Goal: Register for event/course

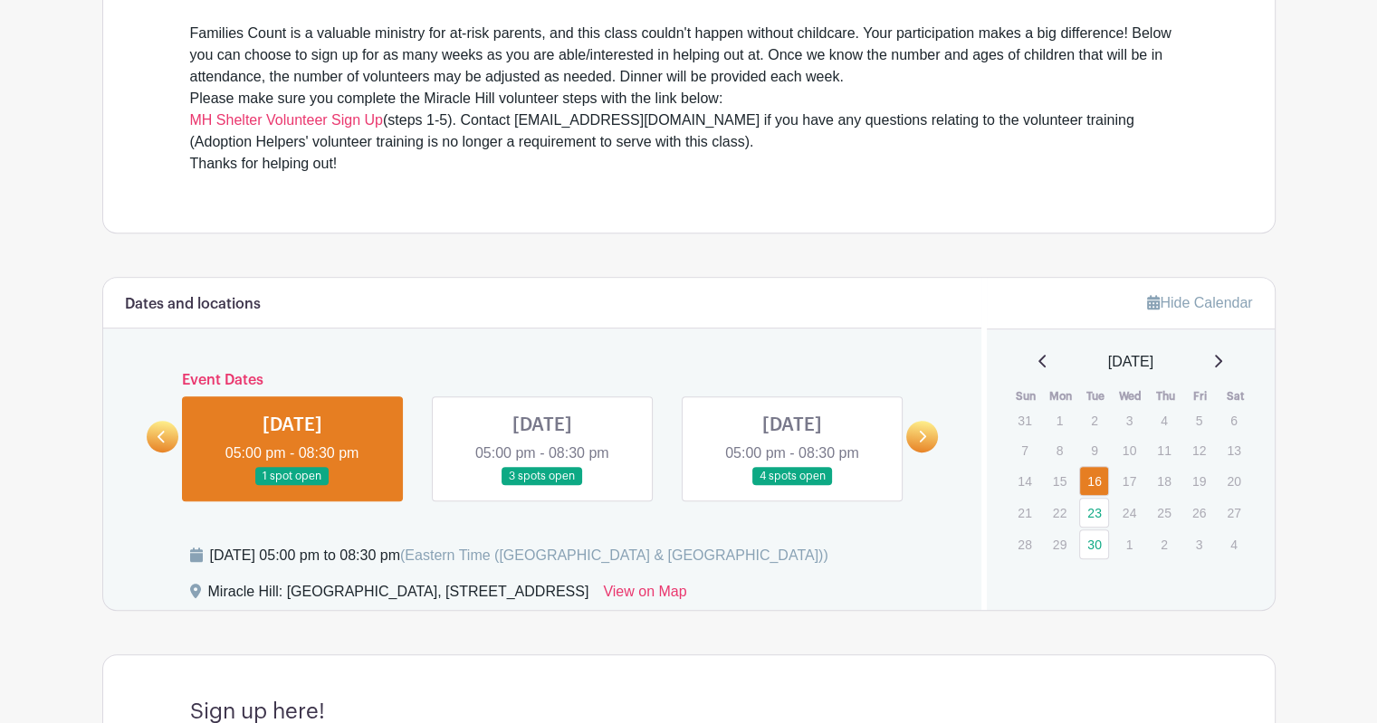
scroll to position [724, 0]
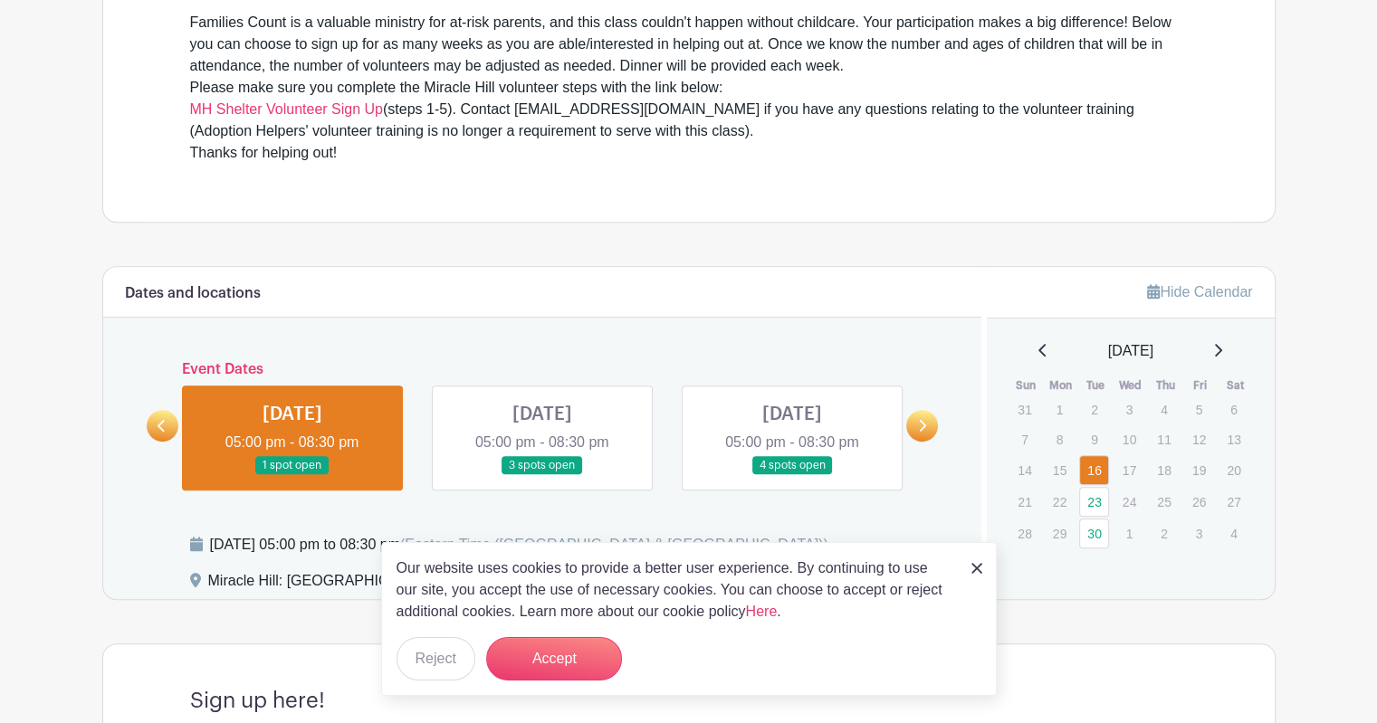
click at [542, 475] on link at bounding box center [542, 475] width 0 height 0
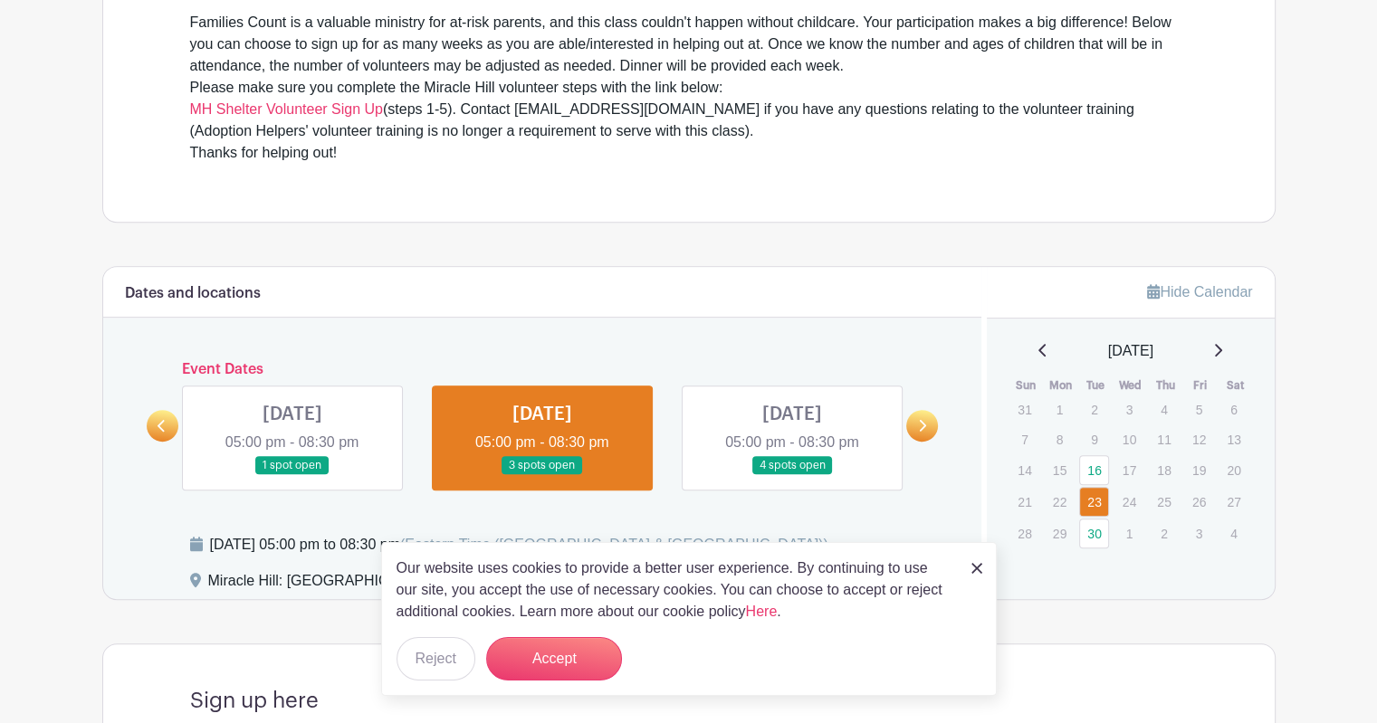
click at [979, 568] on img at bounding box center [976, 568] width 11 height 11
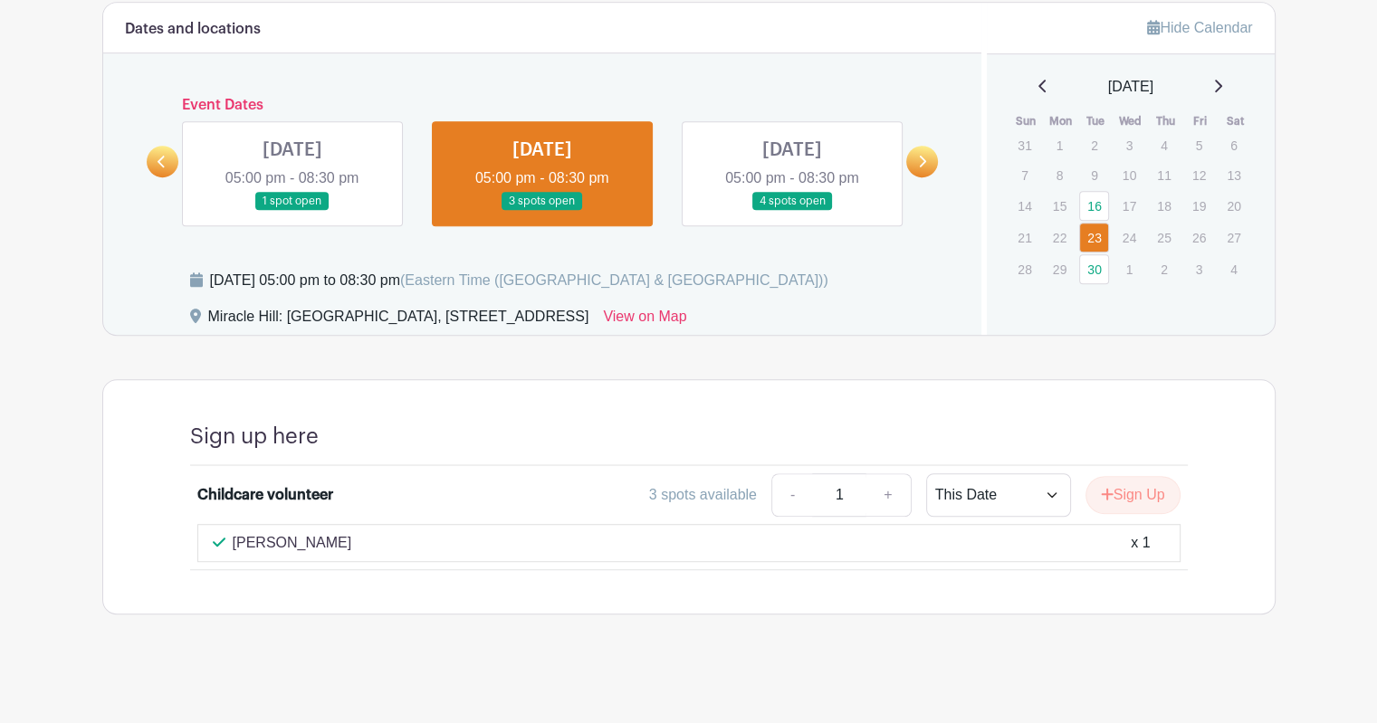
scroll to position [988, 0]
click at [1144, 491] on button "Sign Up" at bounding box center [1132, 495] width 95 height 38
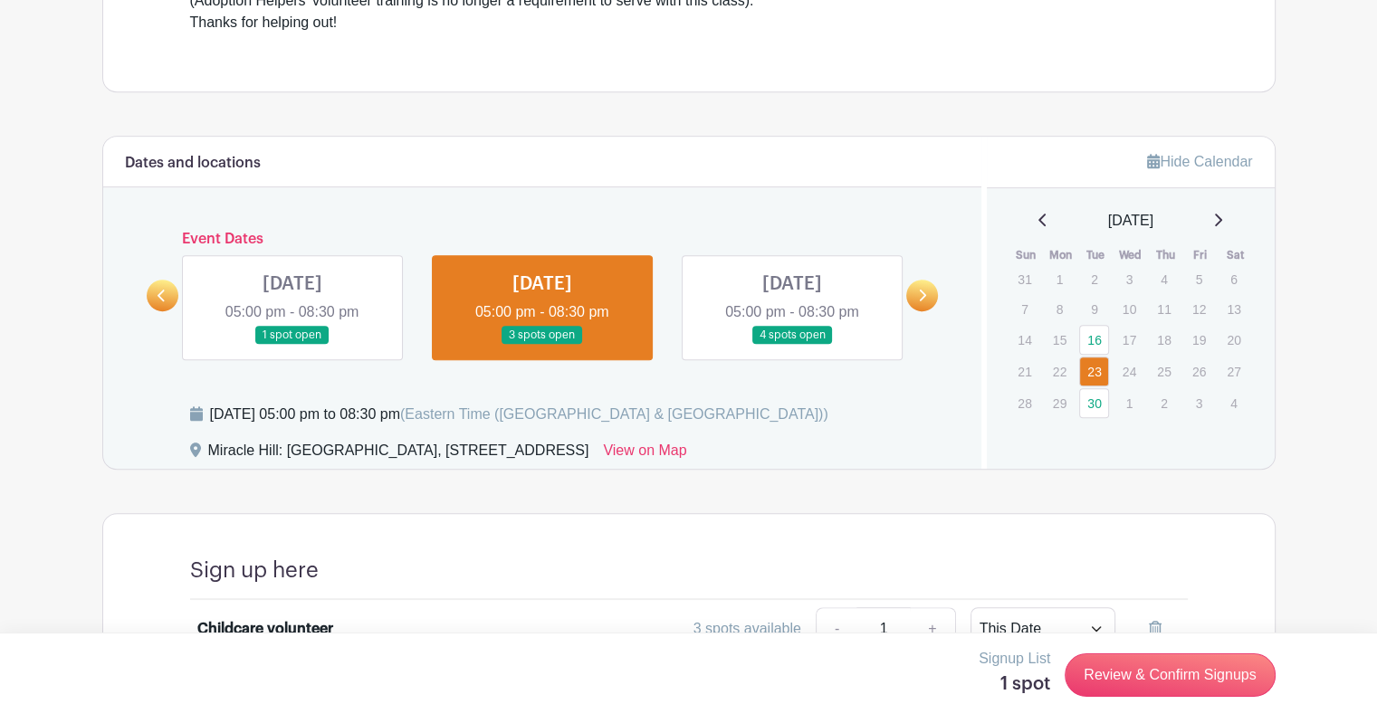
scroll to position [898, 0]
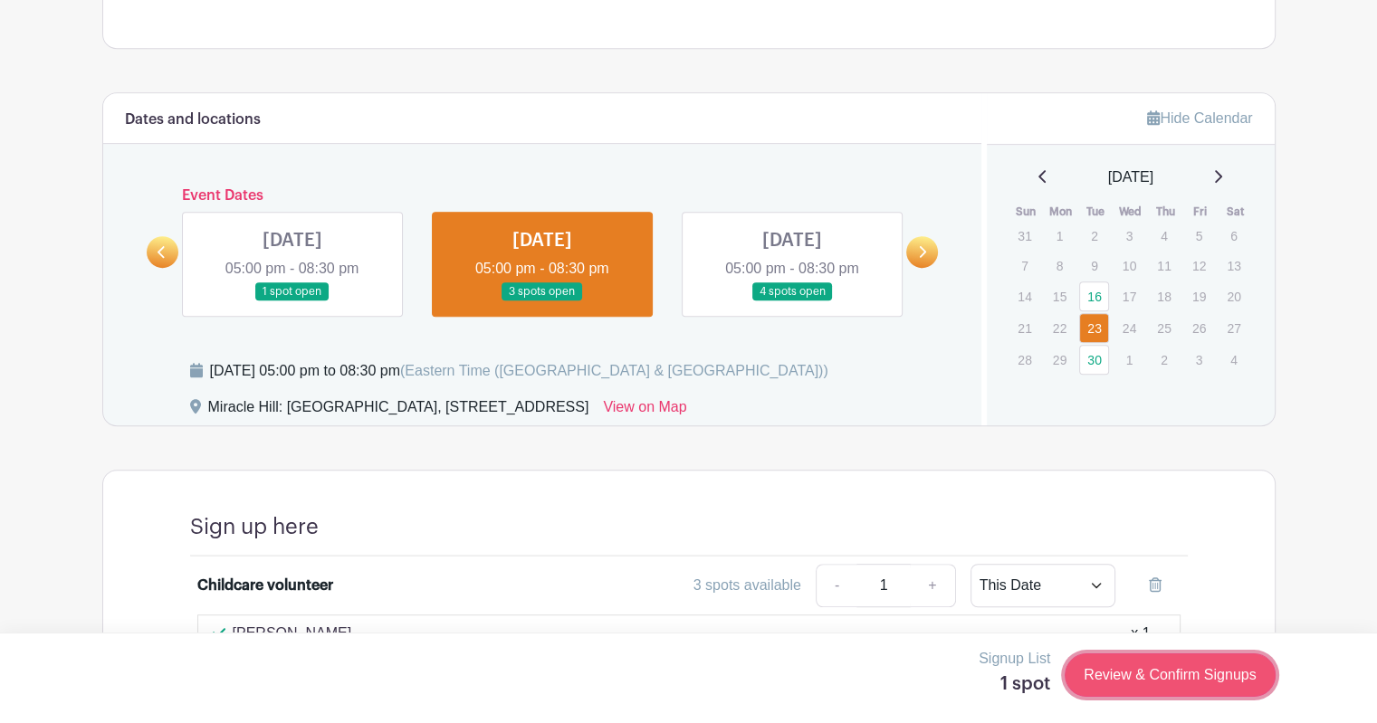
click at [1122, 665] on link "Review & Confirm Signups" at bounding box center [1169, 675] width 210 height 43
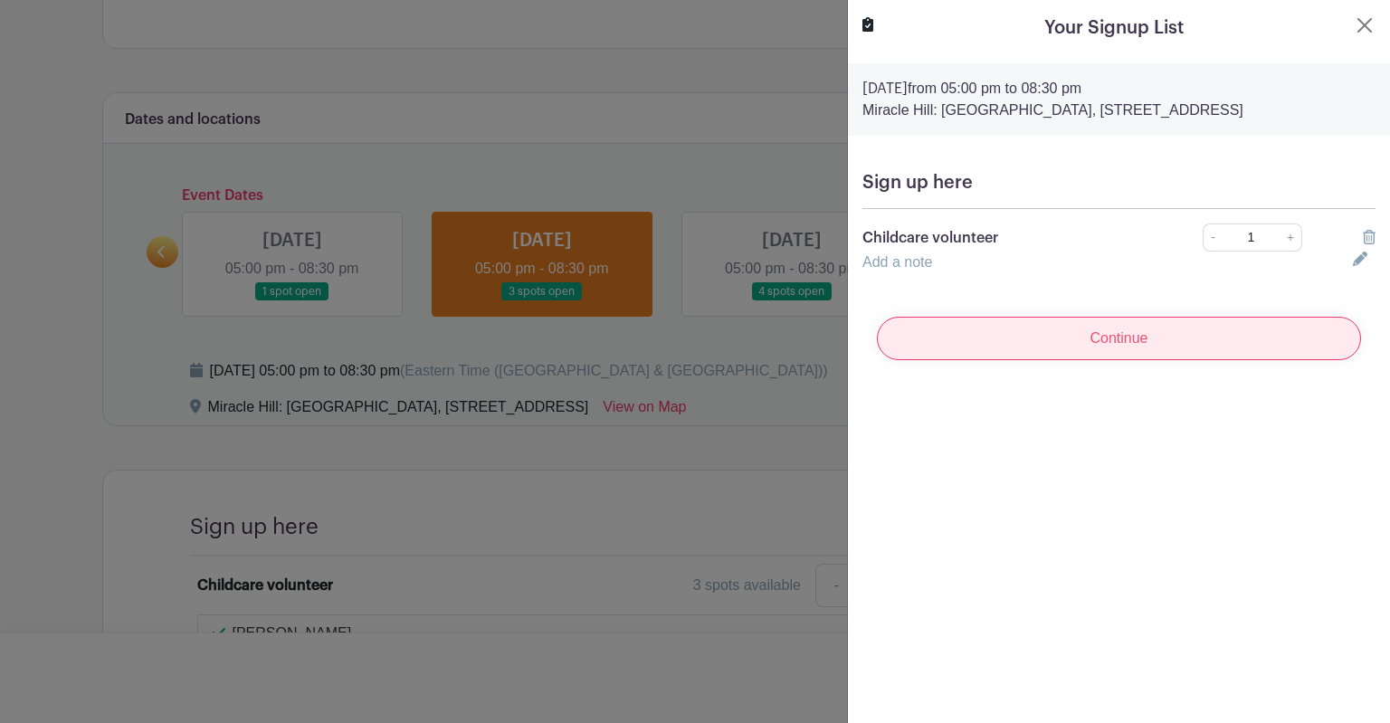
click at [1218, 345] on input "Continue" at bounding box center [1119, 338] width 484 height 43
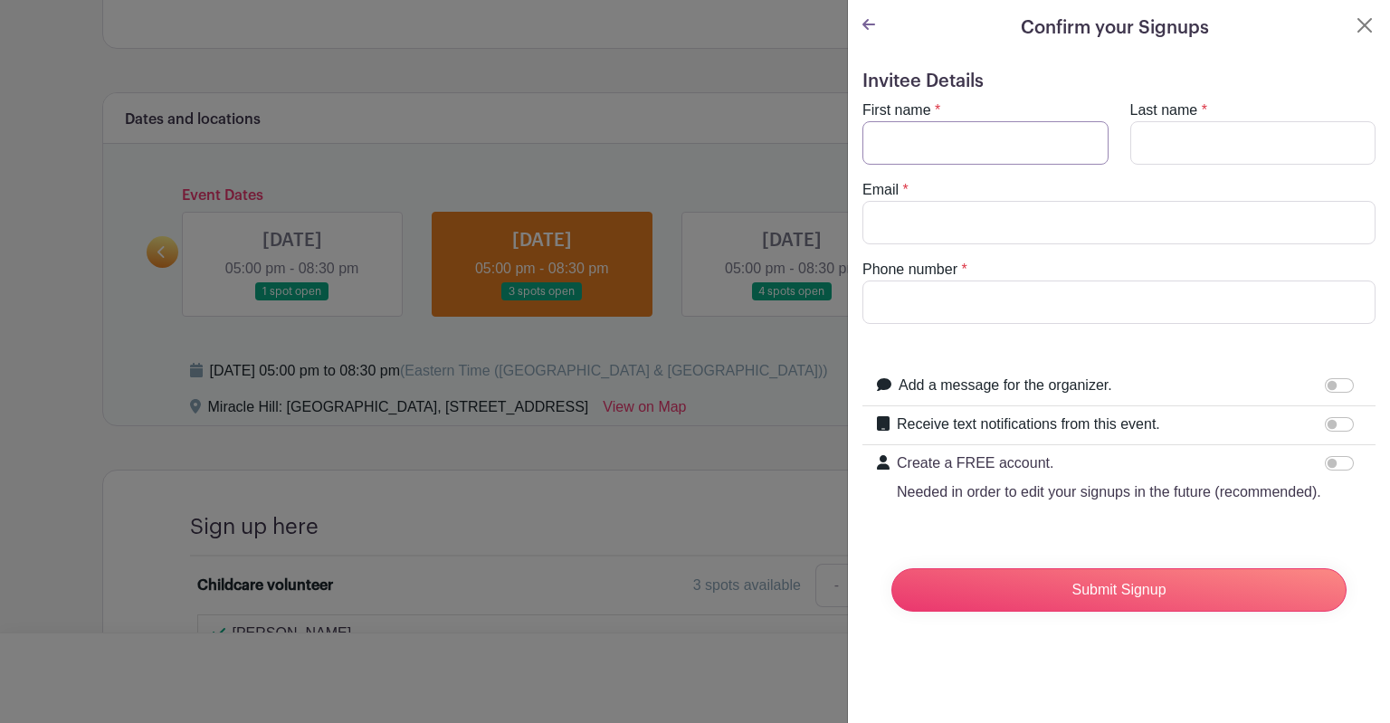
click at [1019, 148] on input "First name" at bounding box center [986, 142] width 246 height 43
type input "[PERSON_NAME]"
click at [1208, 121] on input "Last name" at bounding box center [1254, 142] width 246 height 43
type input "[PERSON_NAME]"
click at [1138, 225] on input "Email" at bounding box center [1119, 222] width 513 height 43
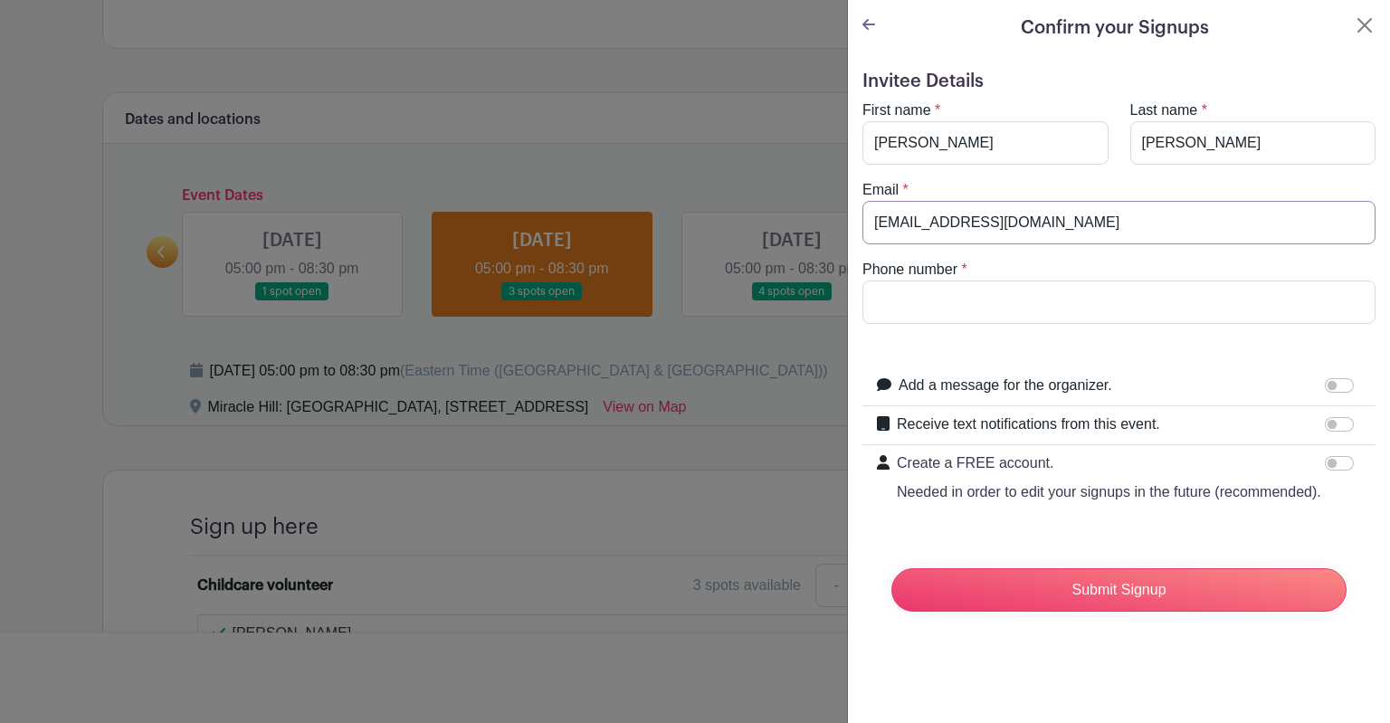
type input "[EMAIL_ADDRESS][DOMAIN_NAME]"
click at [1240, 314] on input "Phone number" at bounding box center [1119, 302] width 513 height 43
type input "7857063712"
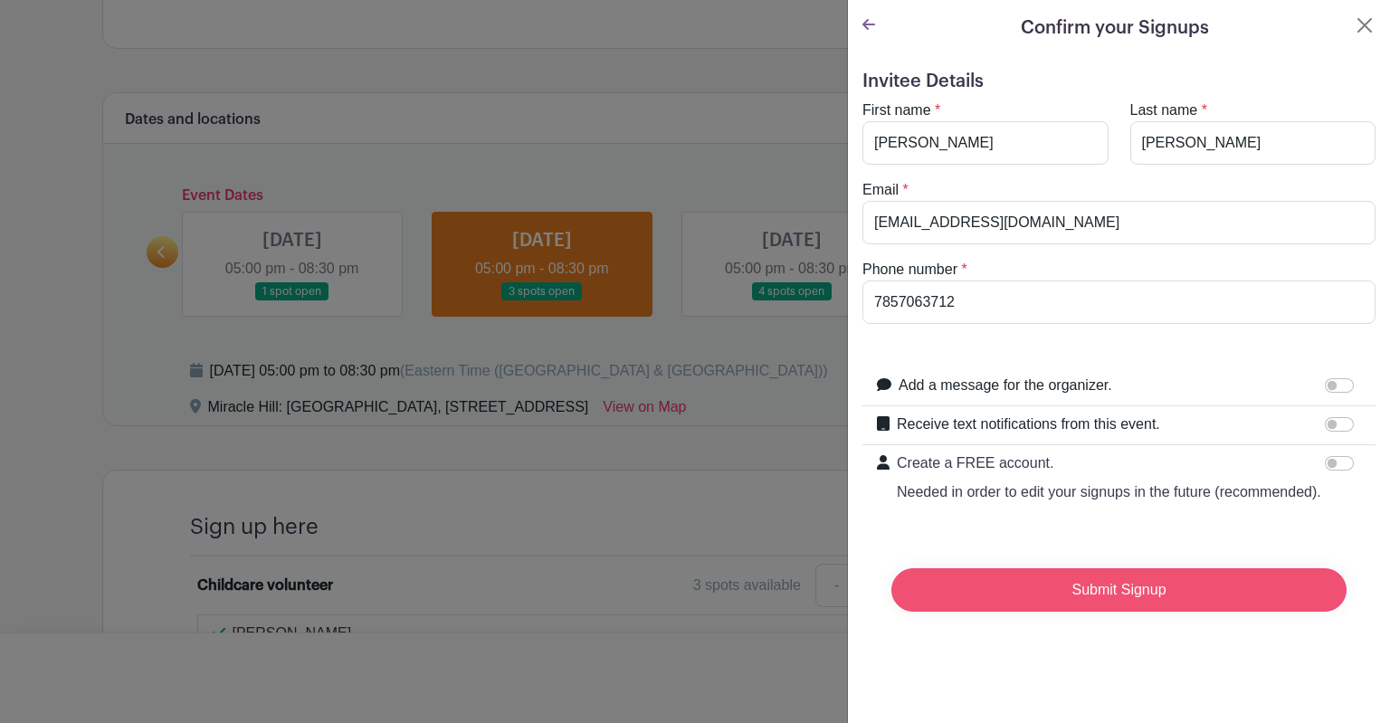
click at [1188, 612] on input "Submit Signup" at bounding box center [1119, 589] width 455 height 43
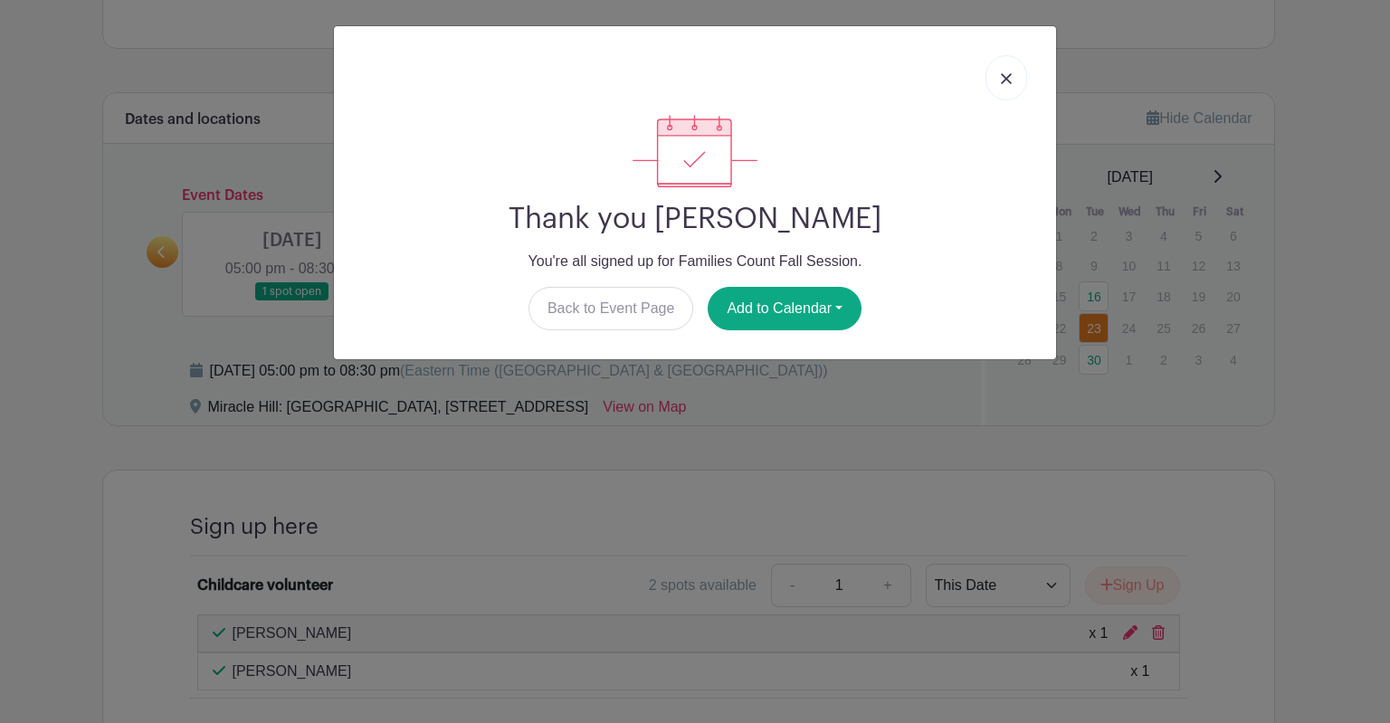
click at [996, 81] on link at bounding box center [1007, 77] width 42 height 45
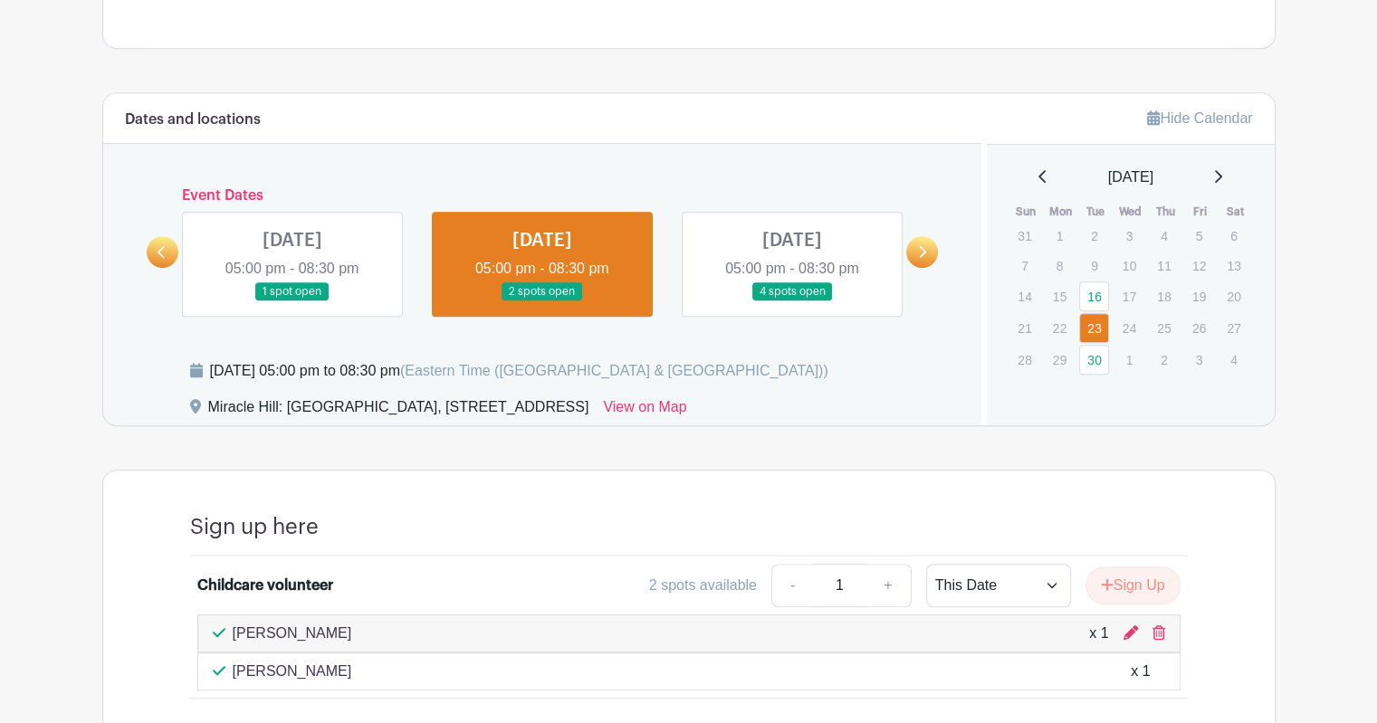
click at [292, 301] on link at bounding box center [292, 301] width 0 height 0
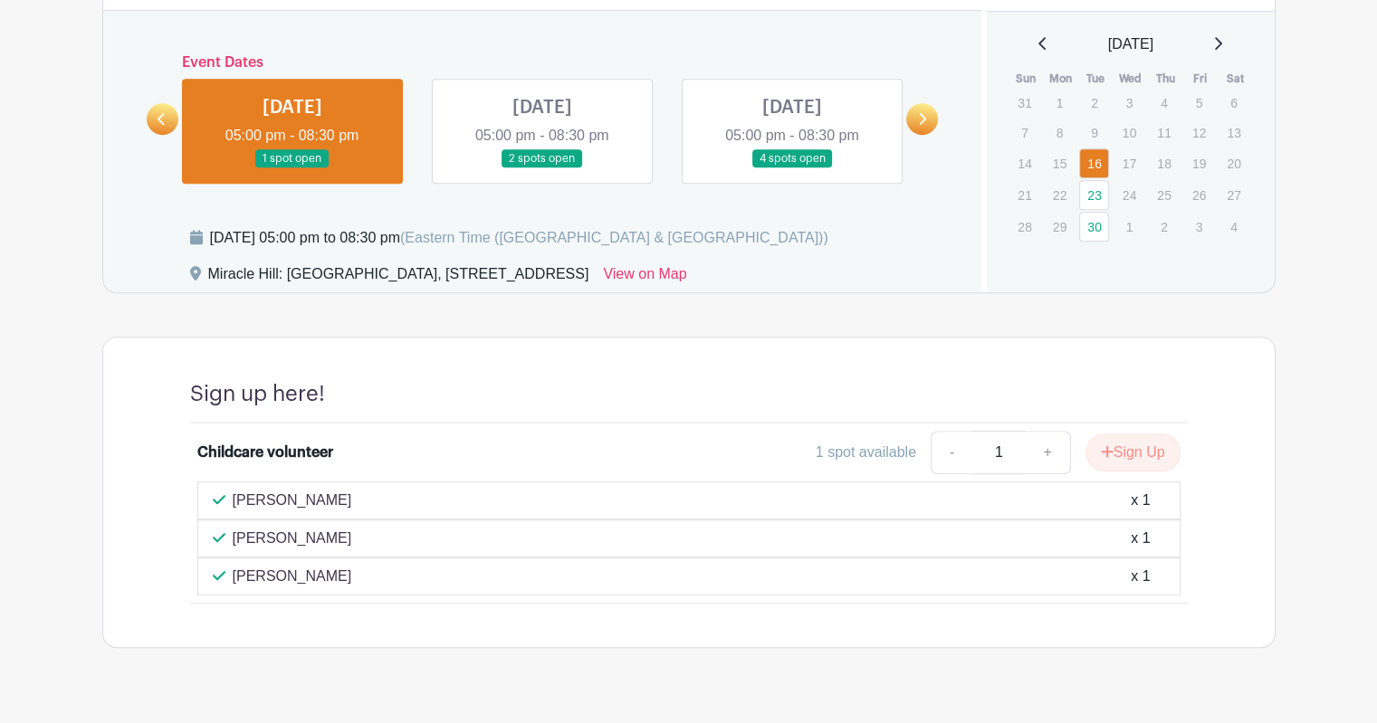
scroll to position [974, 0]
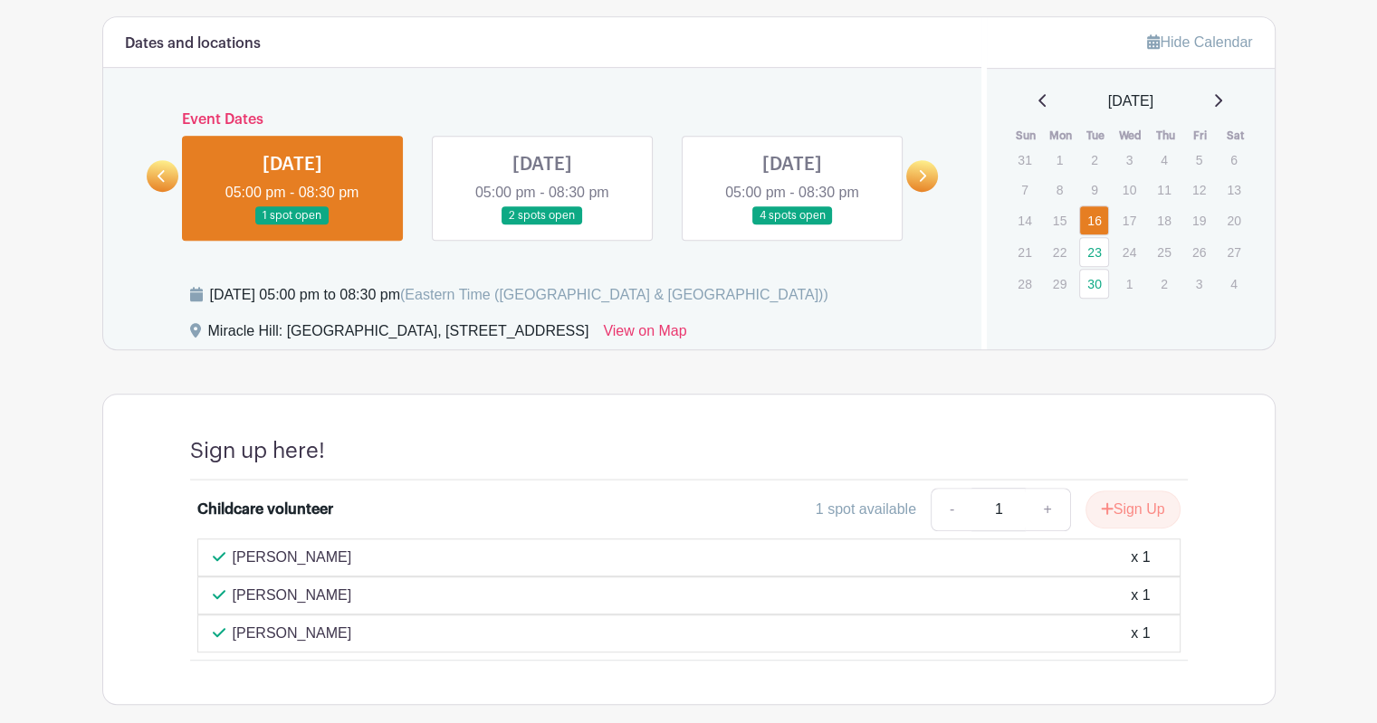
click at [542, 225] on link at bounding box center [542, 225] width 0 height 0
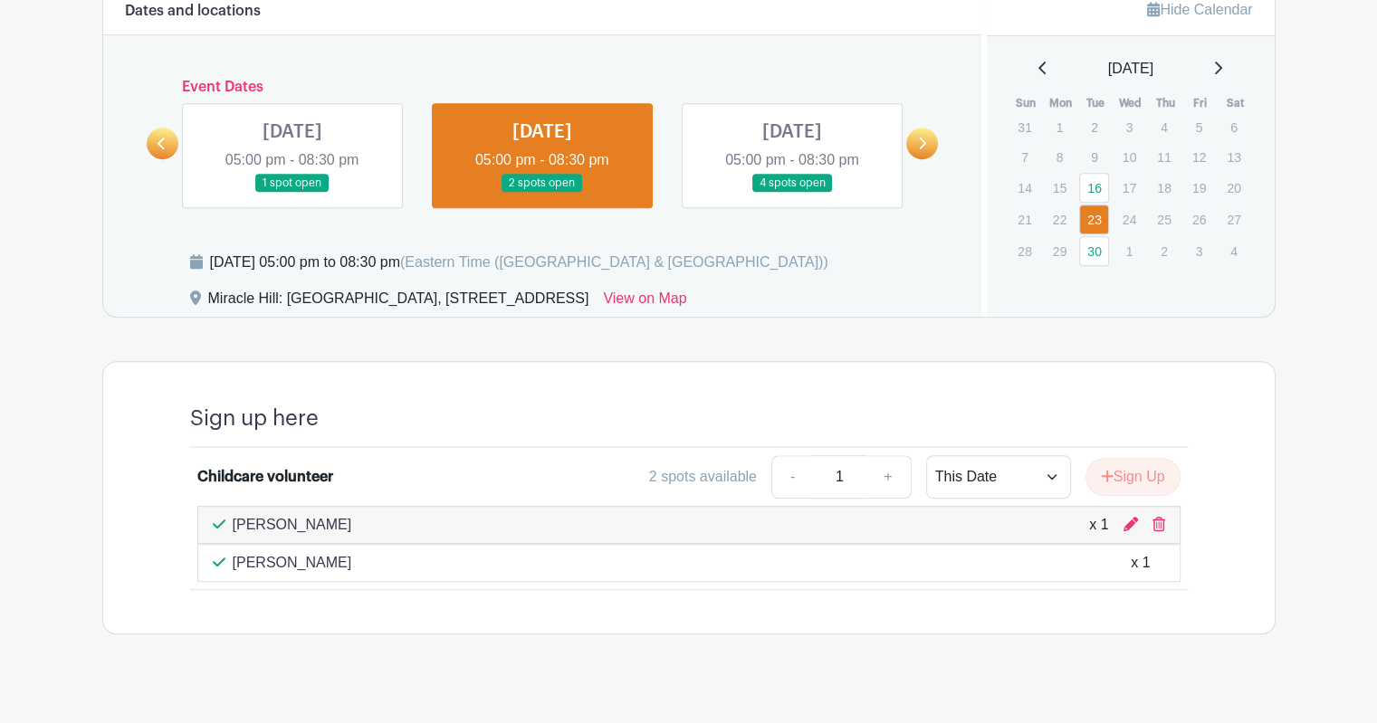
scroll to position [1026, 0]
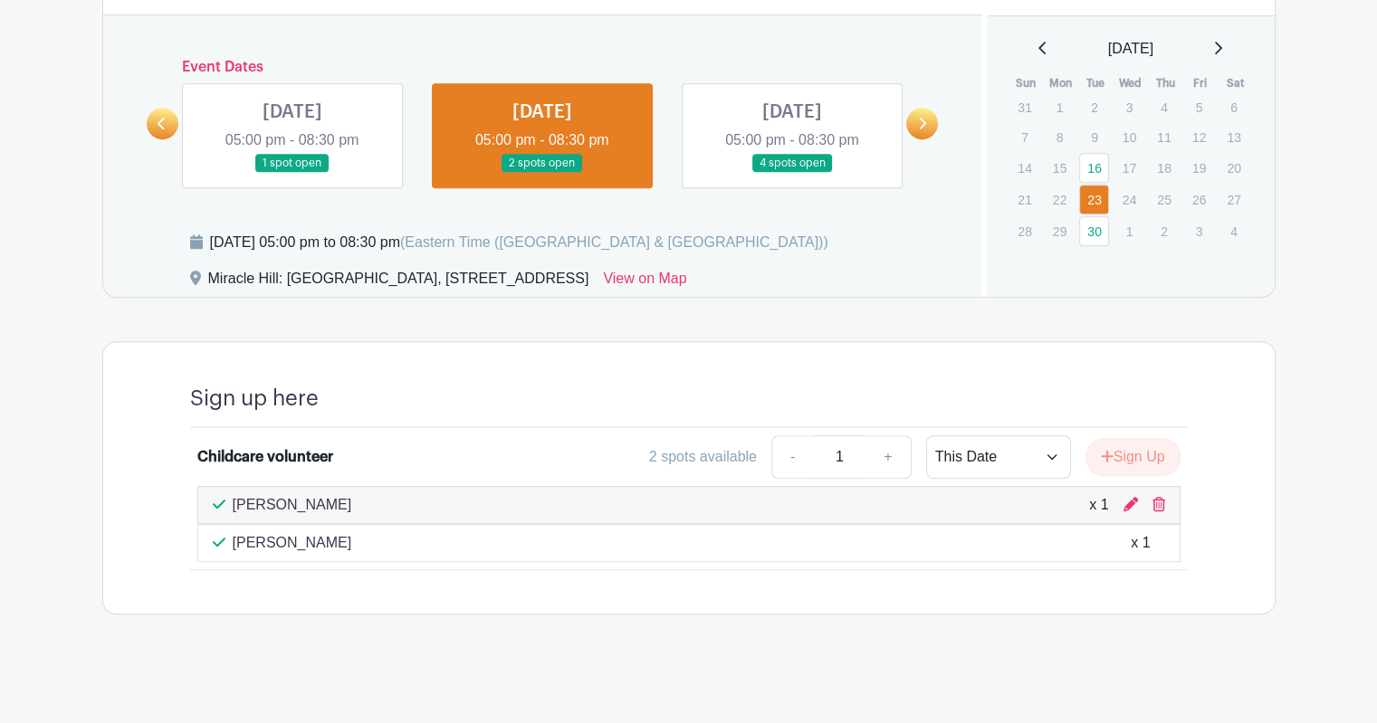
click at [916, 123] on link at bounding box center [922, 124] width 32 height 32
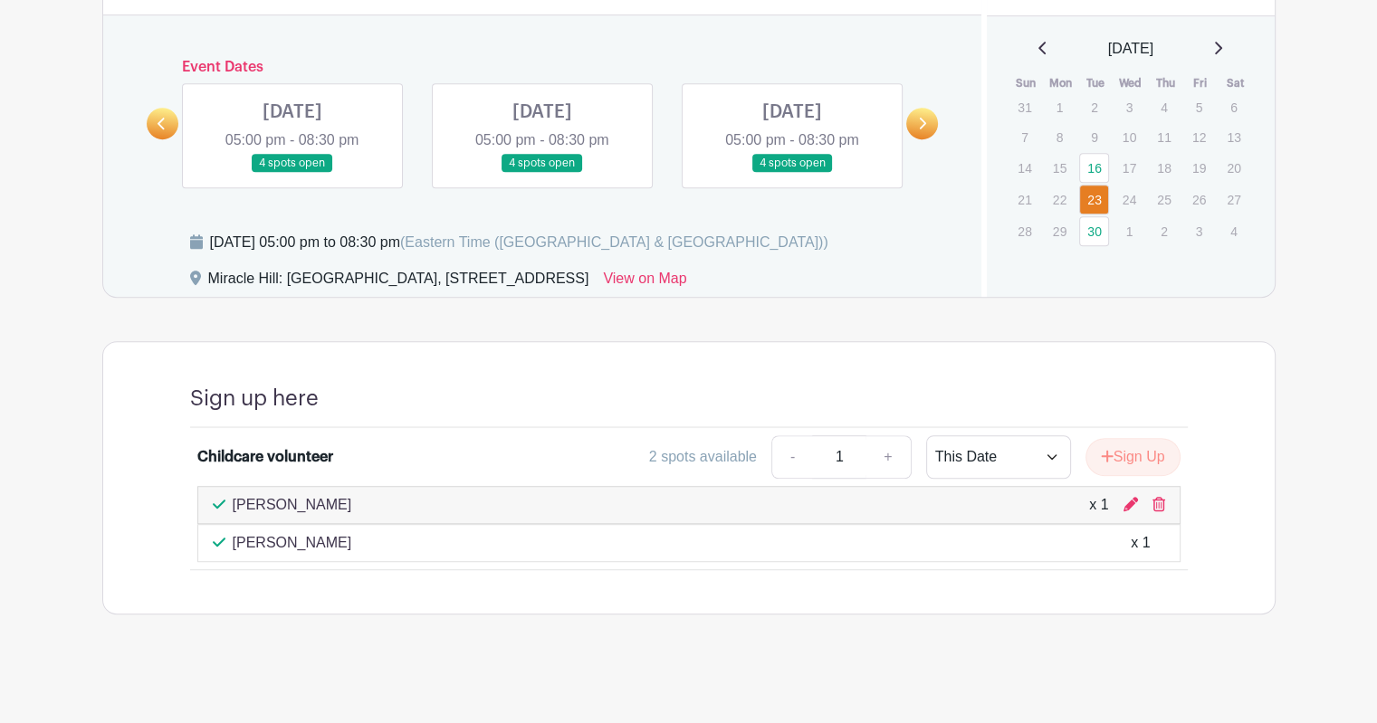
click at [154, 127] on link at bounding box center [163, 124] width 32 height 32
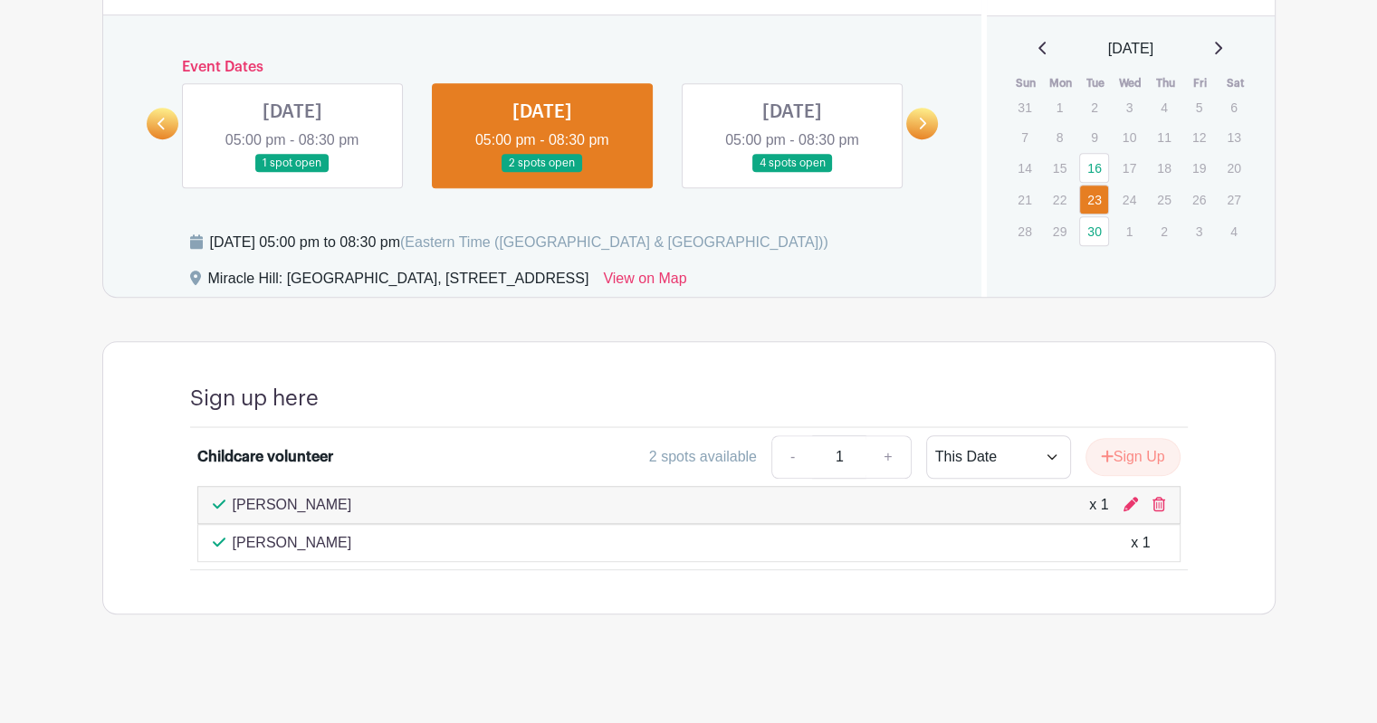
click at [792, 173] on link at bounding box center [792, 173] width 0 height 0
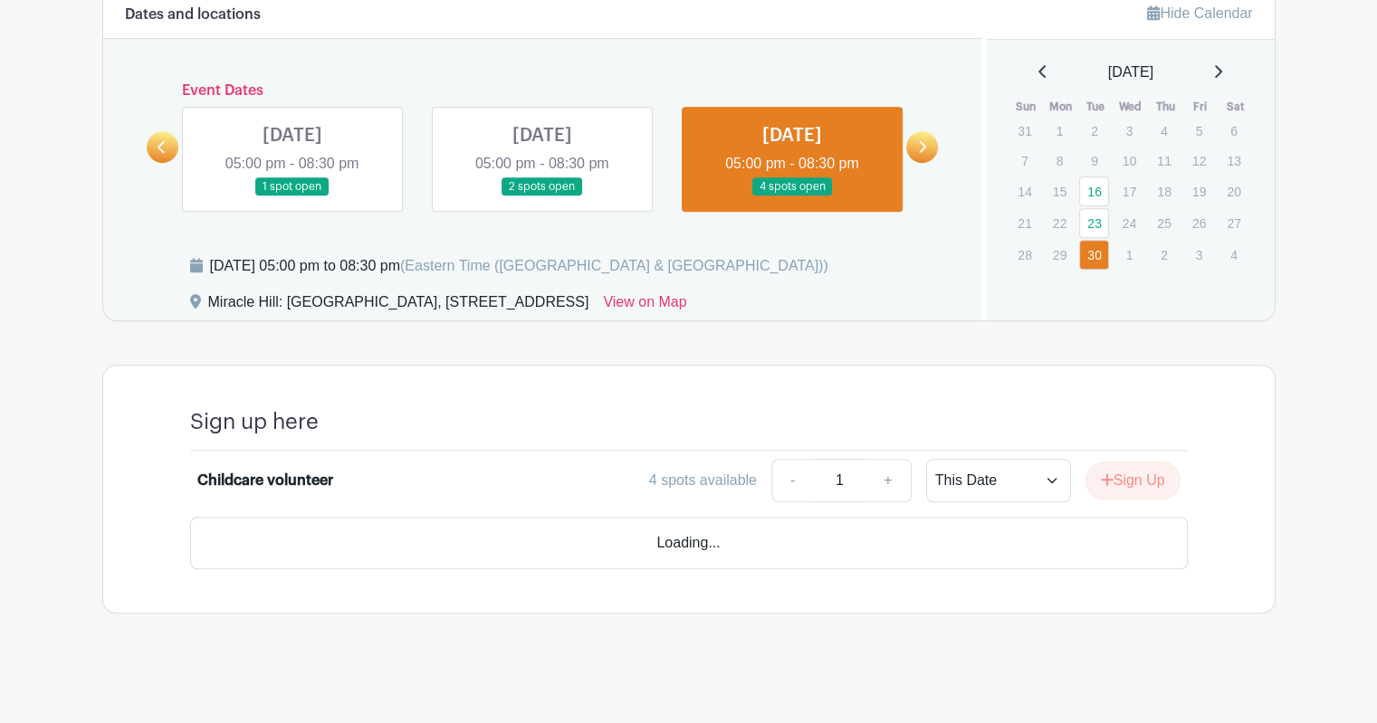
scroll to position [951, 0]
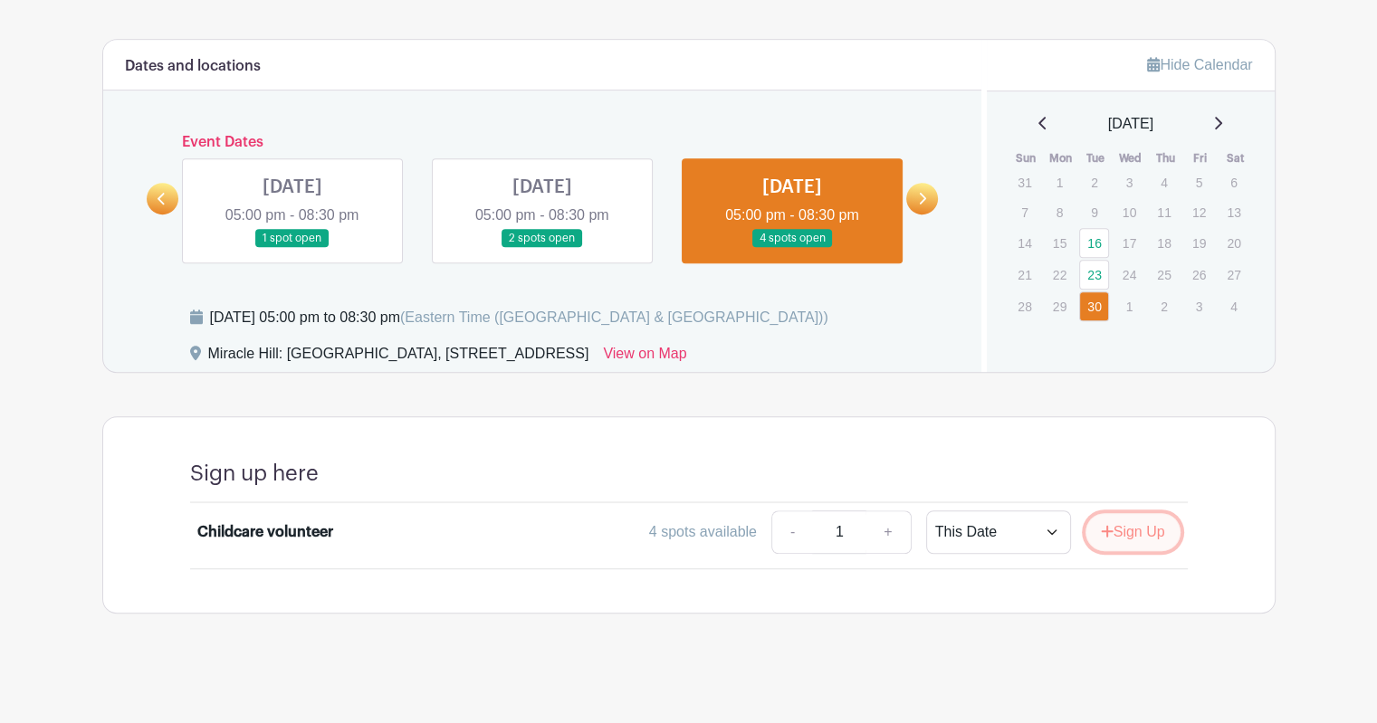
click at [1112, 530] on button "Sign Up" at bounding box center [1132, 532] width 95 height 38
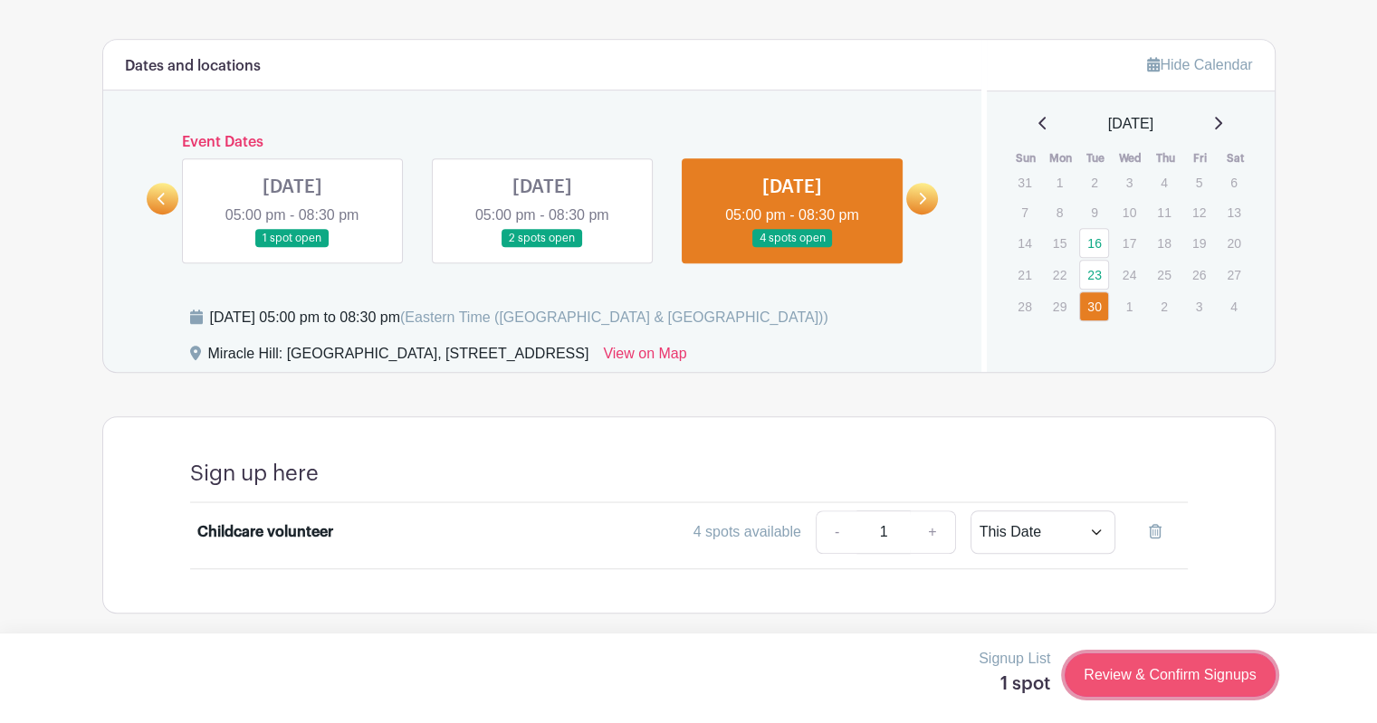
click at [1123, 673] on link "Review & Confirm Signups" at bounding box center [1169, 675] width 210 height 43
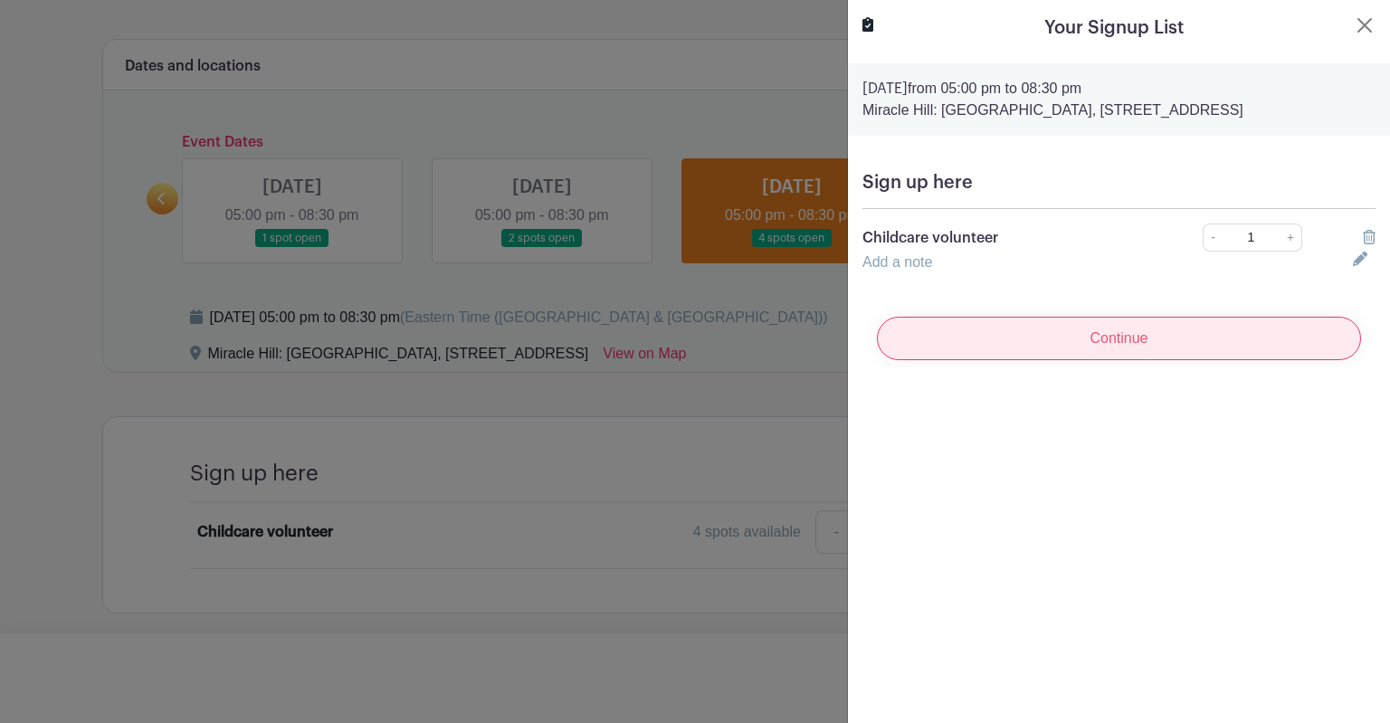
click at [1084, 340] on input "Continue" at bounding box center [1119, 338] width 484 height 43
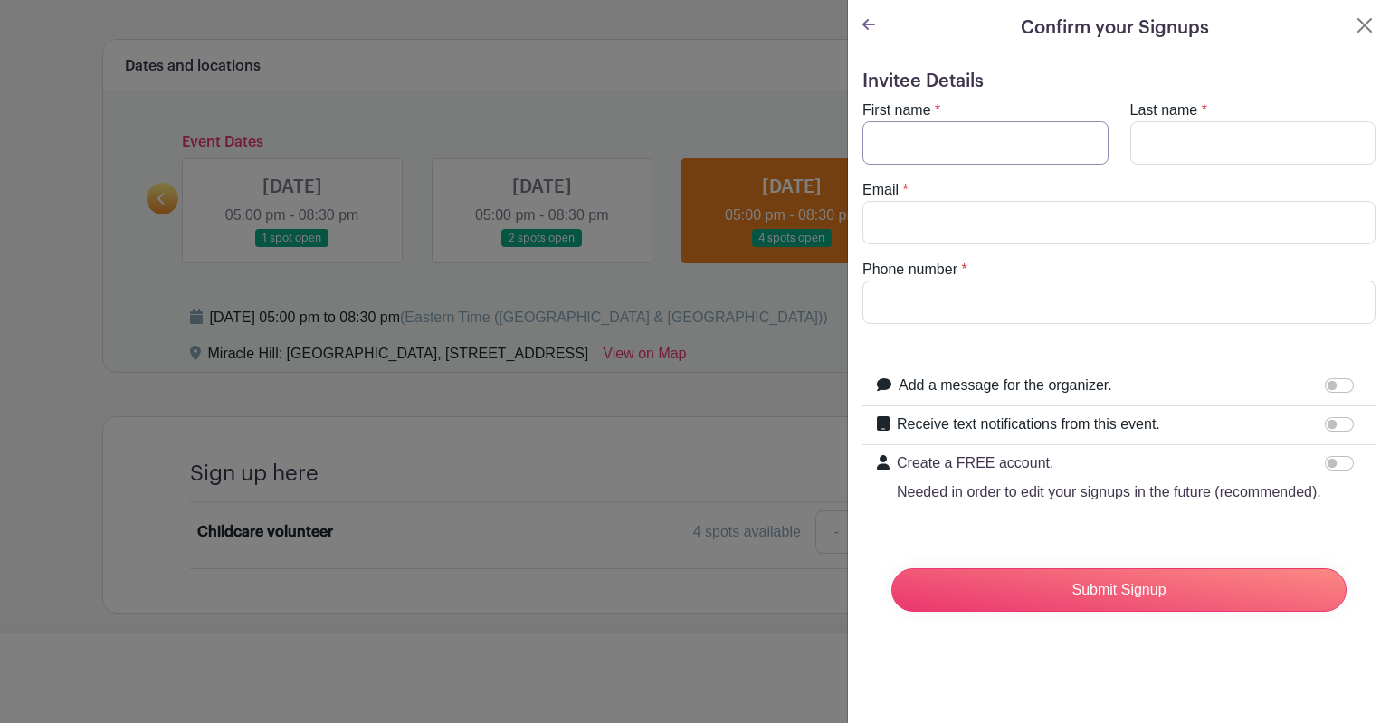
click at [988, 149] on input "First name" at bounding box center [986, 142] width 246 height 43
type input "[PERSON_NAME]"
click at [1238, 162] on input "Last name" at bounding box center [1254, 142] width 246 height 43
type input "[PERSON_NAME]"
click at [978, 226] on input "Email" at bounding box center [1119, 222] width 513 height 43
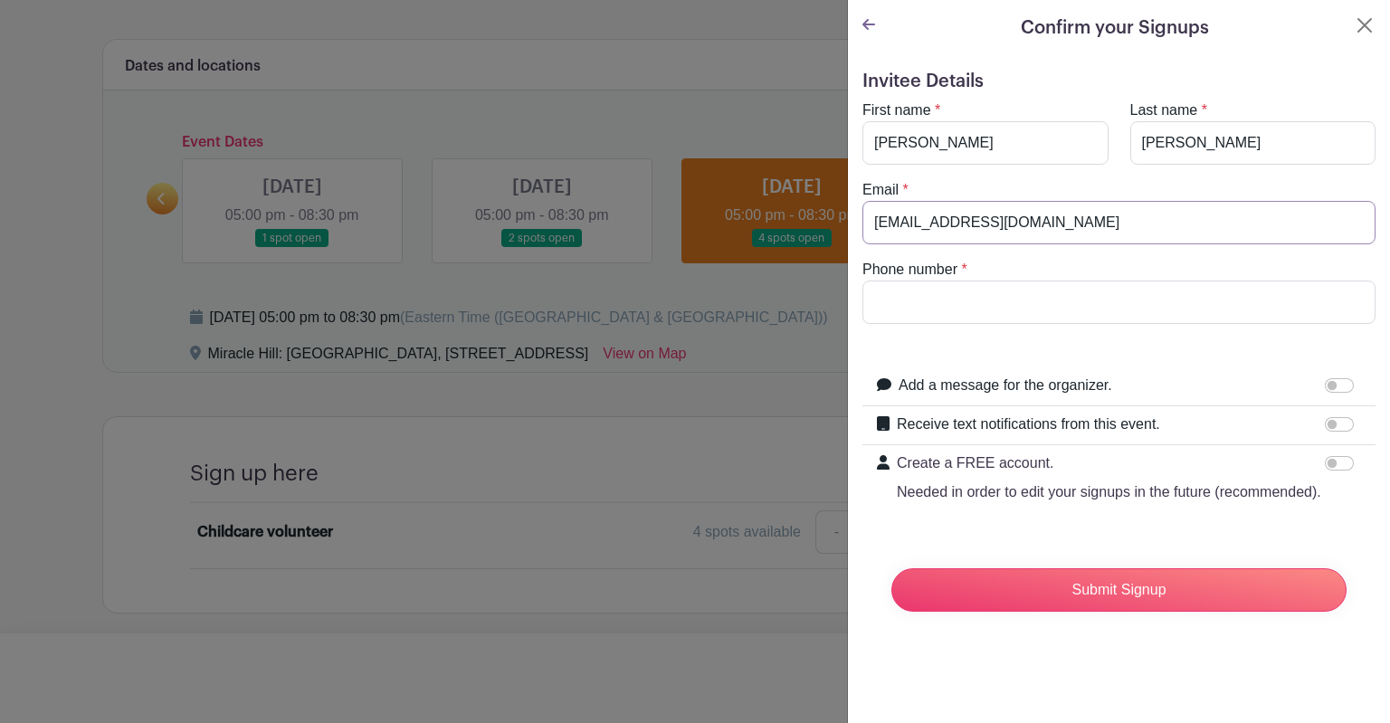
type input "[EMAIL_ADDRESS][DOMAIN_NAME]"
click at [969, 320] on input "Phone number" at bounding box center [1119, 302] width 513 height 43
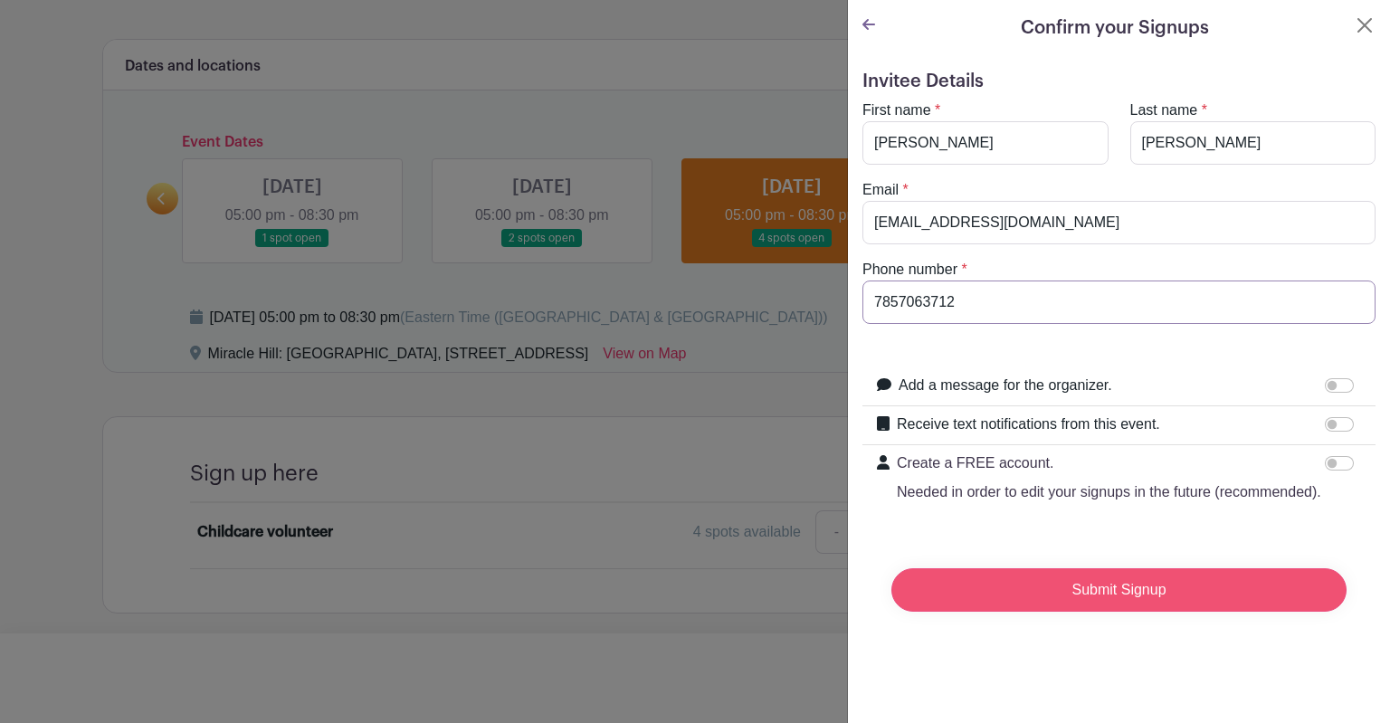
type input "7857063712"
click at [1090, 604] on input "Submit Signup" at bounding box center [1119, 589] width 455 height 43
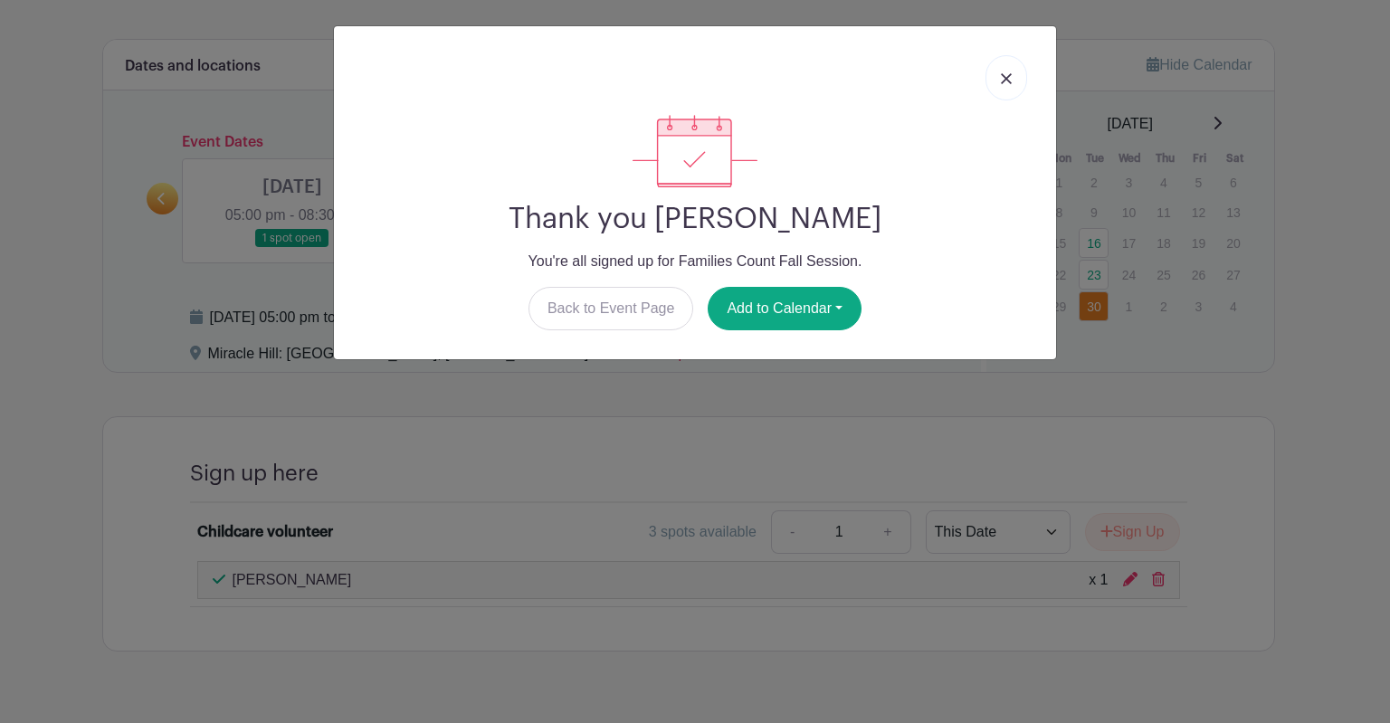
click at [1006, 75] on img at bounding box center [1006, 78] width 11 height 11
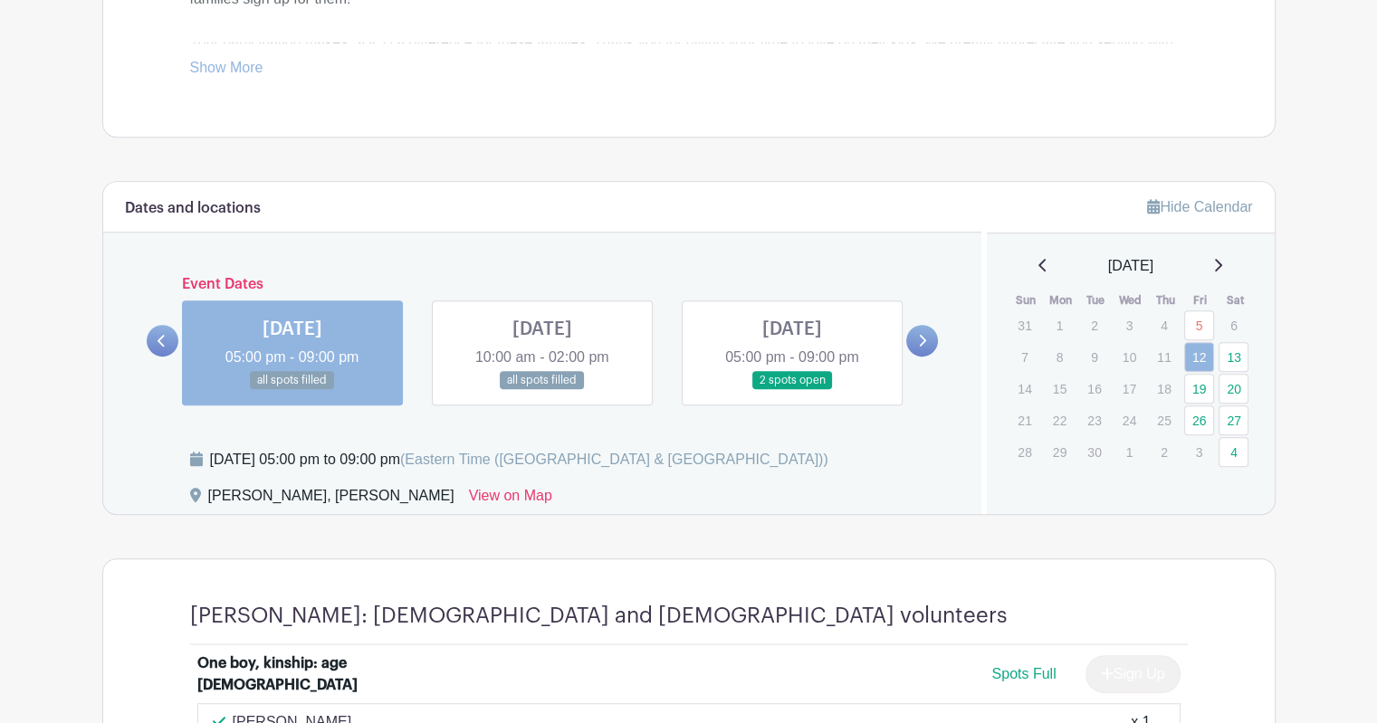
scroll to position [1055, 0]
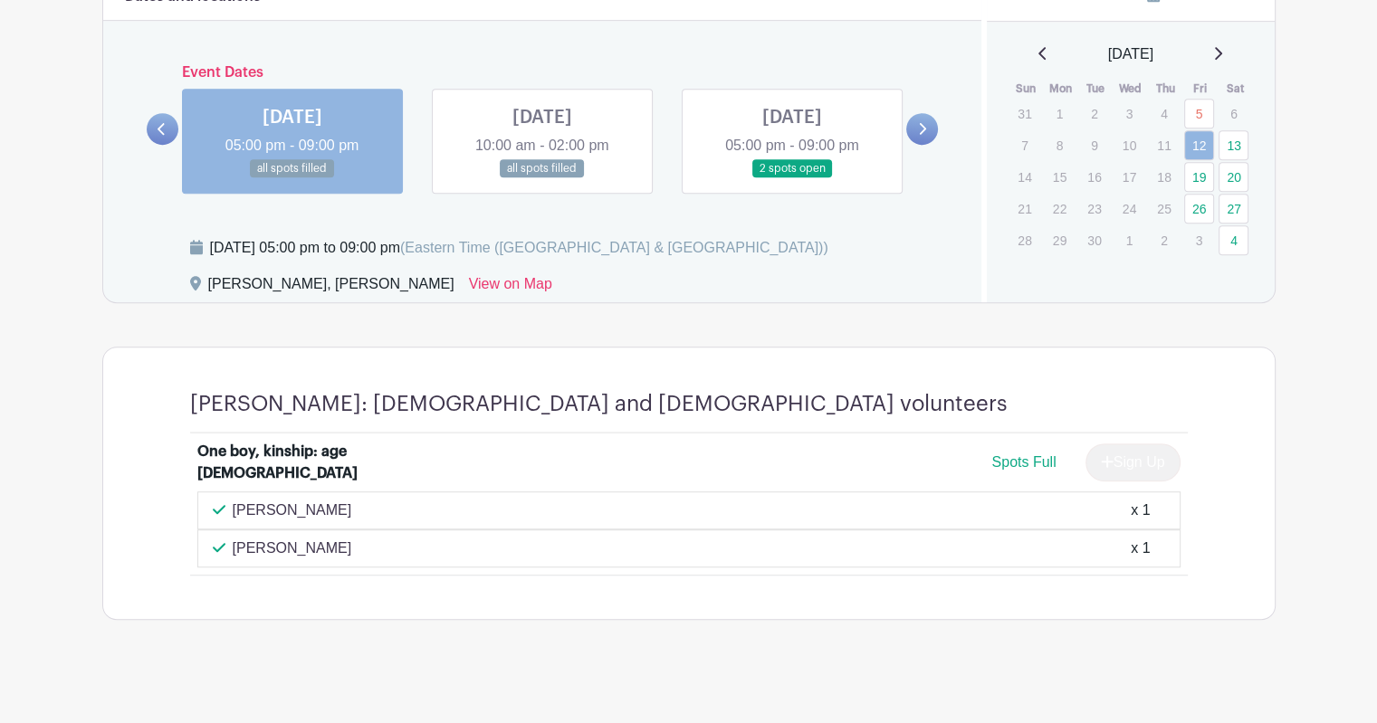
click at [792, 178] on link at bounding box center [792, 178] width 0 height 0
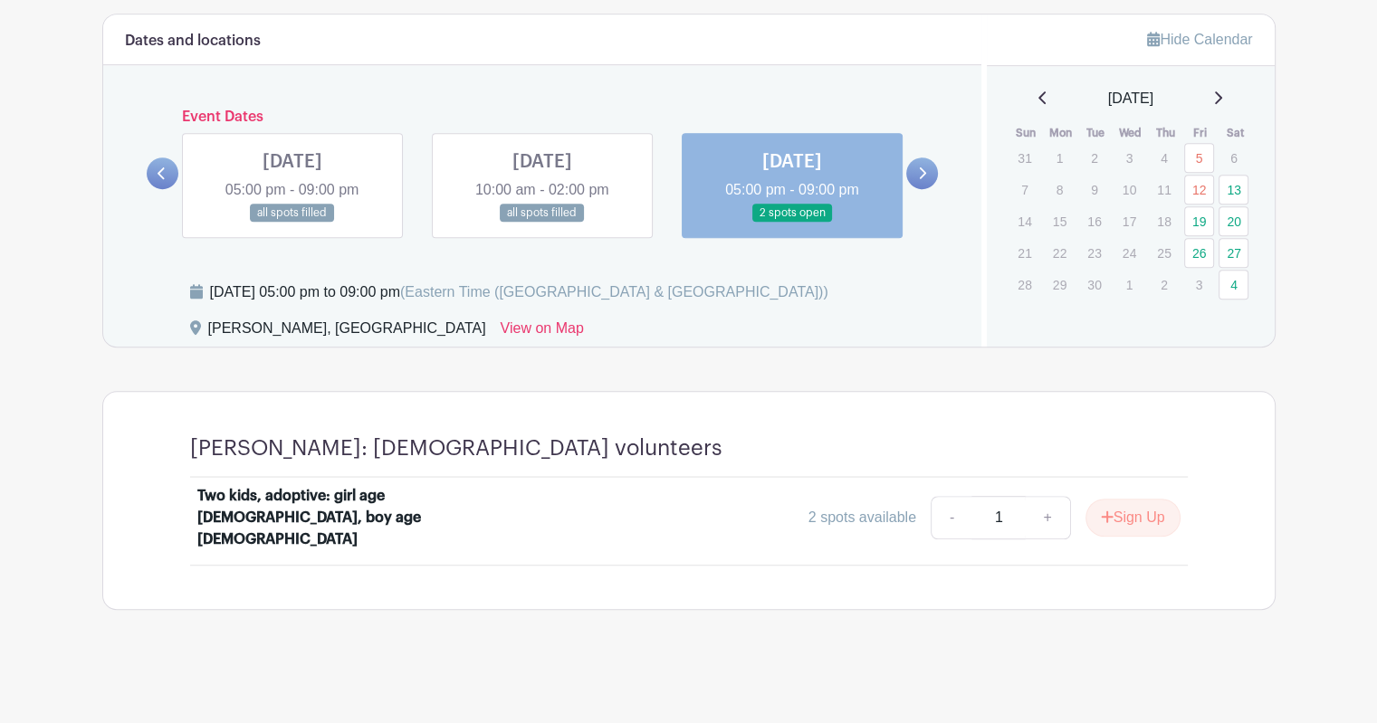
scroll to position [985, 0]
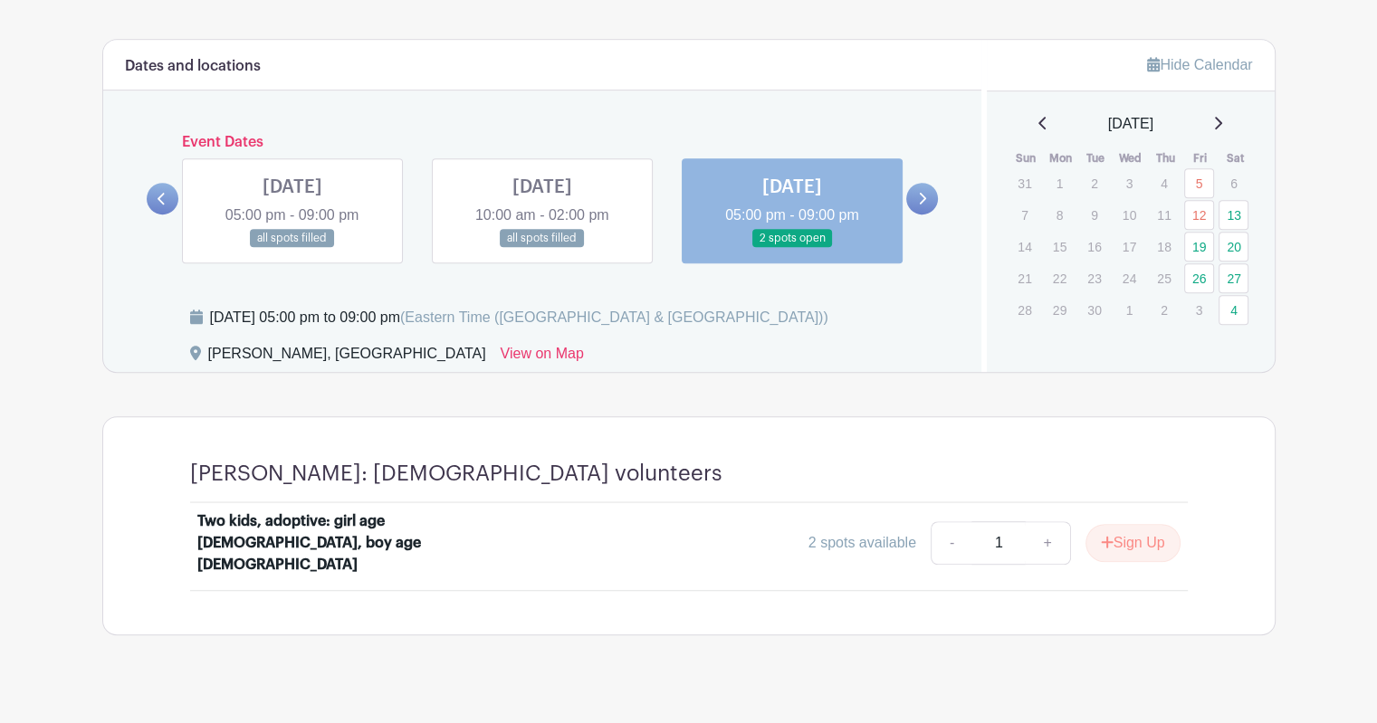
click at [930, 197] on link at bounding box center [922, 199] width 32 height 32
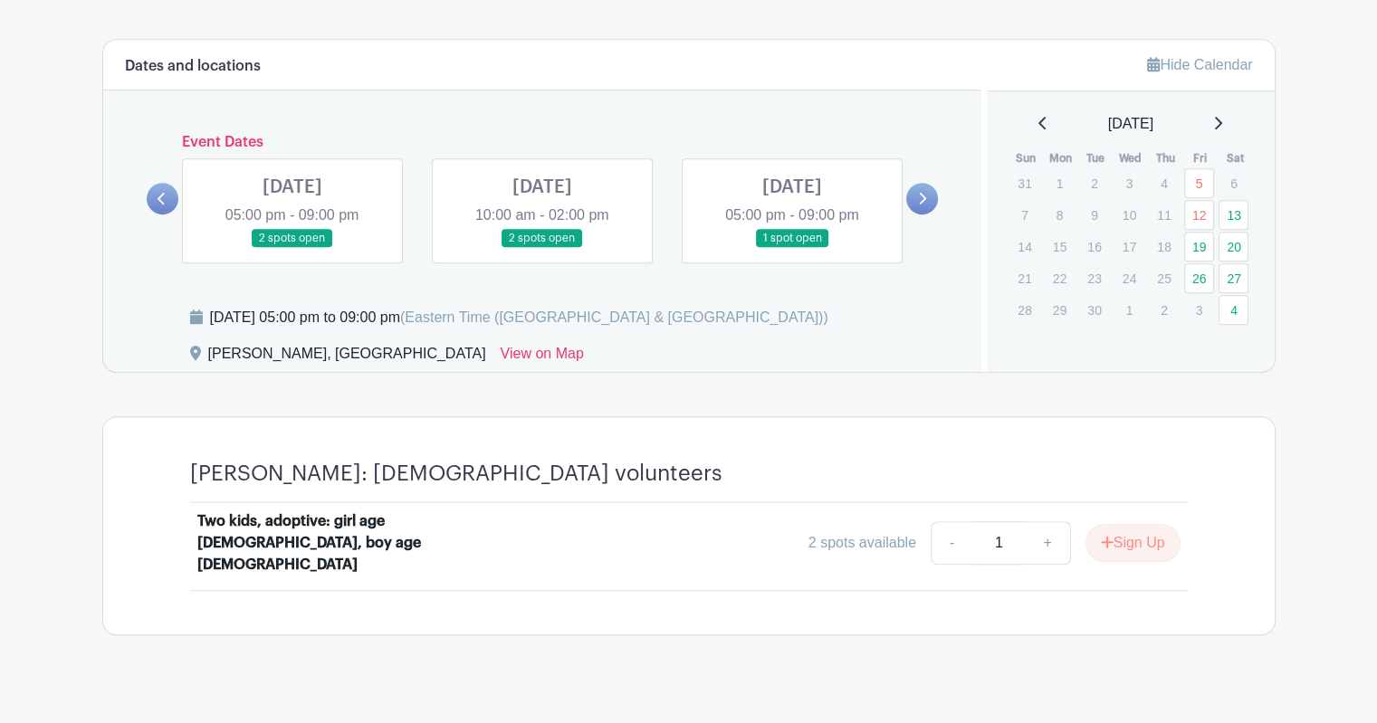
click at [292, 248] on link at bounding box center [292, 248] width 0 height 0
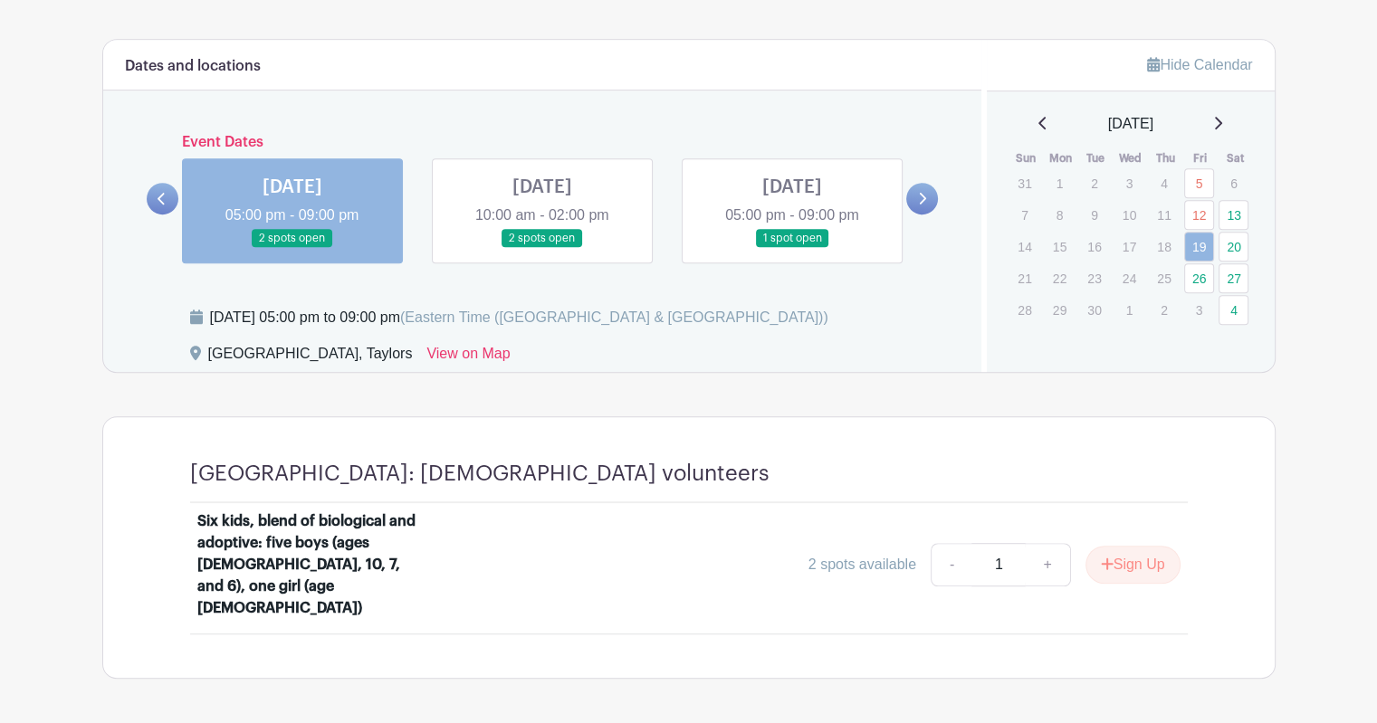
click at [542, 248] on link at bounding box center [542, 248] width 0 height 0
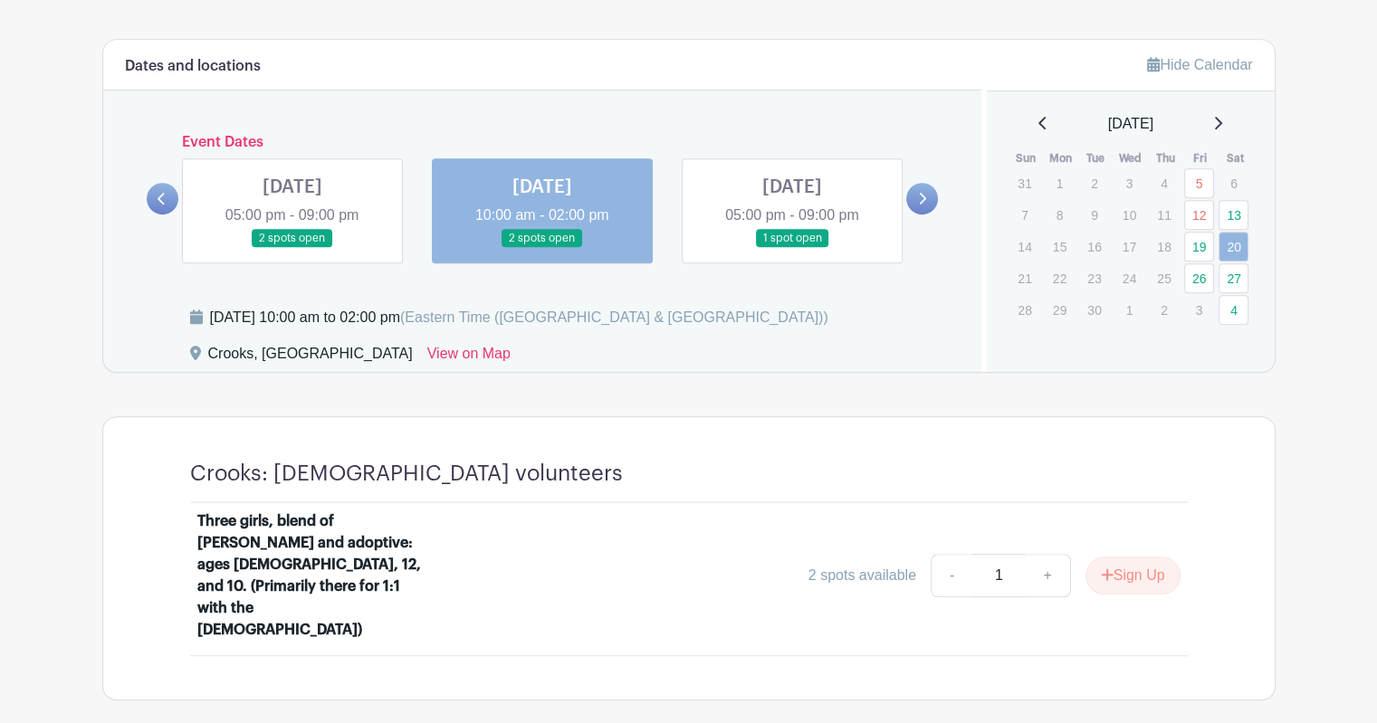
click at [792, 248] on link at bounding box center [792, 248] width 0 height 0
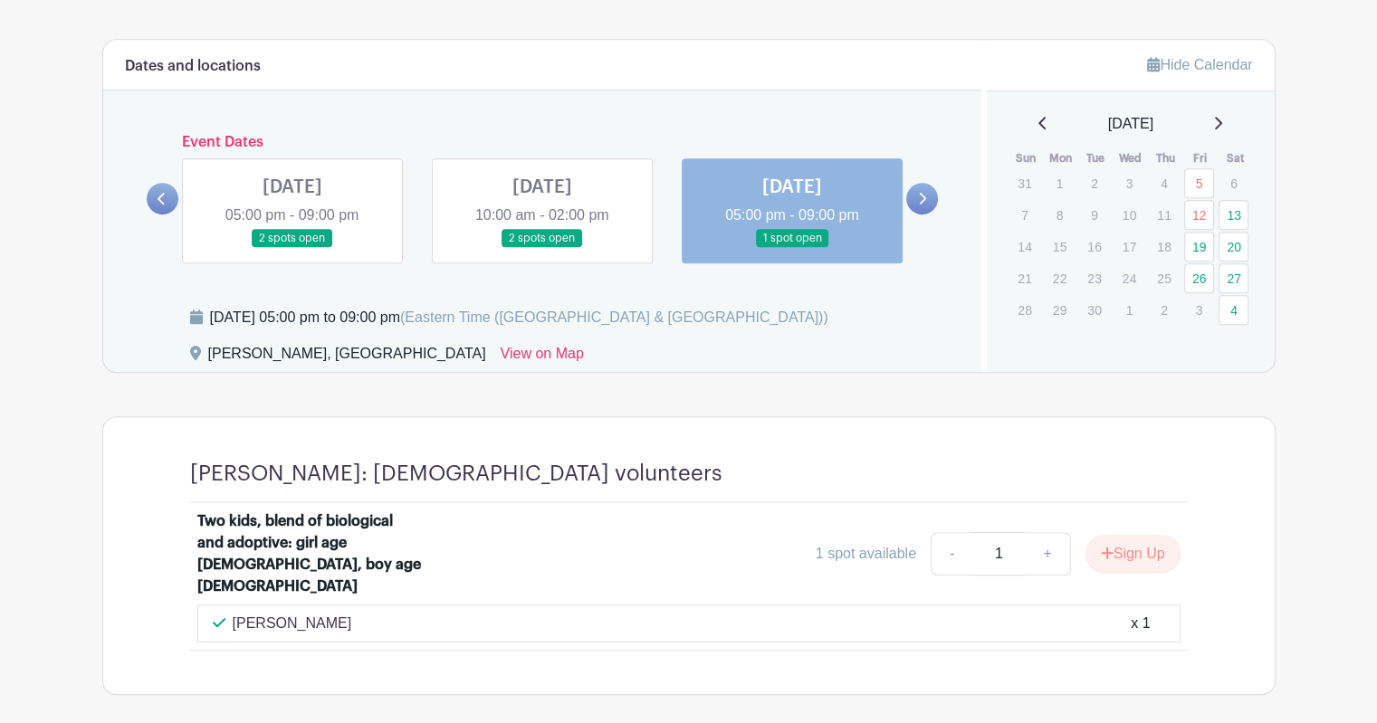
click at [930, 201] on link at bounding box center [922, 199] width 32 height 32
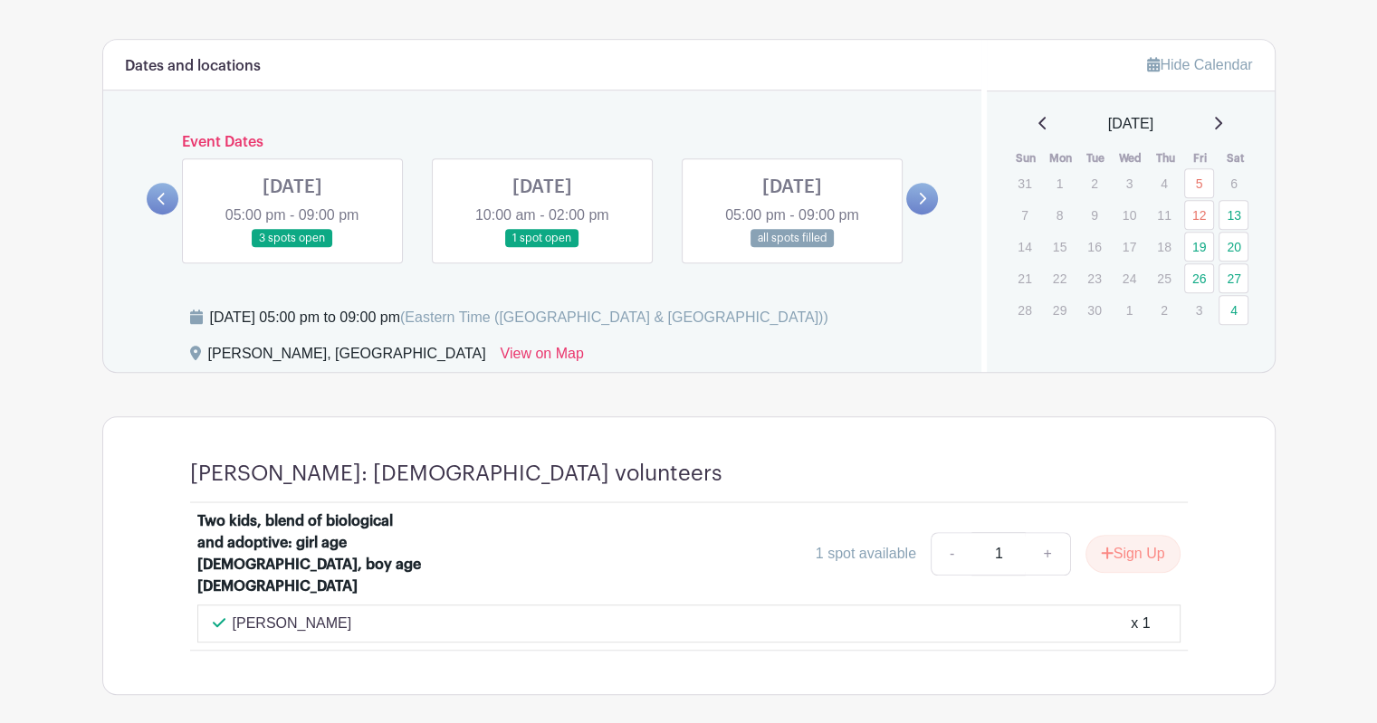
click at [292, 248] on link at bounding box center [292, 248] width 0 height 0
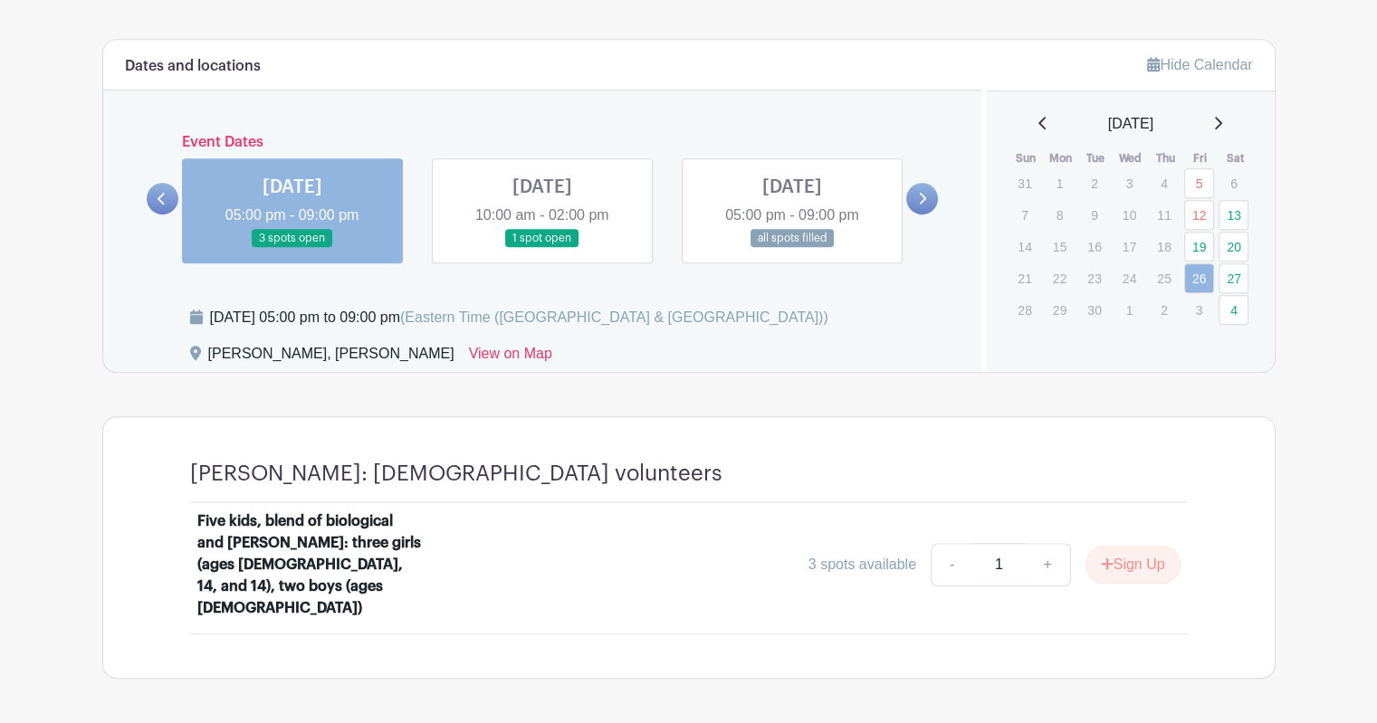
click at [542, 248] on link at bounding box center [542, 248] width 0 height 0
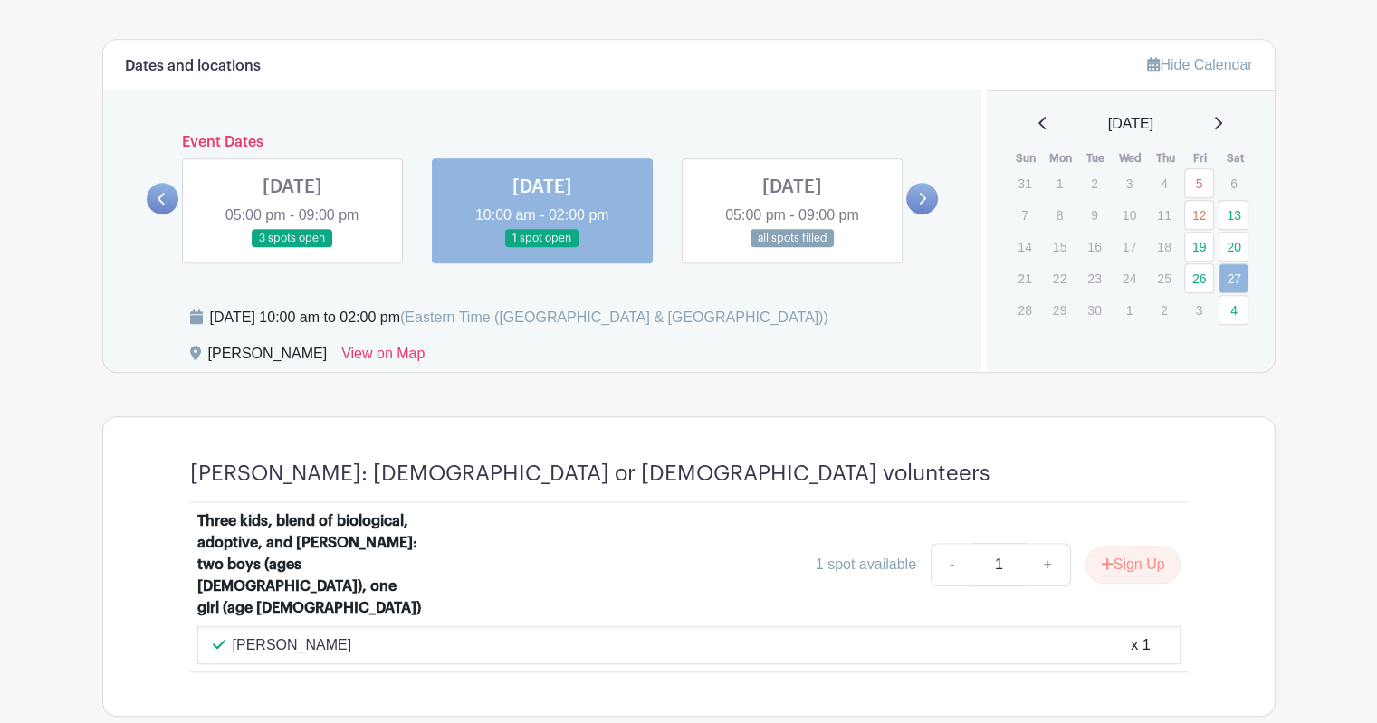
click at [792, 248] on link at bounding box center [792, 248] width 0 height 0
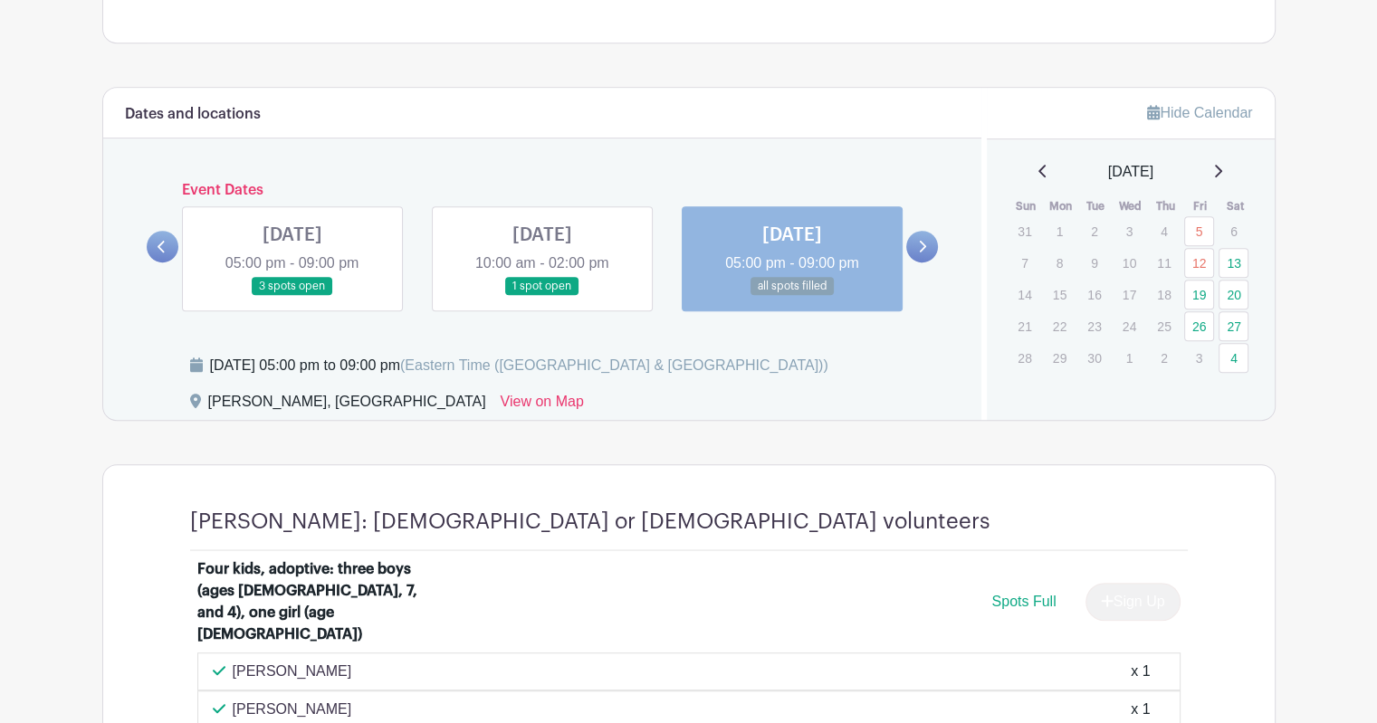
scroll to position [894, 0]
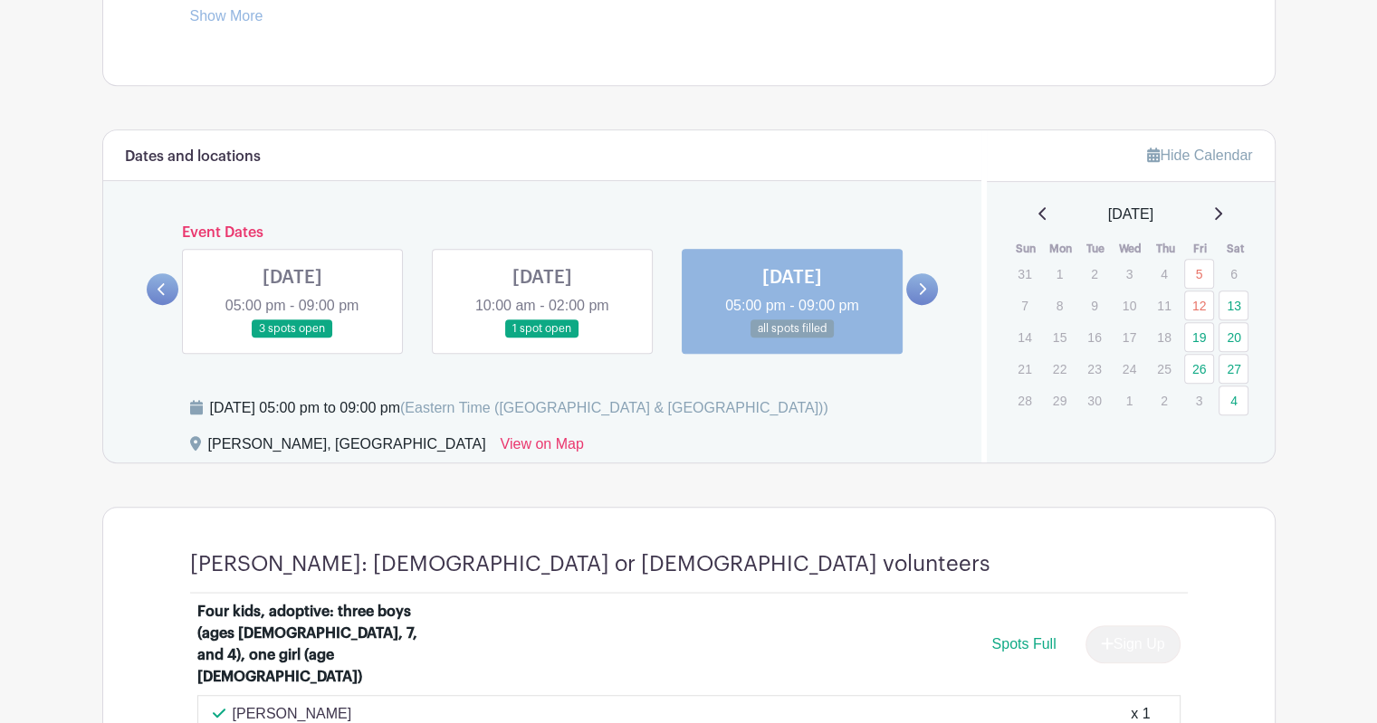
click at [835, 107] on div "Adoption Helpers In-Home Respite Care Volunteer Sign Up: Fall Quarter 2025 Crea…" at bounding box center [688, 27] width 1173 height 1669
click at [1310, 312] on main "Log In Sign Up for Free Adoption Helpers In-Home Respite Care Volunteer Sign Up…" at bounding box center [688, 40] width 1377 height 1869
click at [927, 288] on link at bounding box center [922, 289] width 32 height 32
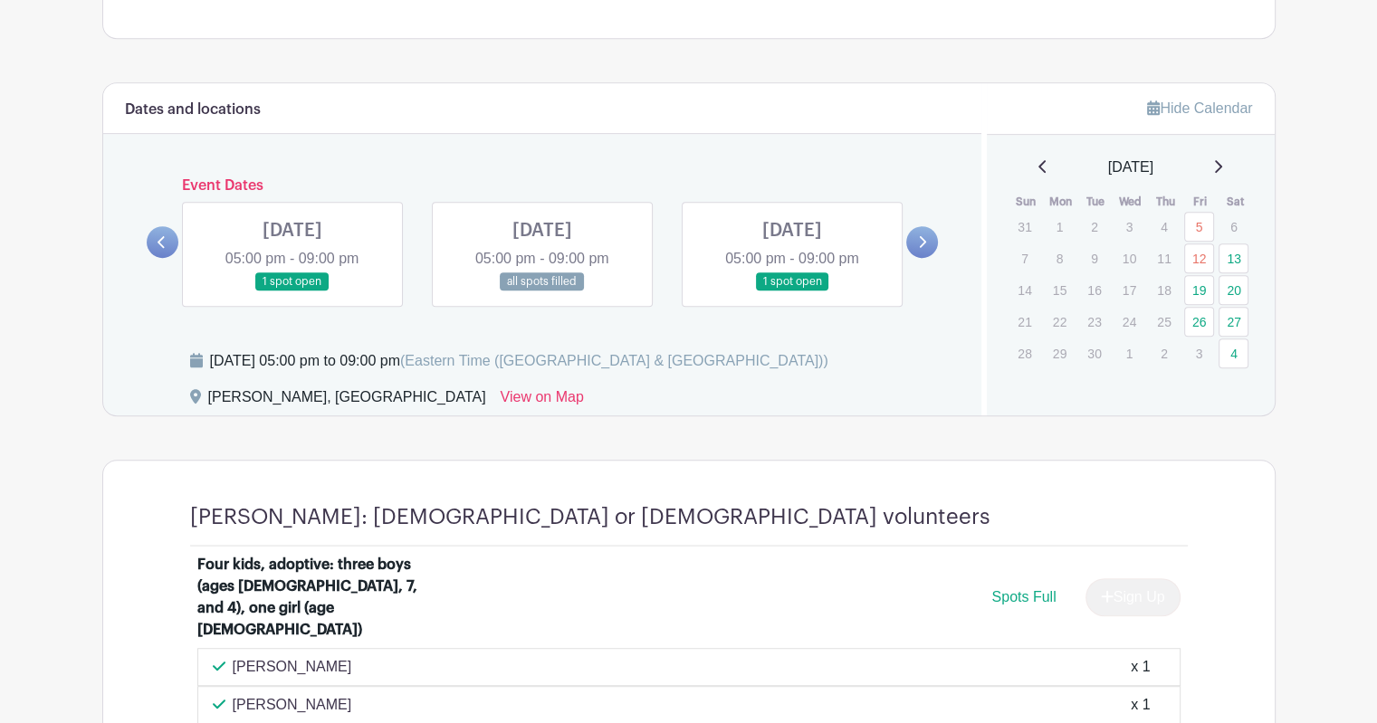
scroll to position [758, 0]
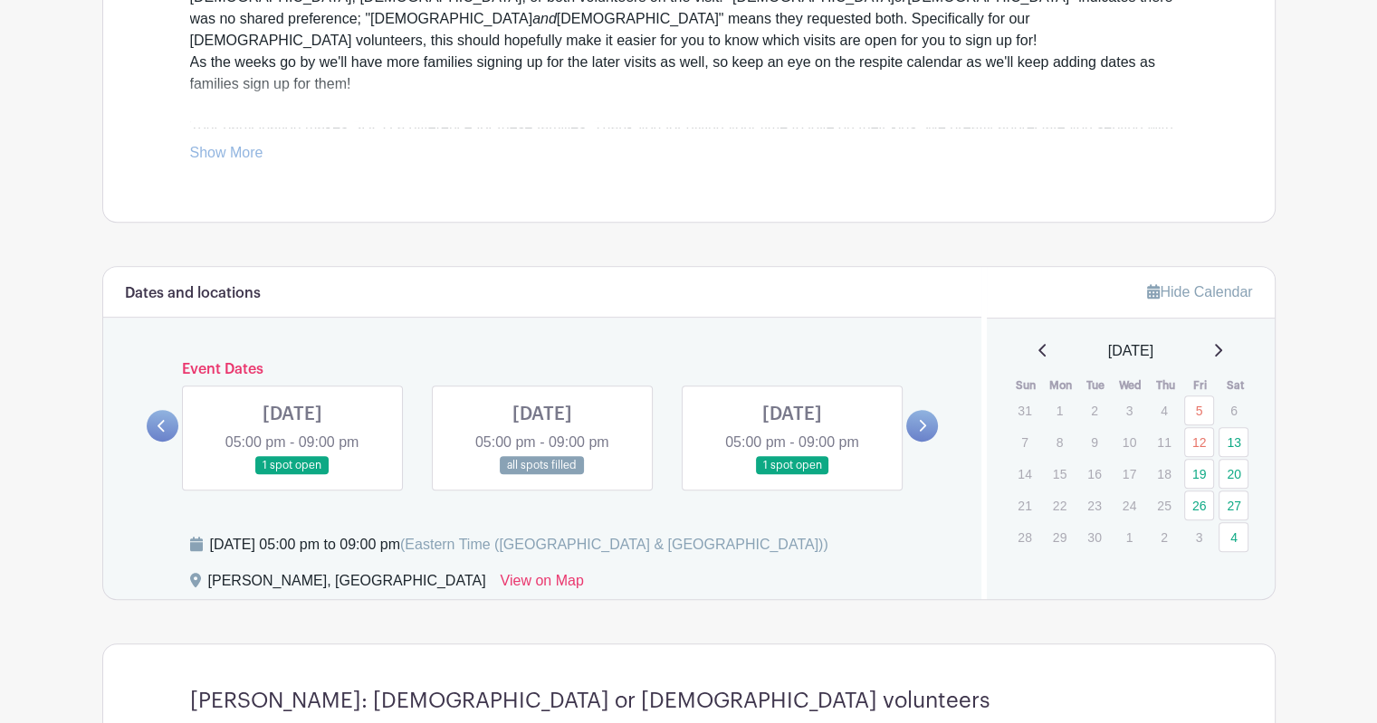
click at [159, 432] on link at bounding box center [163, 426] width 32 height 32
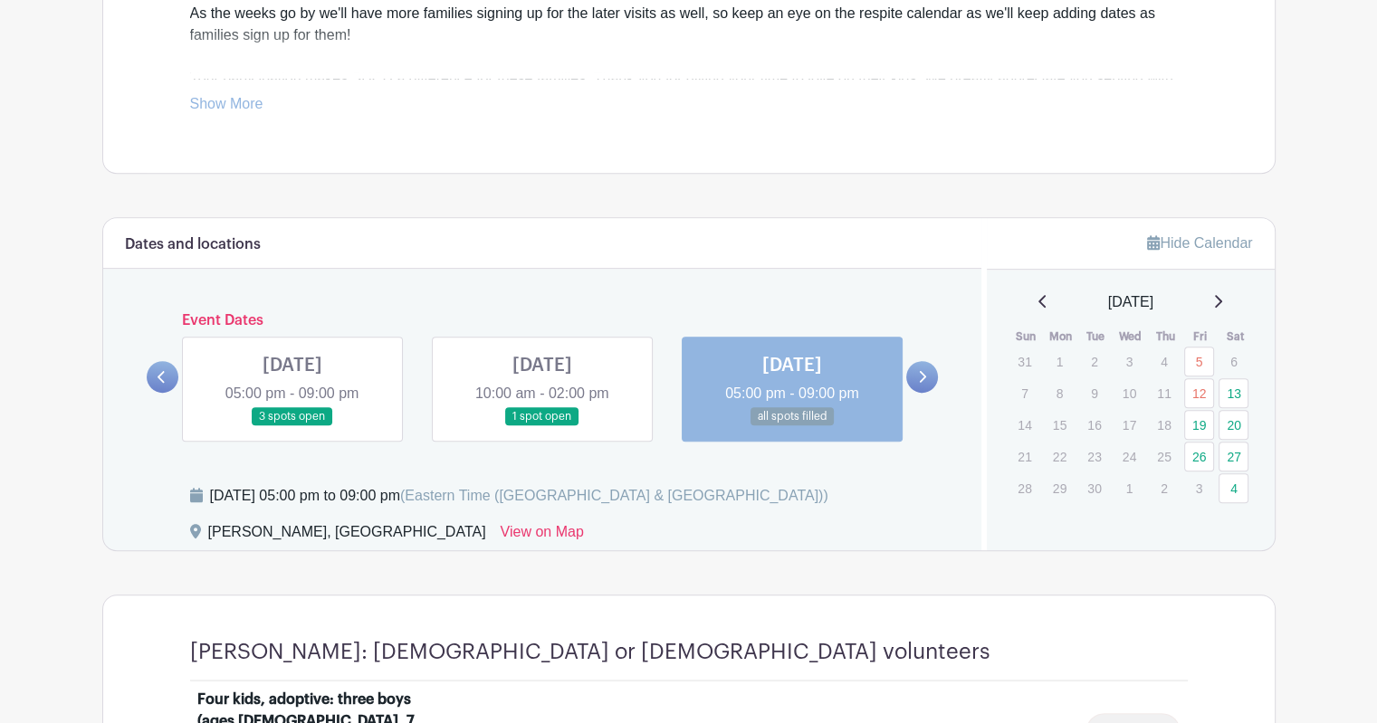
scroll to position [939, 0]
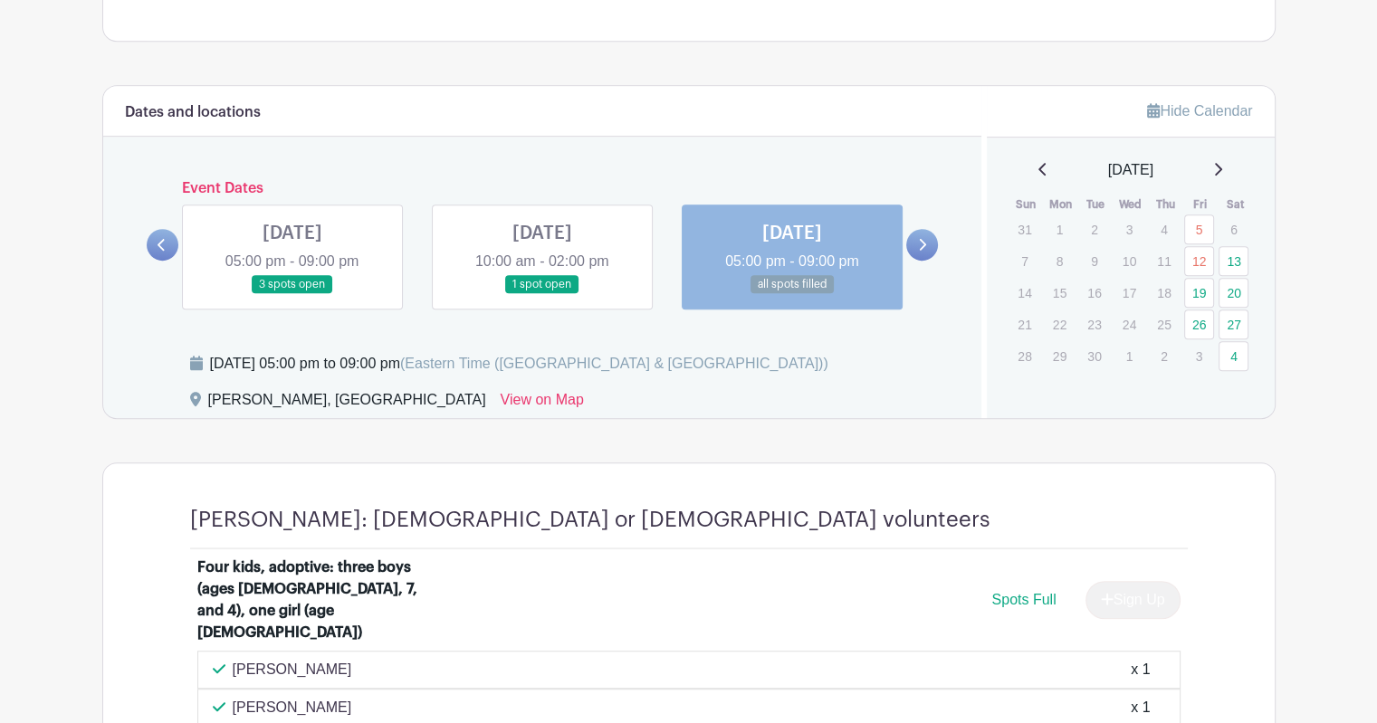
click at [921, 243] on icon at bounding box center [922, 245] width 8 height 14
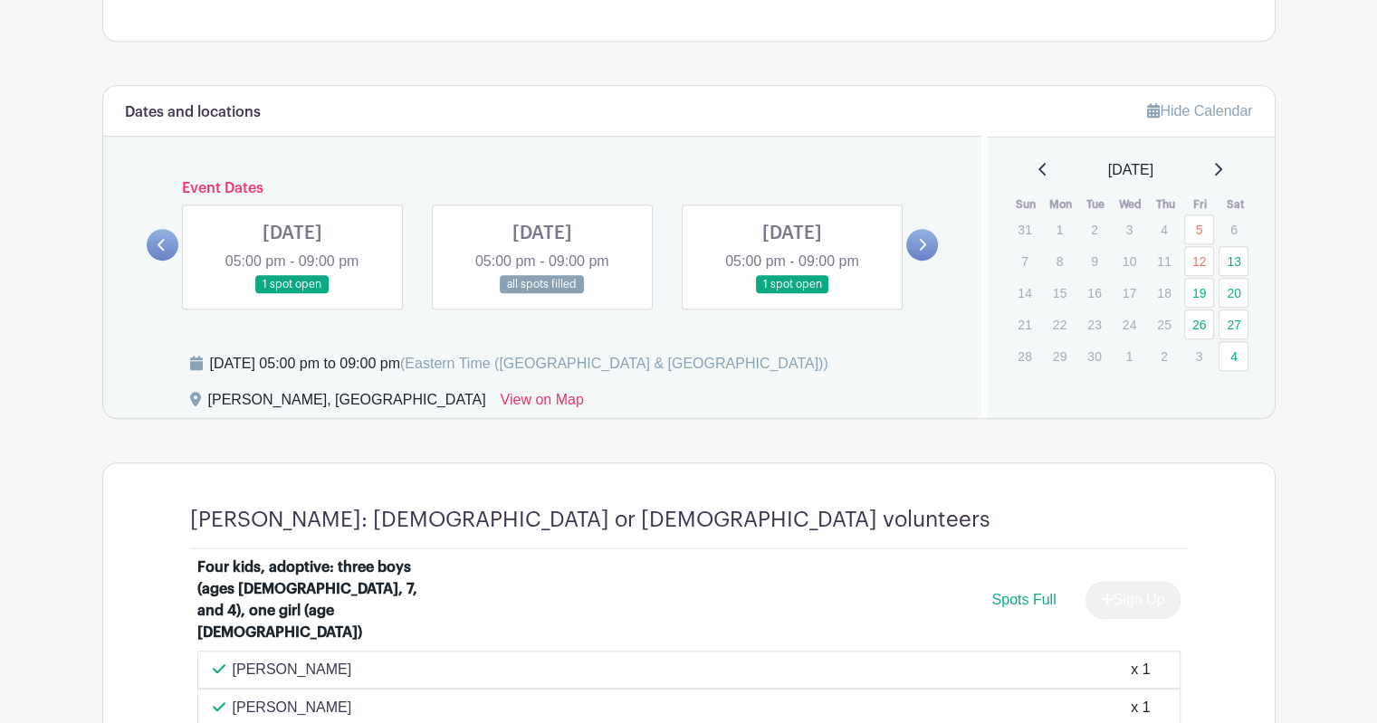
click at [292, 294] on link at bounding box center [292, 294] width 0 height 0
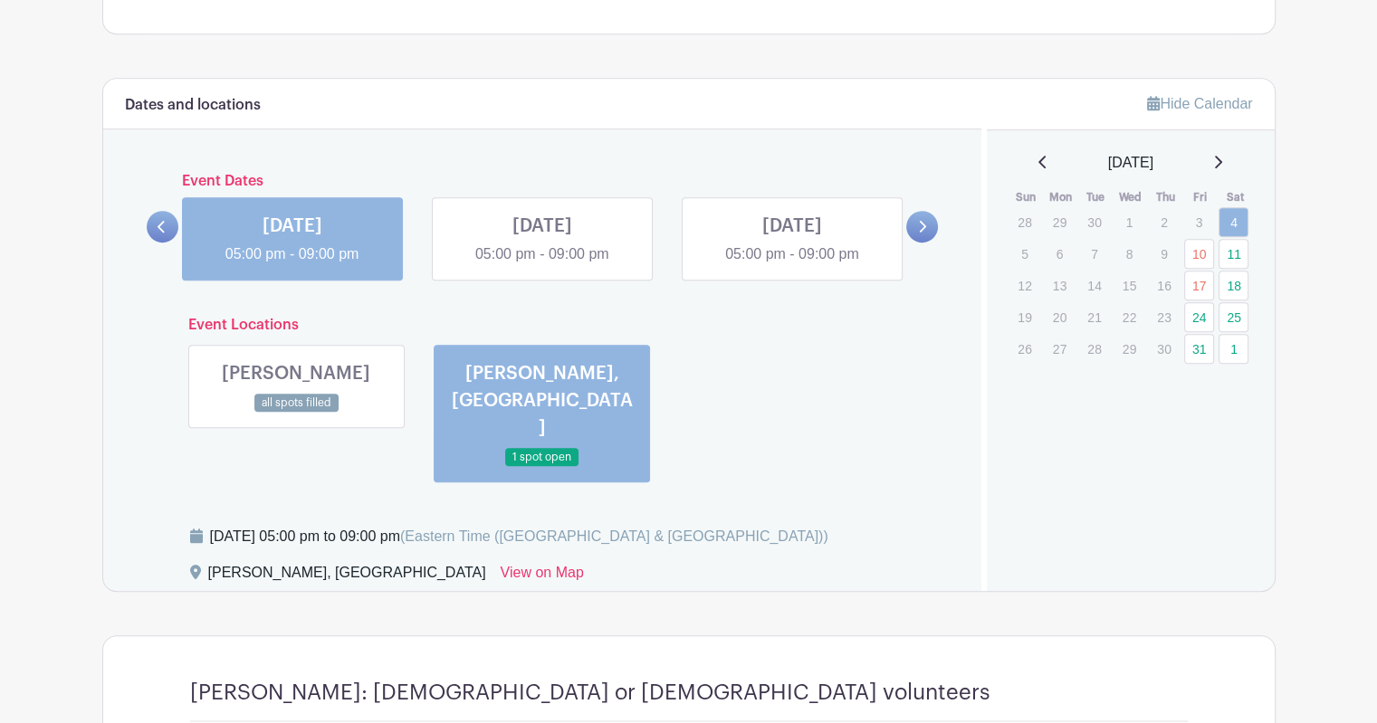
scroll to position [915, 0]
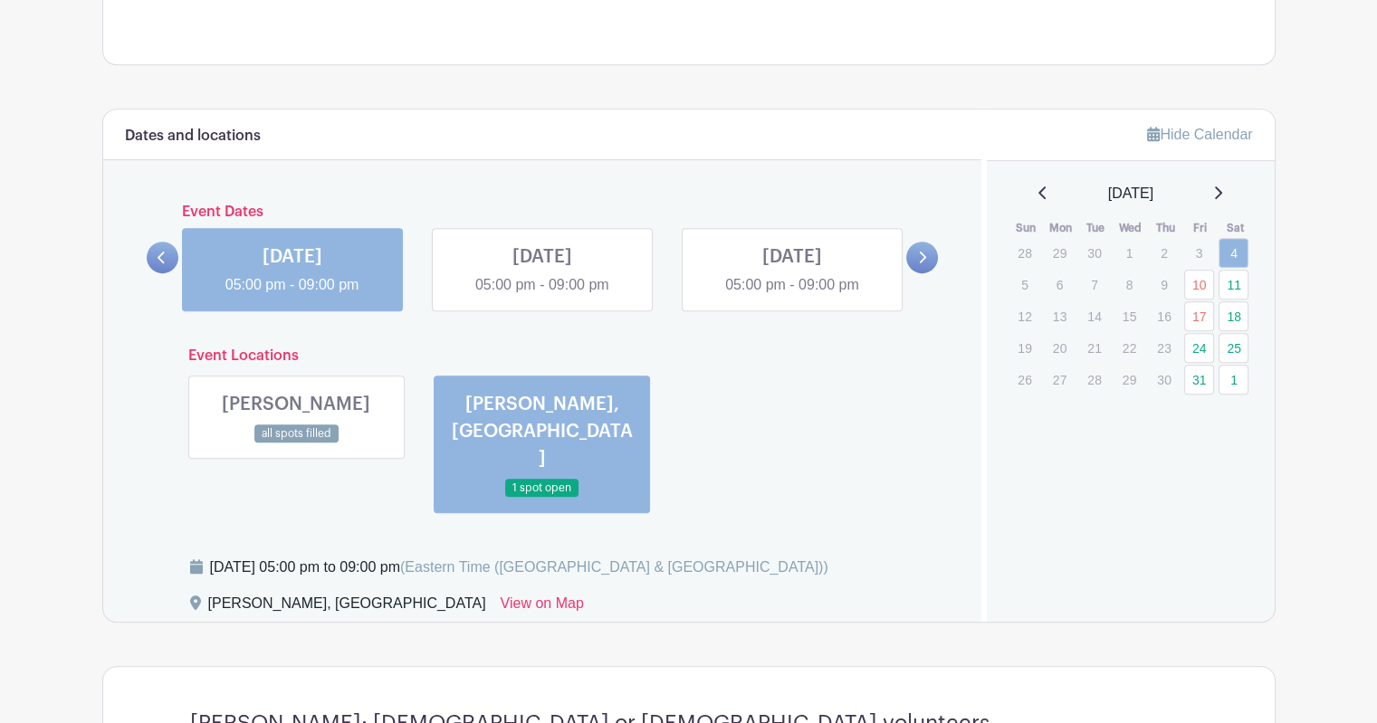
click at [542, 498] on link at bounding box center [542, 498] width 0 height 0
click at [542, 296] on link at bounding box center [542, 296] width 0 height 0
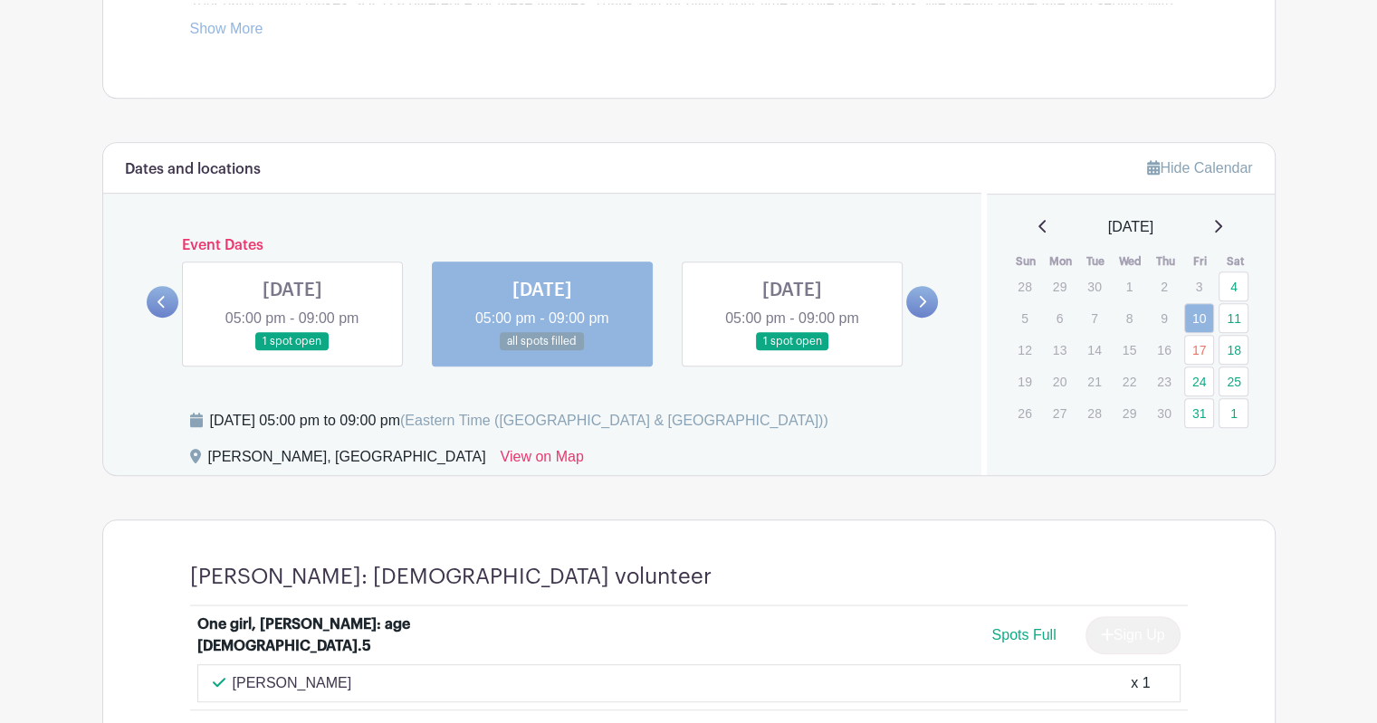
scroll to position [836, 0]
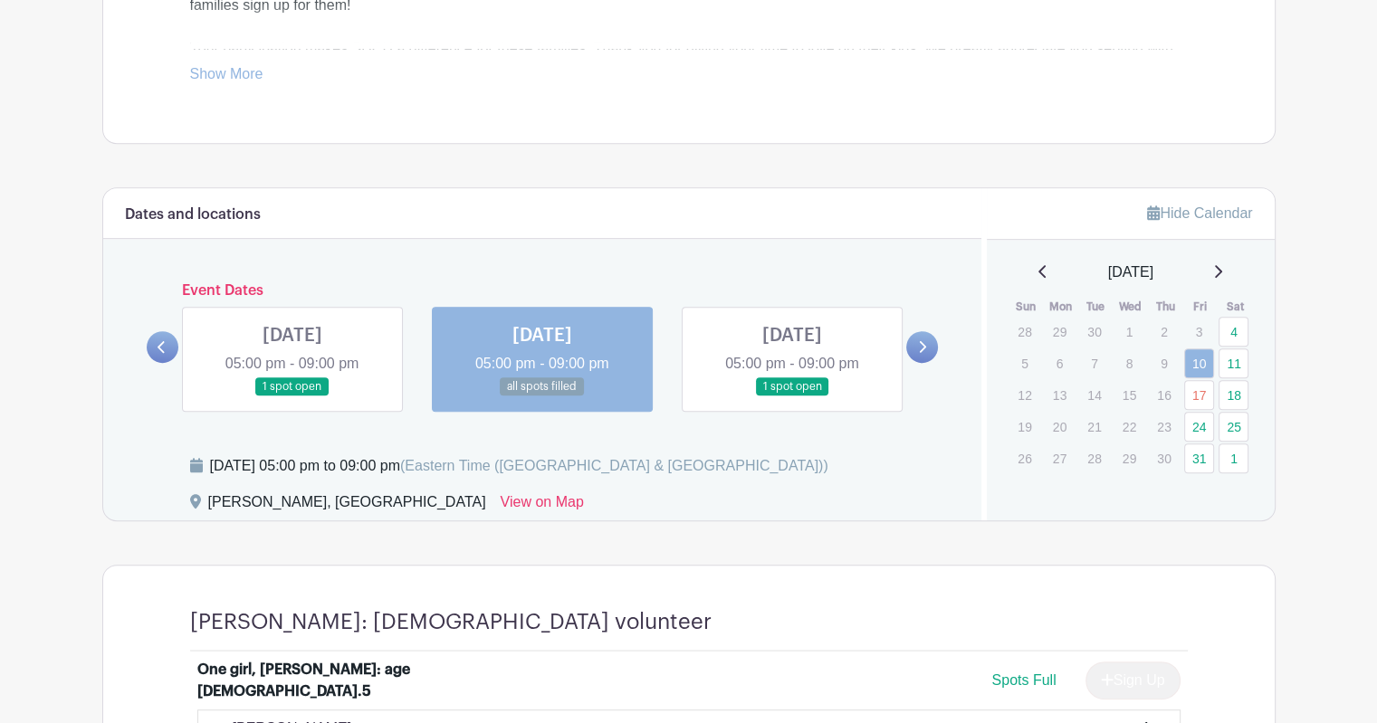
click at [792, 396] on link at bounding box center [792, 396] width 0 height 0
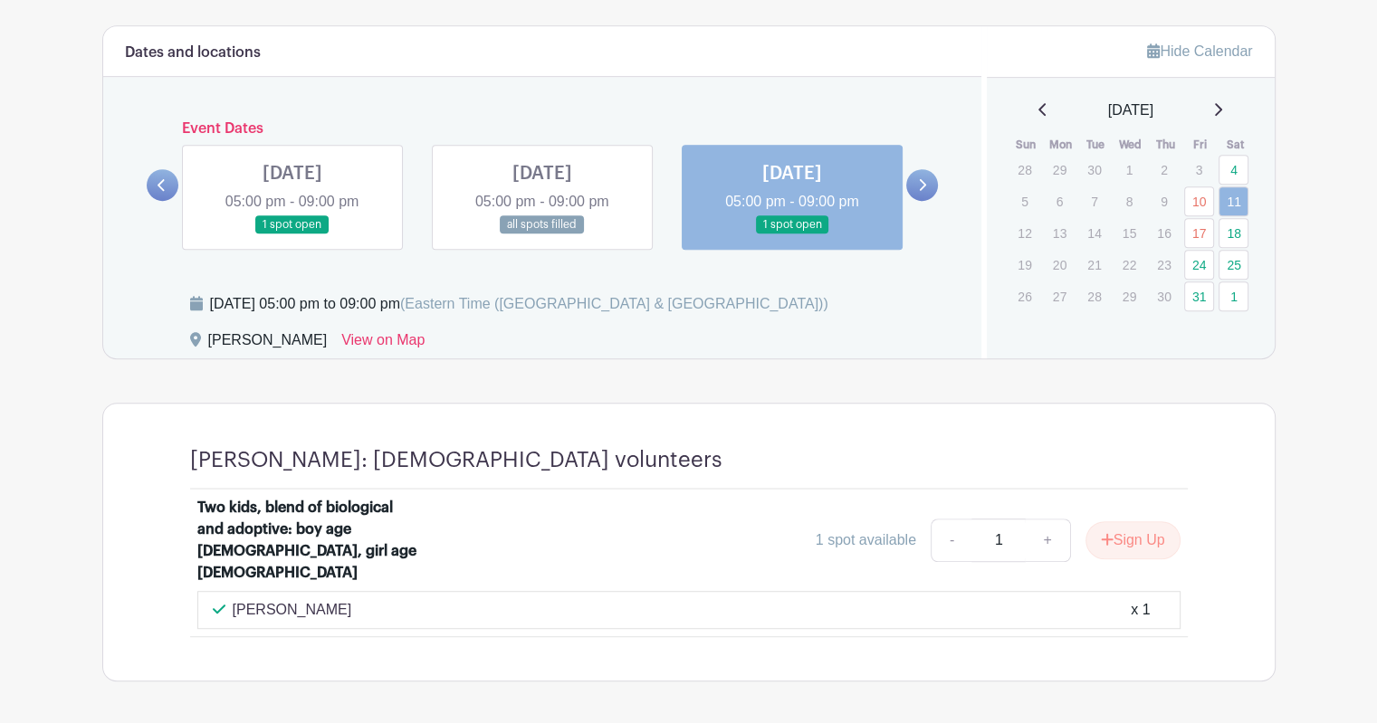
scroll to position [954, 0]
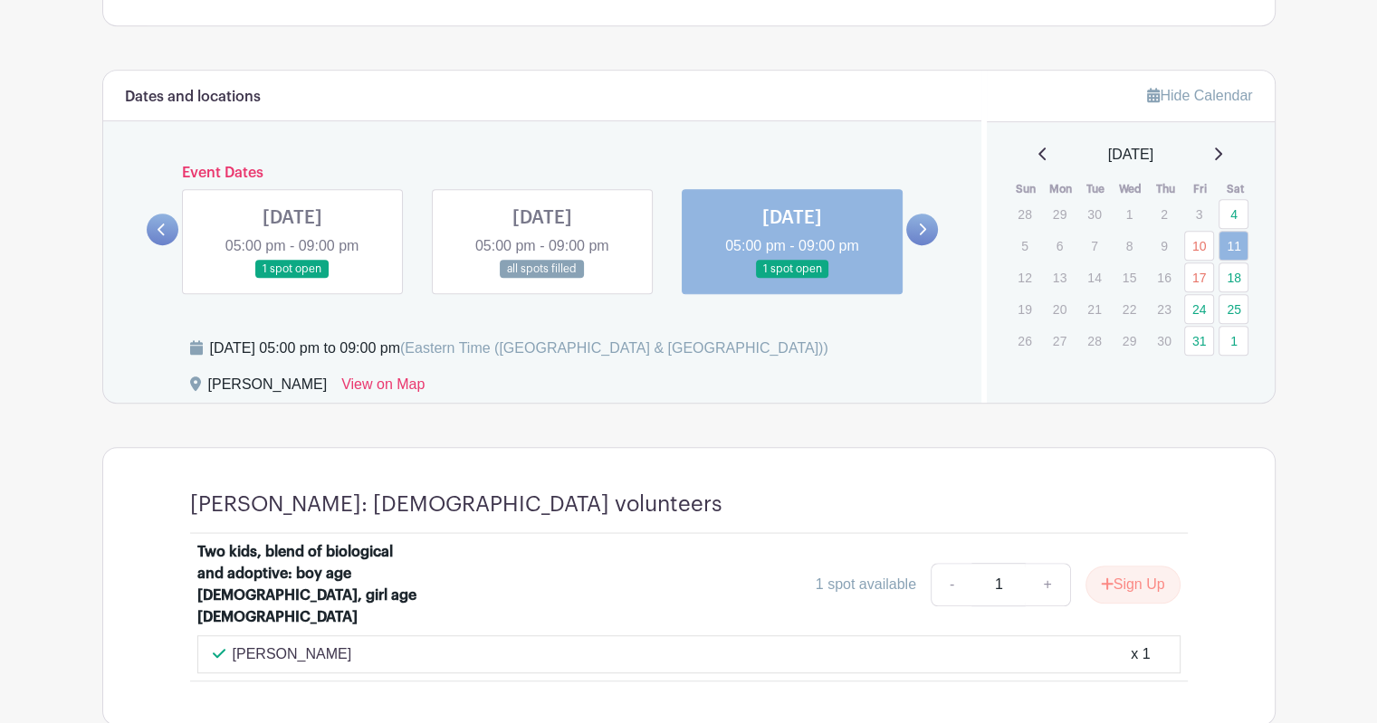
click at [923, 225] on icon at bounding box center [923, 230] width 7 height 12
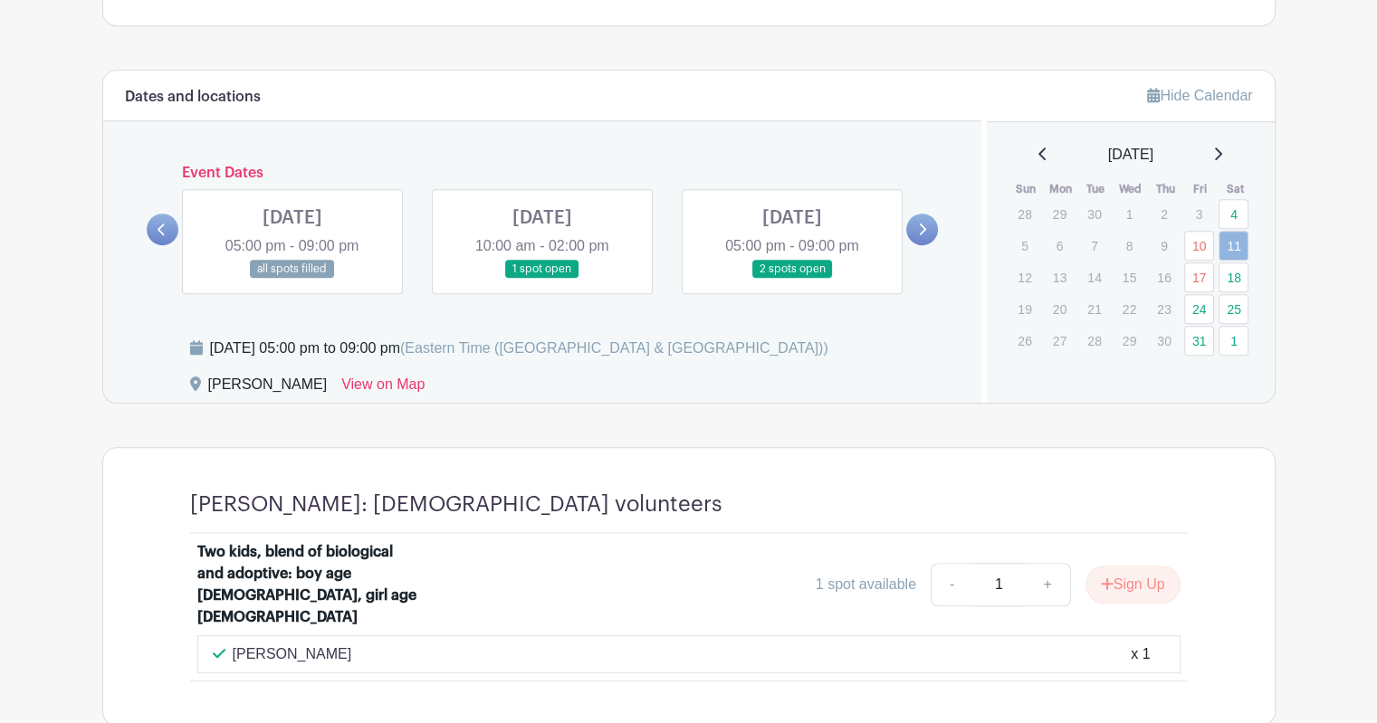
click at [170, 232] on link at bounding box center [163, 230] width 32 height 32
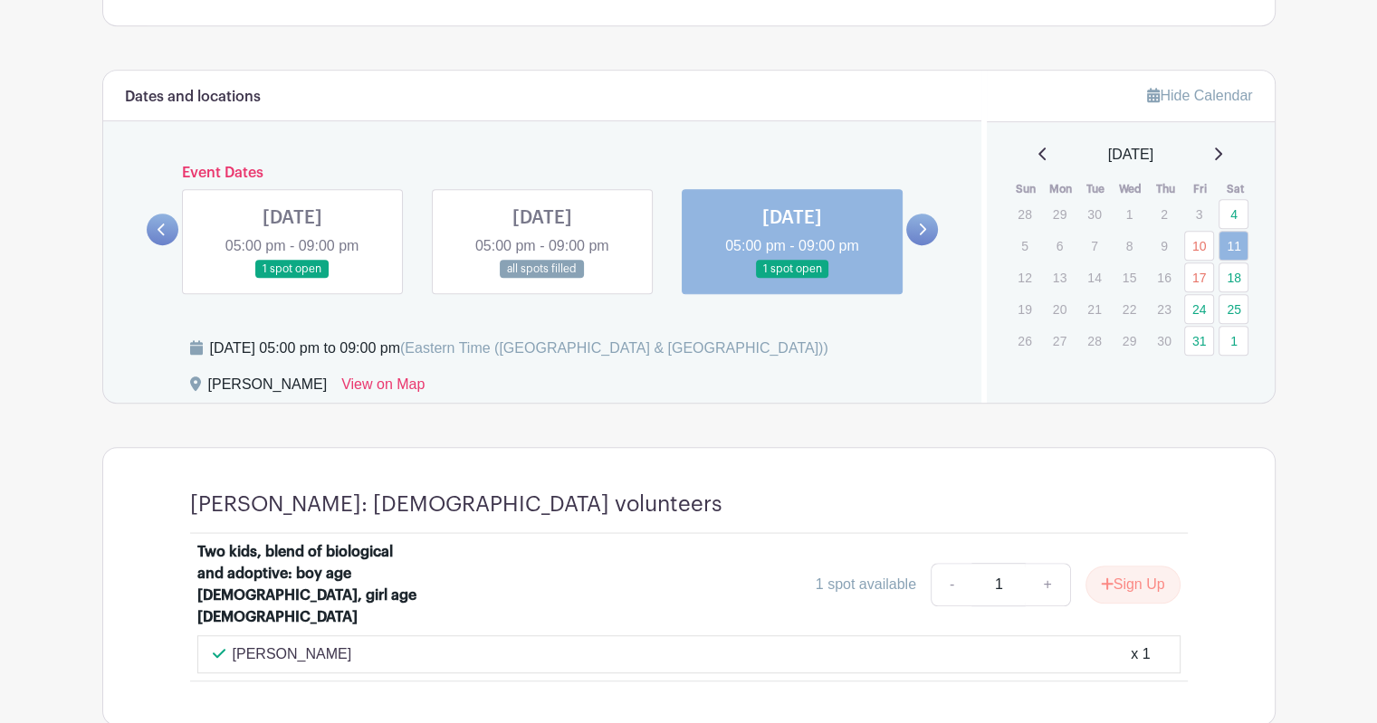
click at [292, 279] on link at bounding box center [292, 279] width 0 height 0
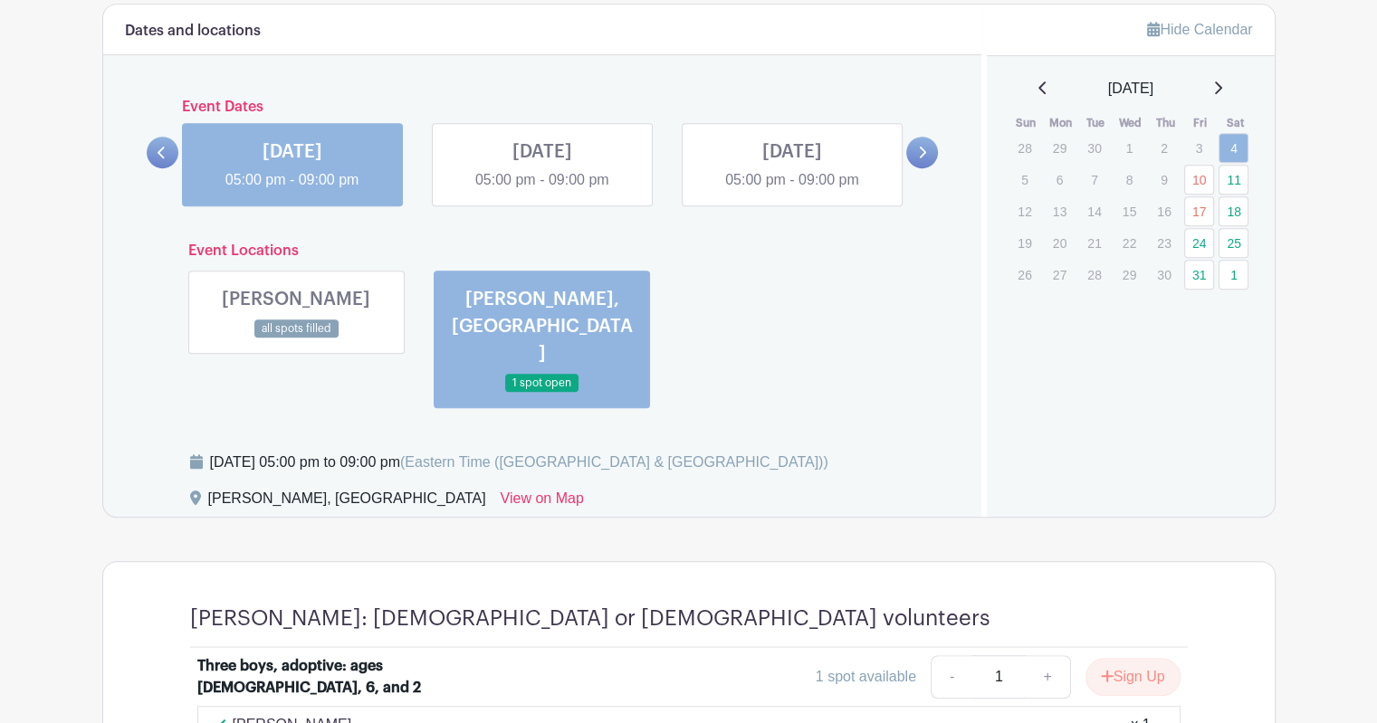
scroll to position [1187, 0]
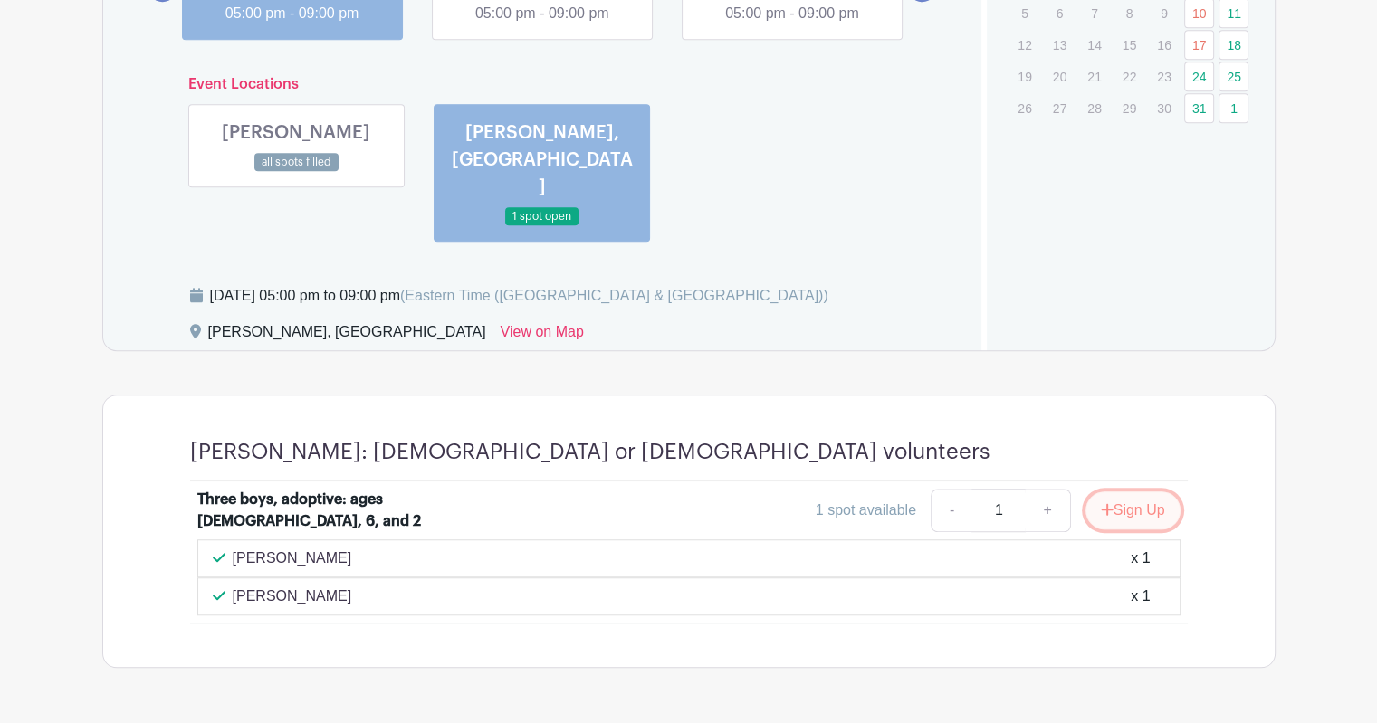
click at [1148, 491] on button "Sign Up" at bounding box center [1132, 510] width 95 height 38
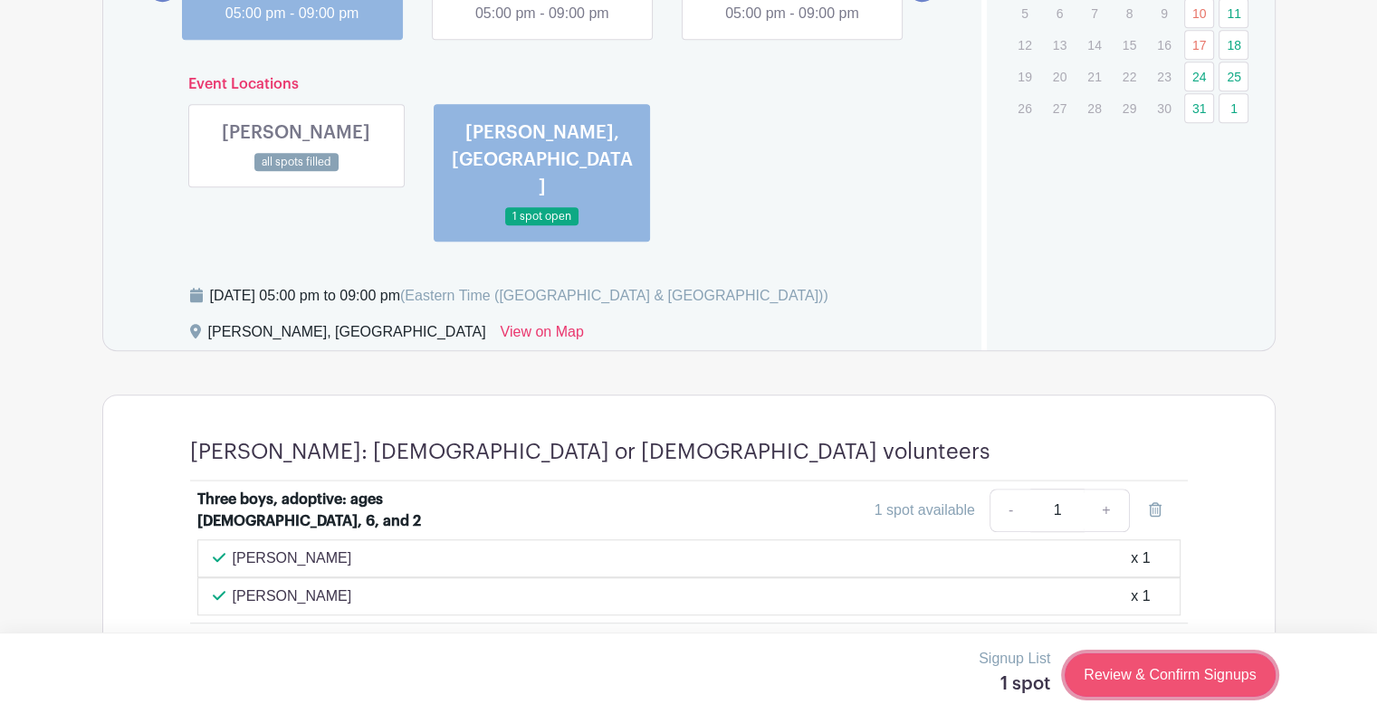
click at [1236, 692] on link "Review & Confirm Signups" at bounding box center [1169, 675] width 210 height 43
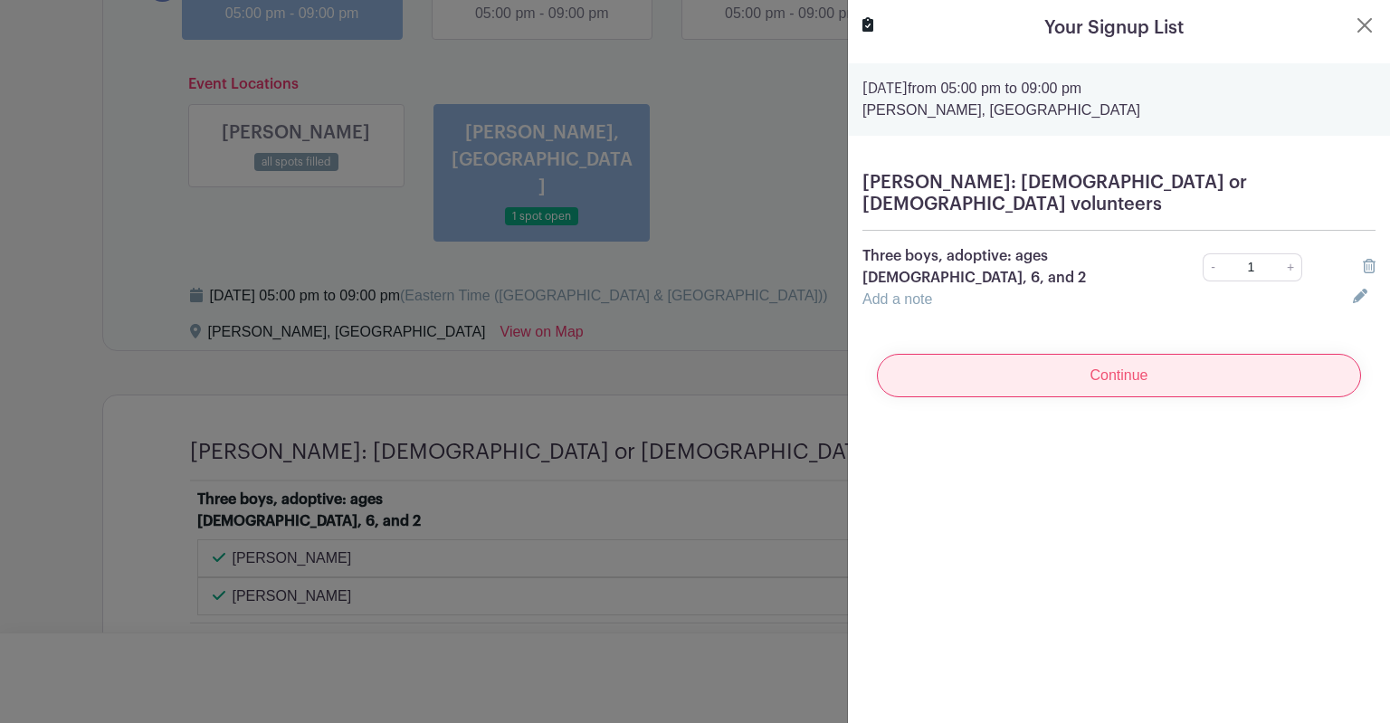
click at [1127, 354] on input "Continue" at bounding box center [1119, 375] width 484 height 43
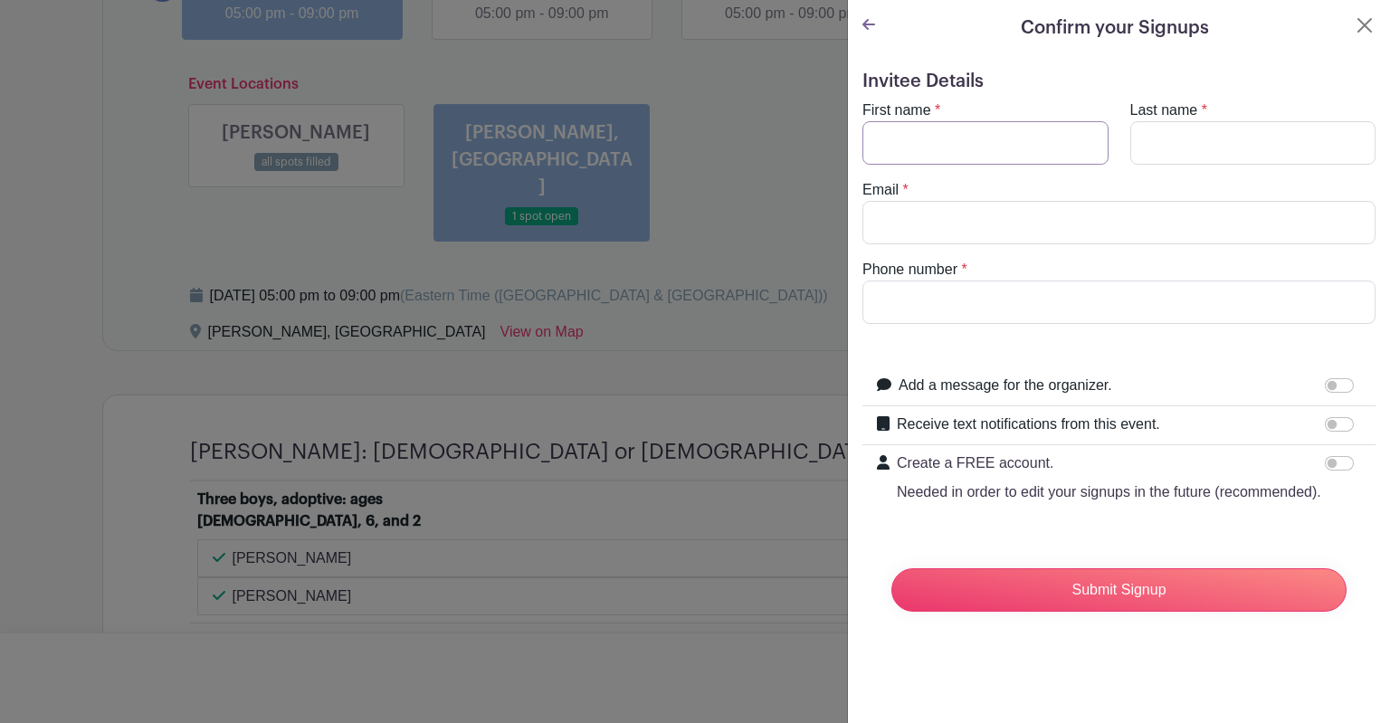
click at [948, 149] on input "First name" at bounding box center [986, 142] width 246 height 43
type input "[PERSON_NAME]"
click at [1153, 144] on input "Last name" at bounding box center [1254, 142] width 246 height 43
type input "[PERSON_NAME]"
click at [1064, 218] on input "Email" at bounding box center [1119, 222] width 513 height 43
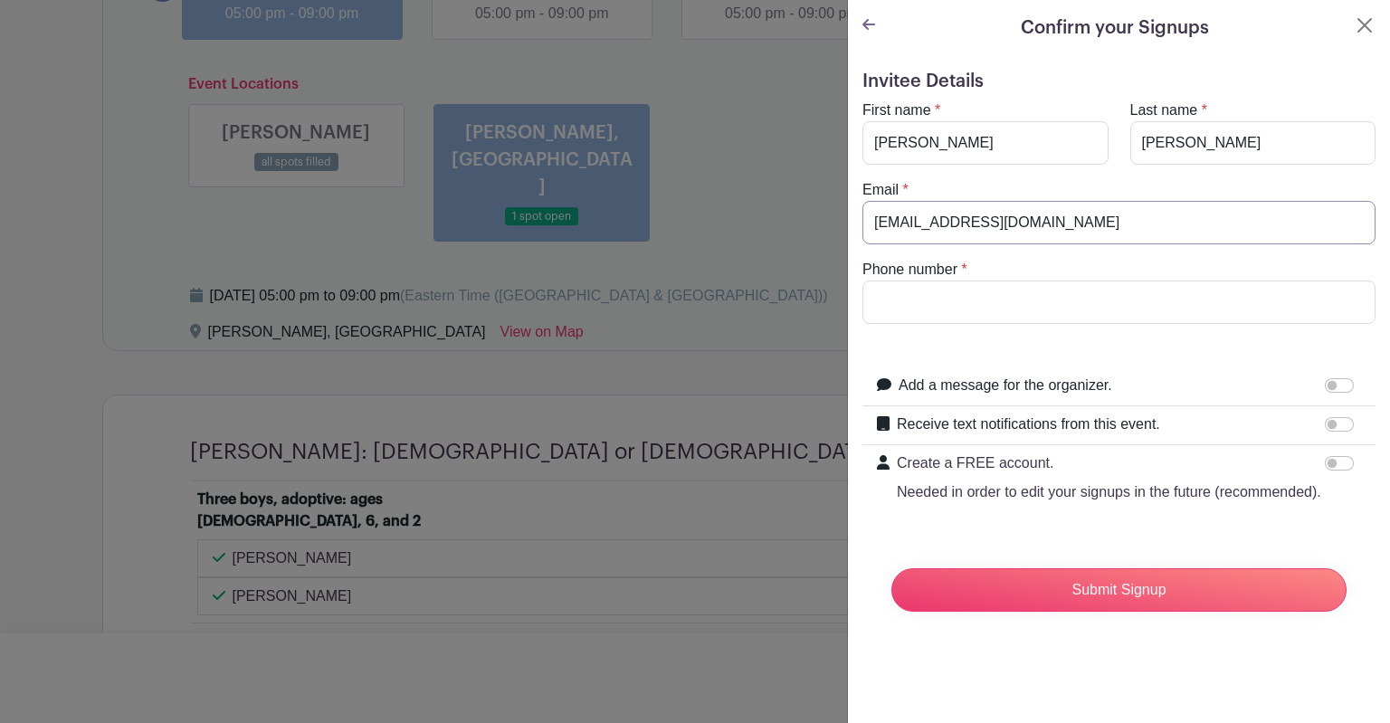
type input "[EMAIL_ADDRESS][DOMAIN_NAME]"
click at [862, 301] on div "Phone number *" at bounding box center [1119, 291] width 535 height 65
click at [1041, 308] on input "Phone number" at bounding box center [1119, 302] width 513 height 43
type input "7857063712"
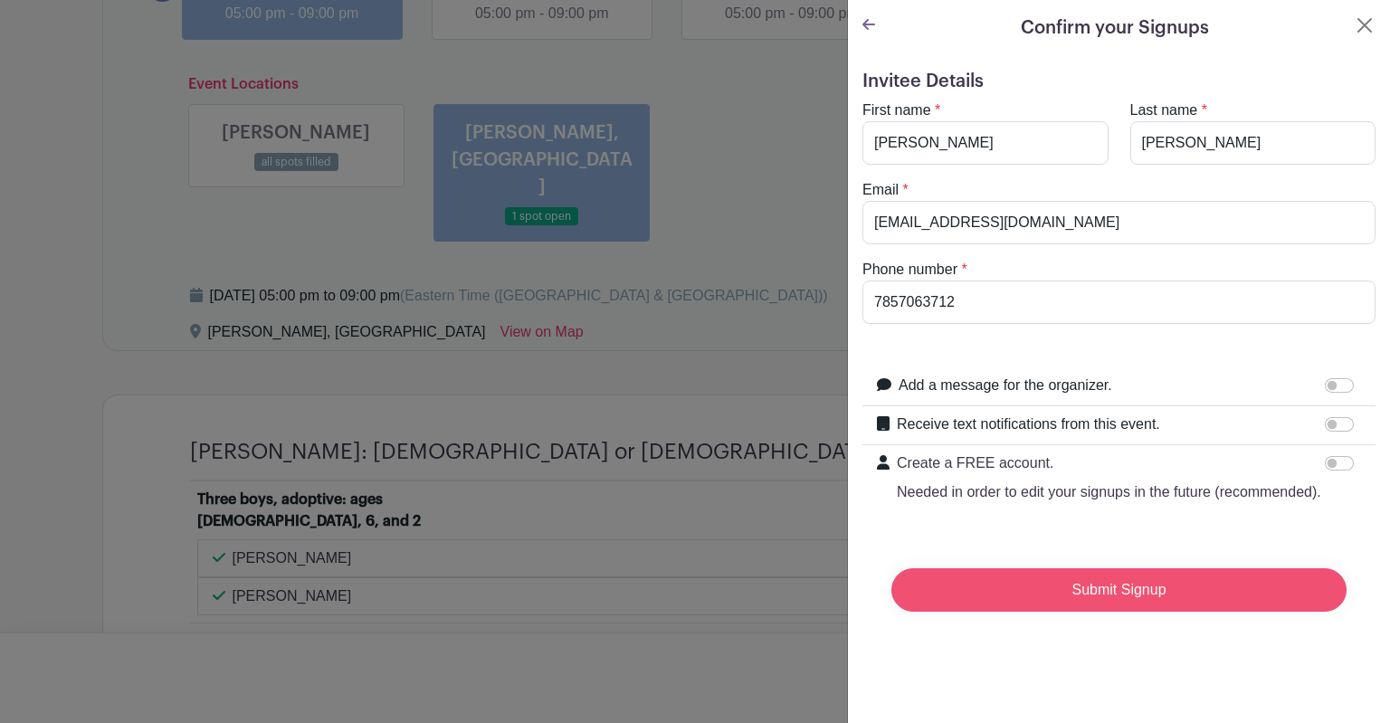
click at [1091, 605] on input "Submit Signup" at bounding box center [1119, 589] width 455 height 43
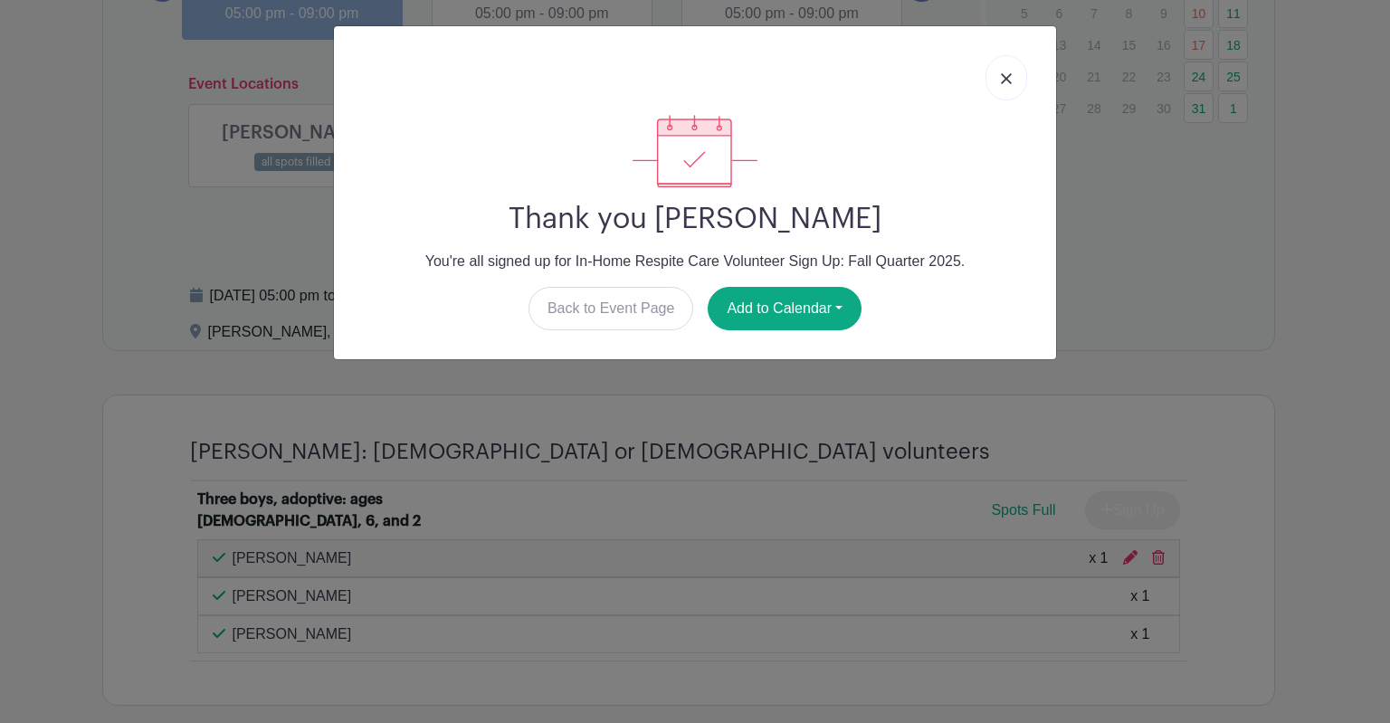
drag, startPoint x: 1228, startPoint y: 139, endPoint x: 1260, endPoint y: 231, distance: 96.8
click at [1228, 151] on div "Thank you [PERSON_NAME] You're all signed up for In-Home Respite Care Volunteer…" at bounding box center [695, 361] width 1390 height 723
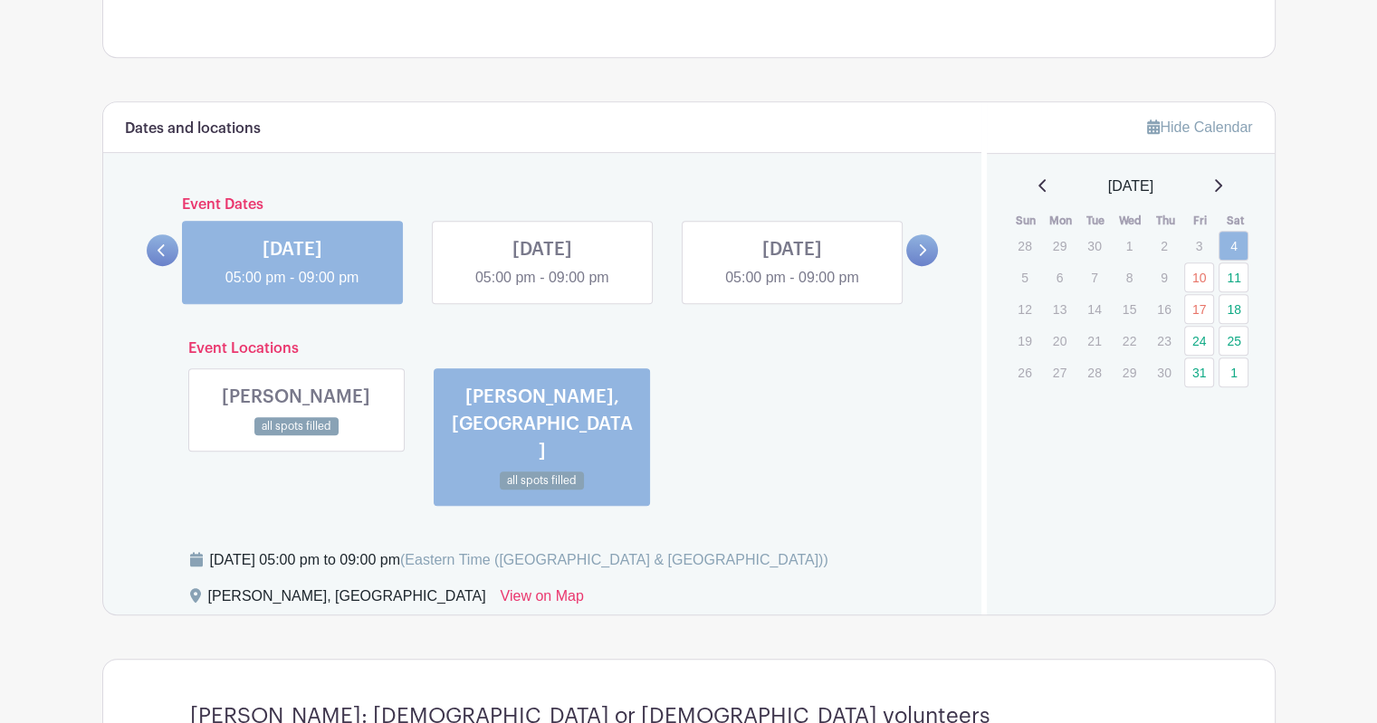
scroll to position [915, 0]
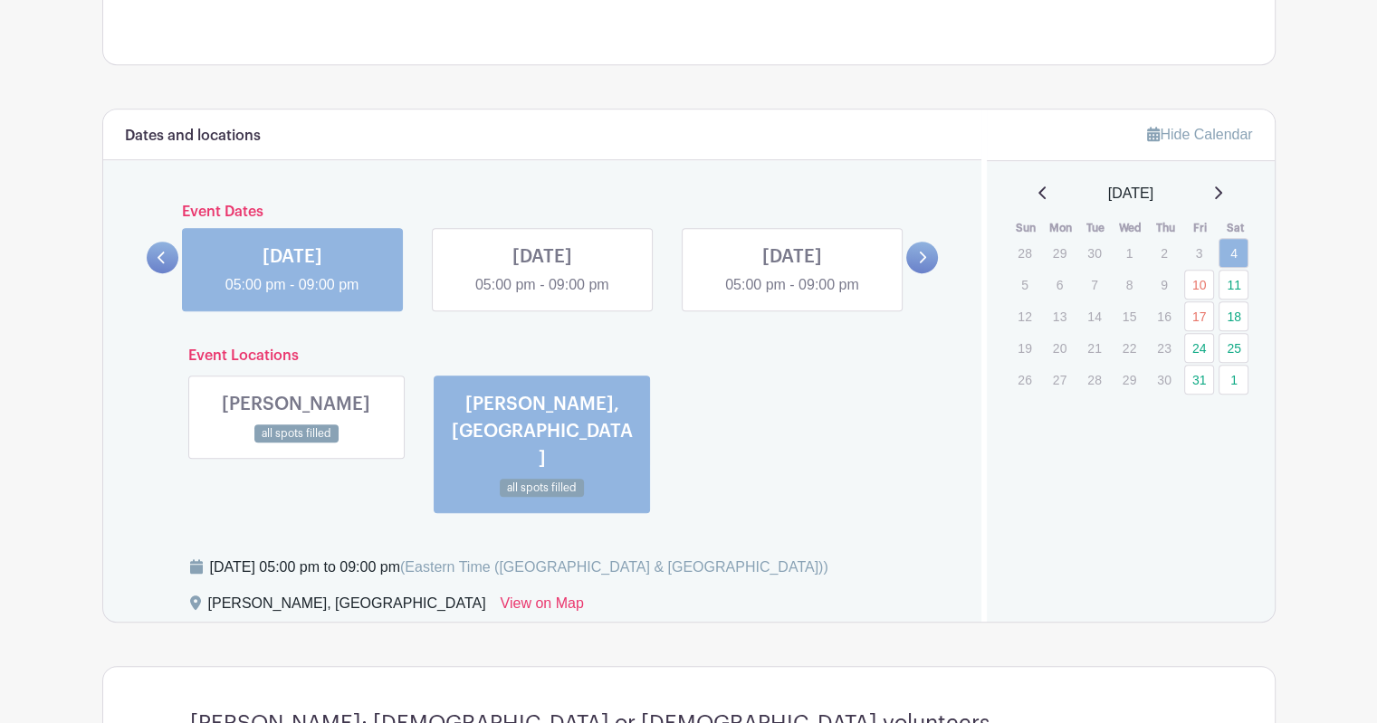
click at [792, 296] on link at bounding box center [792, 296] width 0 height 0
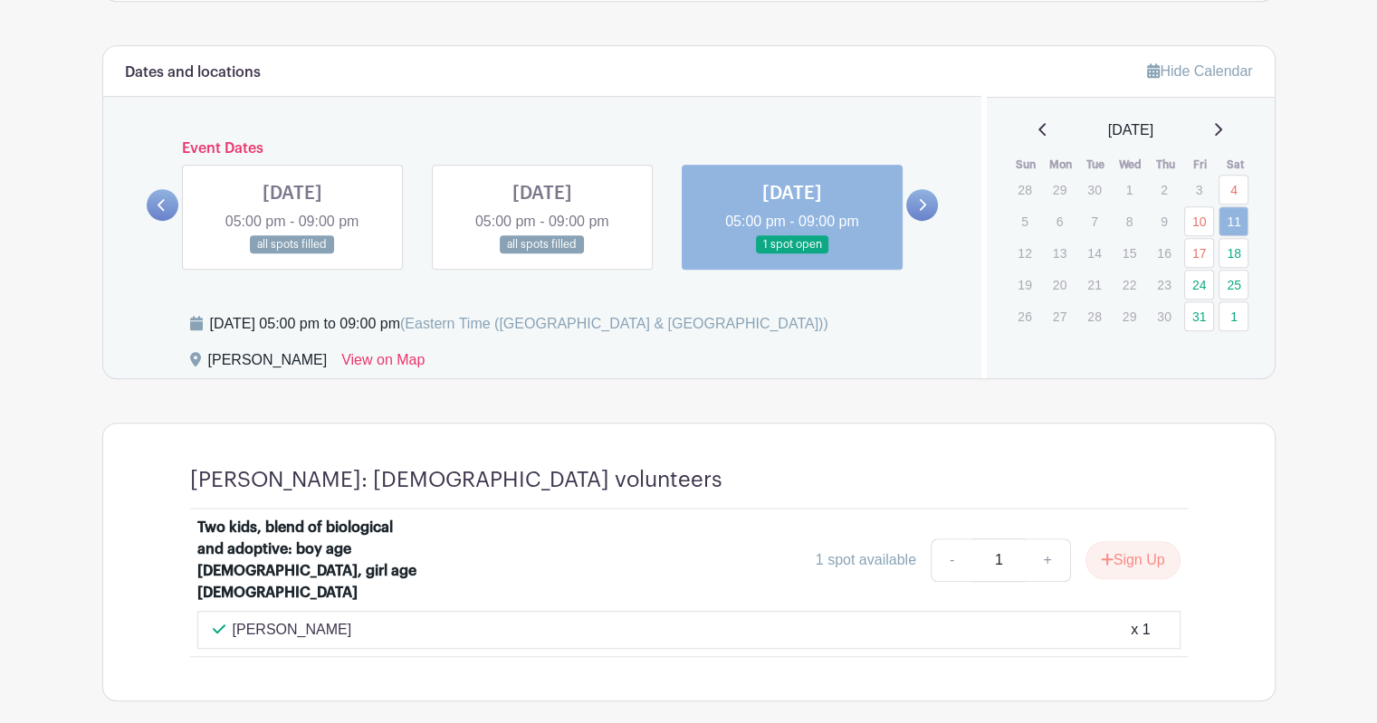
scroll to position [1006, 0]
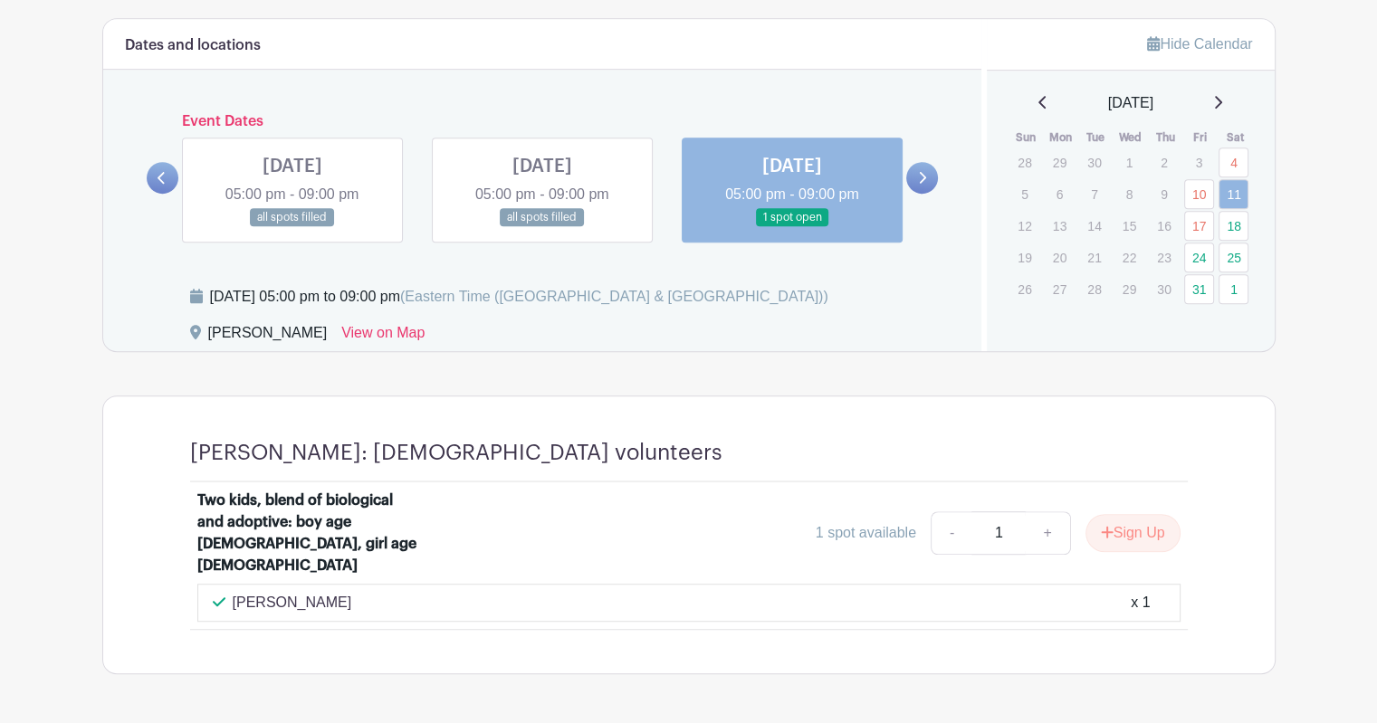
click at [928, 187] on link at bounding box center [922, 178] width 32 height 32
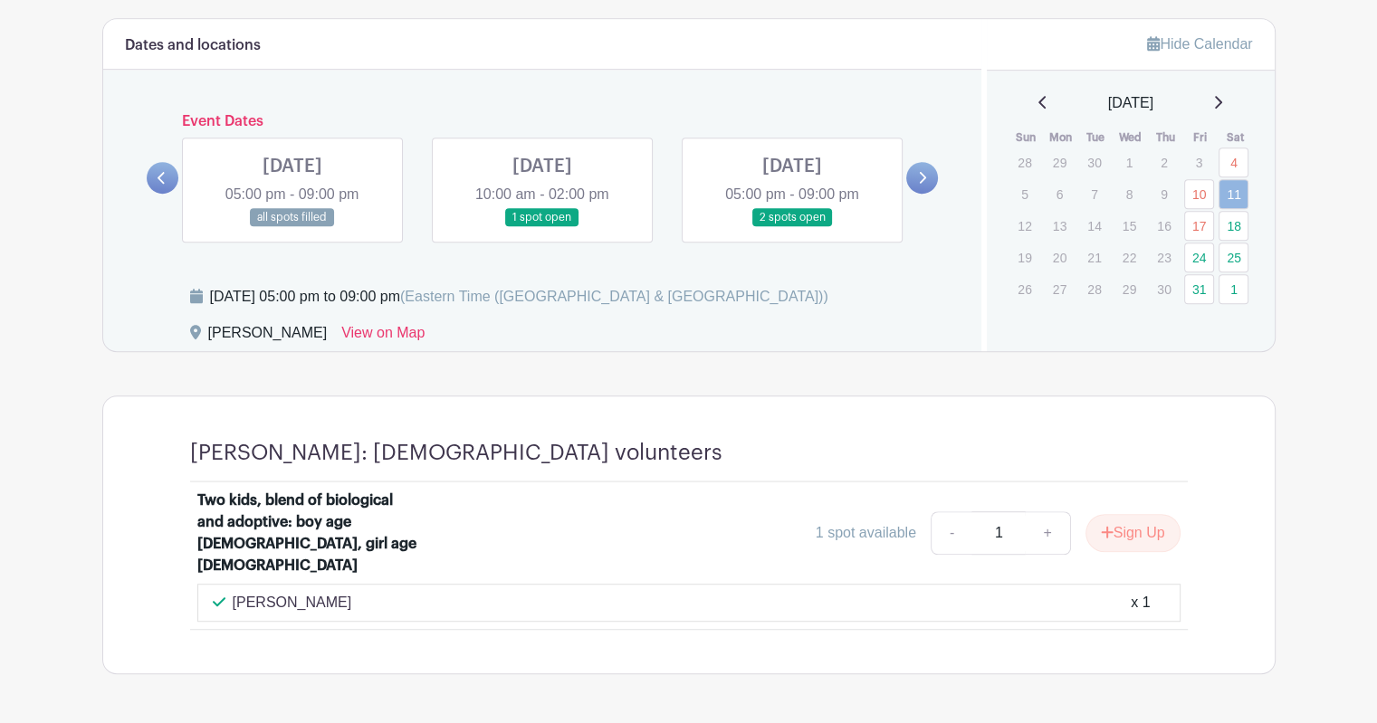
click at [292, 227] on link at bounding box center [292, 227] width 0 height 0
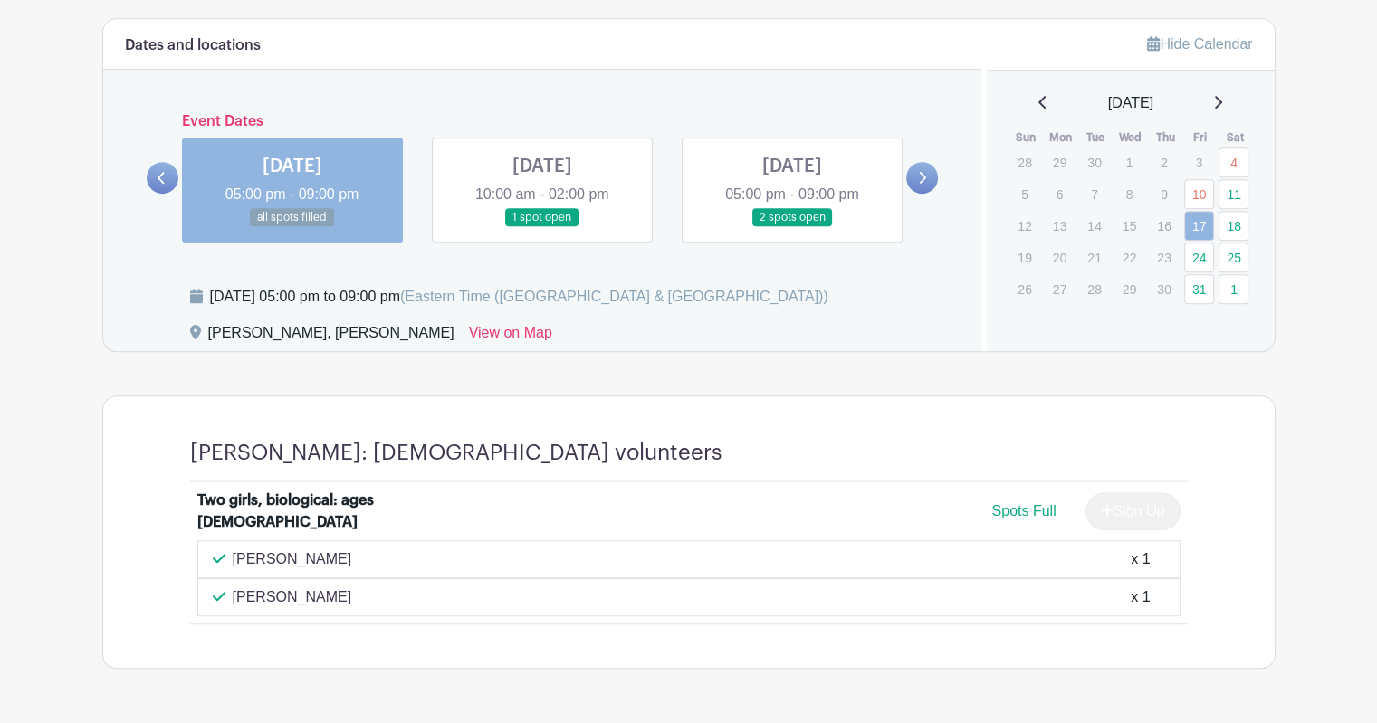
click at [542, 227] on link at bounding box center [542, 227] width 0 height 0
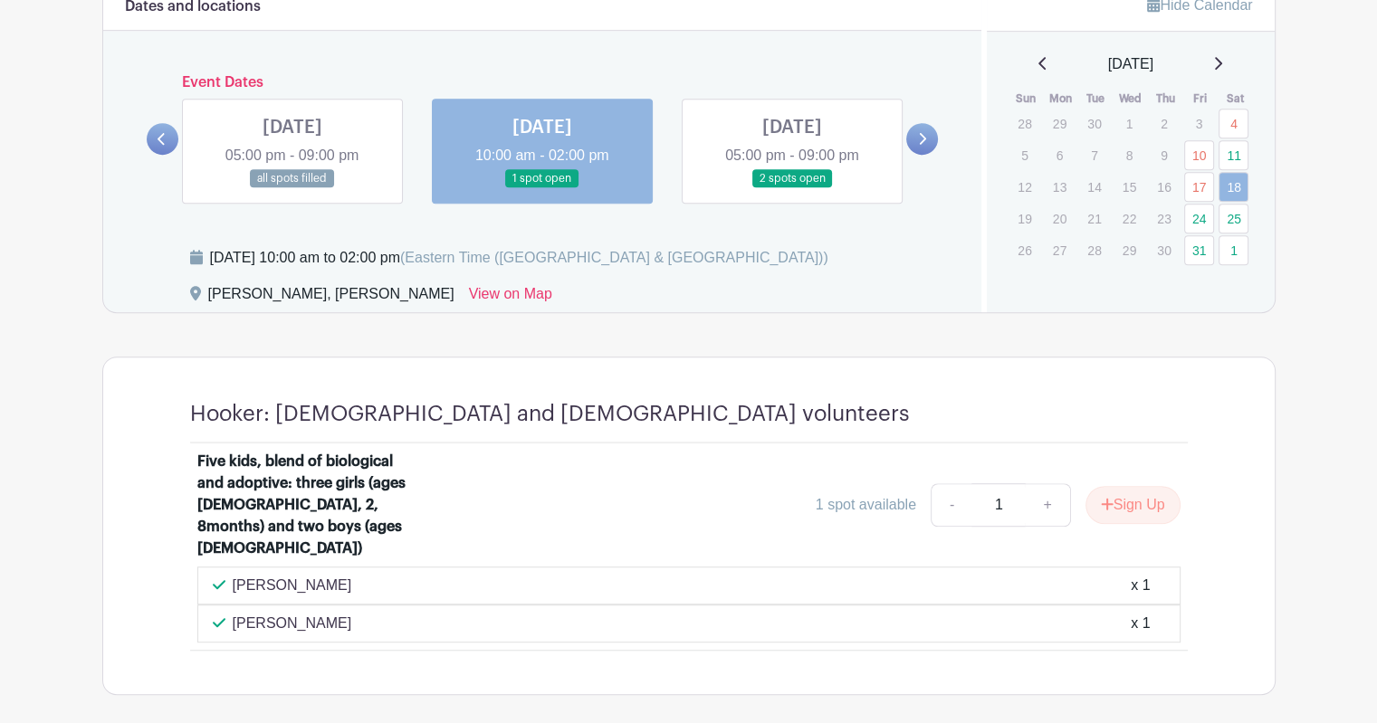
scroll to position [1014, 0]
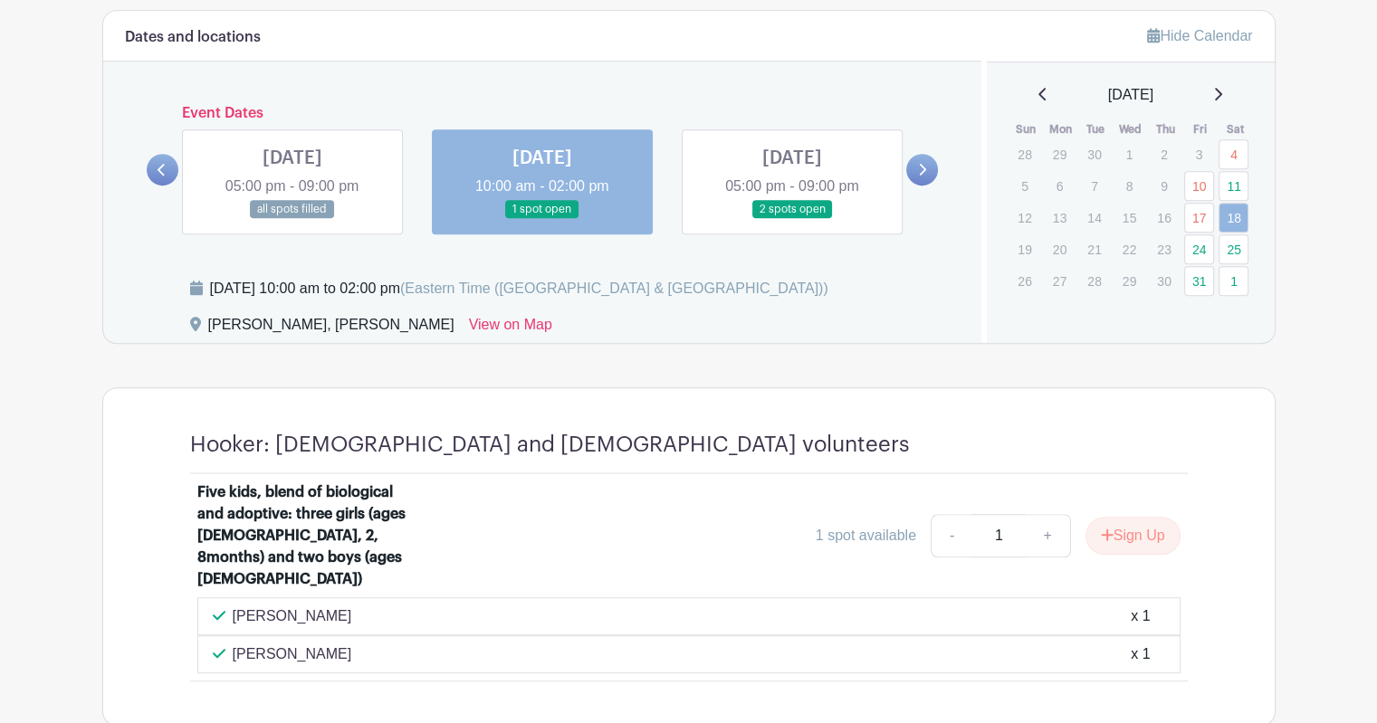
click at [792, 219] on link at bounding box center [792, 219] width 0 height 0
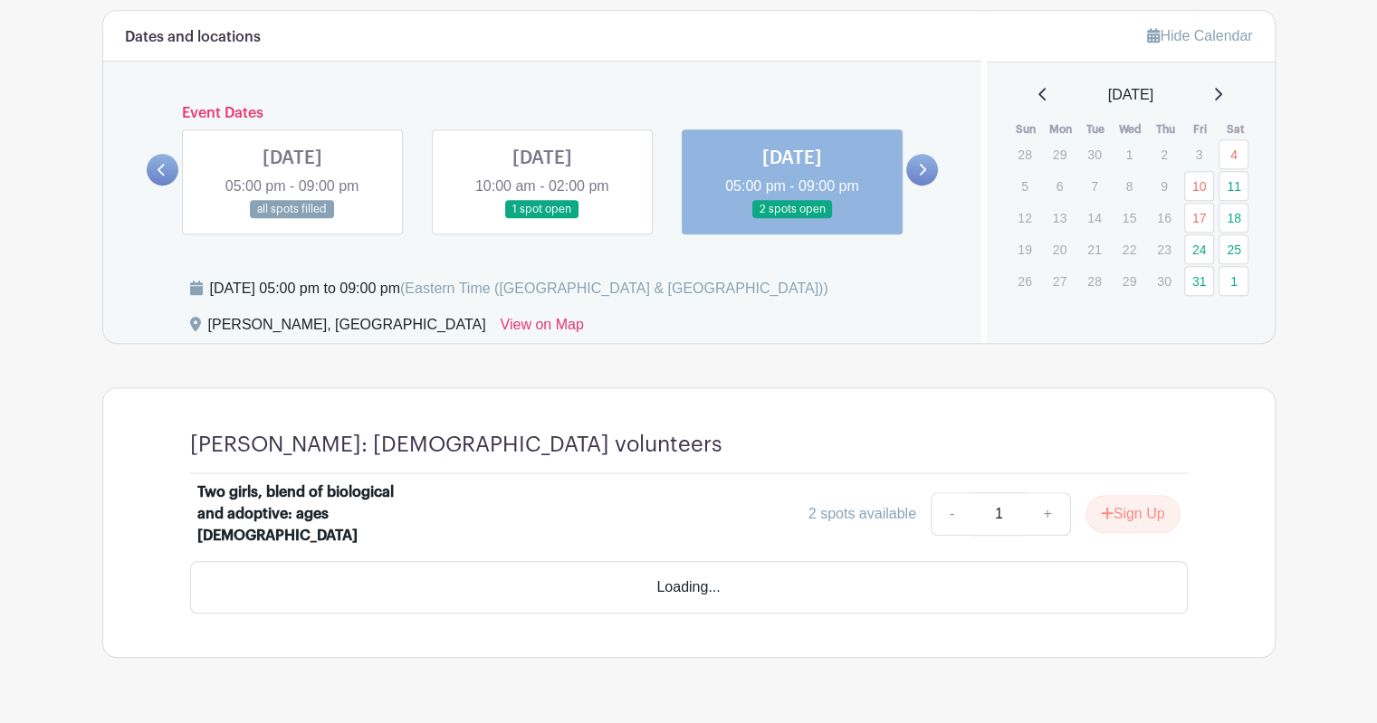
scroll to position [985, 0]
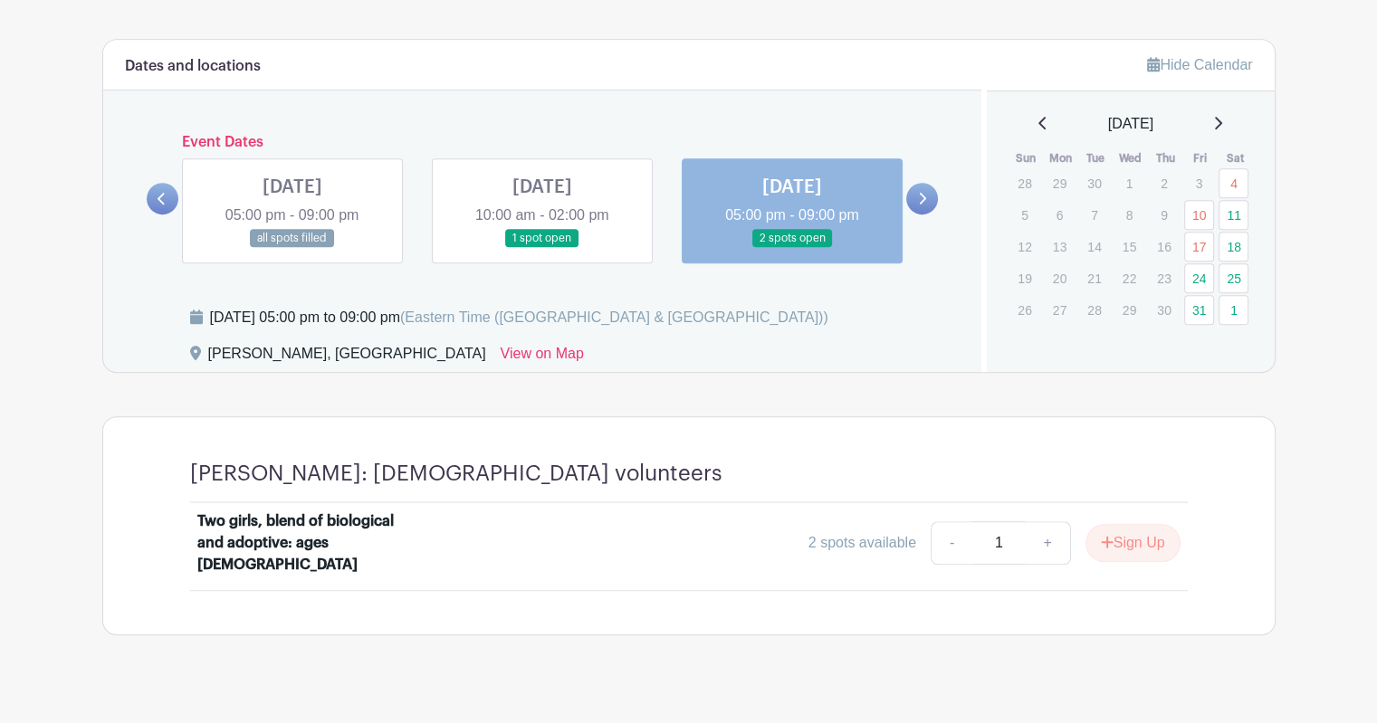
click at [542, 248] on link at bounding box center [542, 248] width 0 height 0
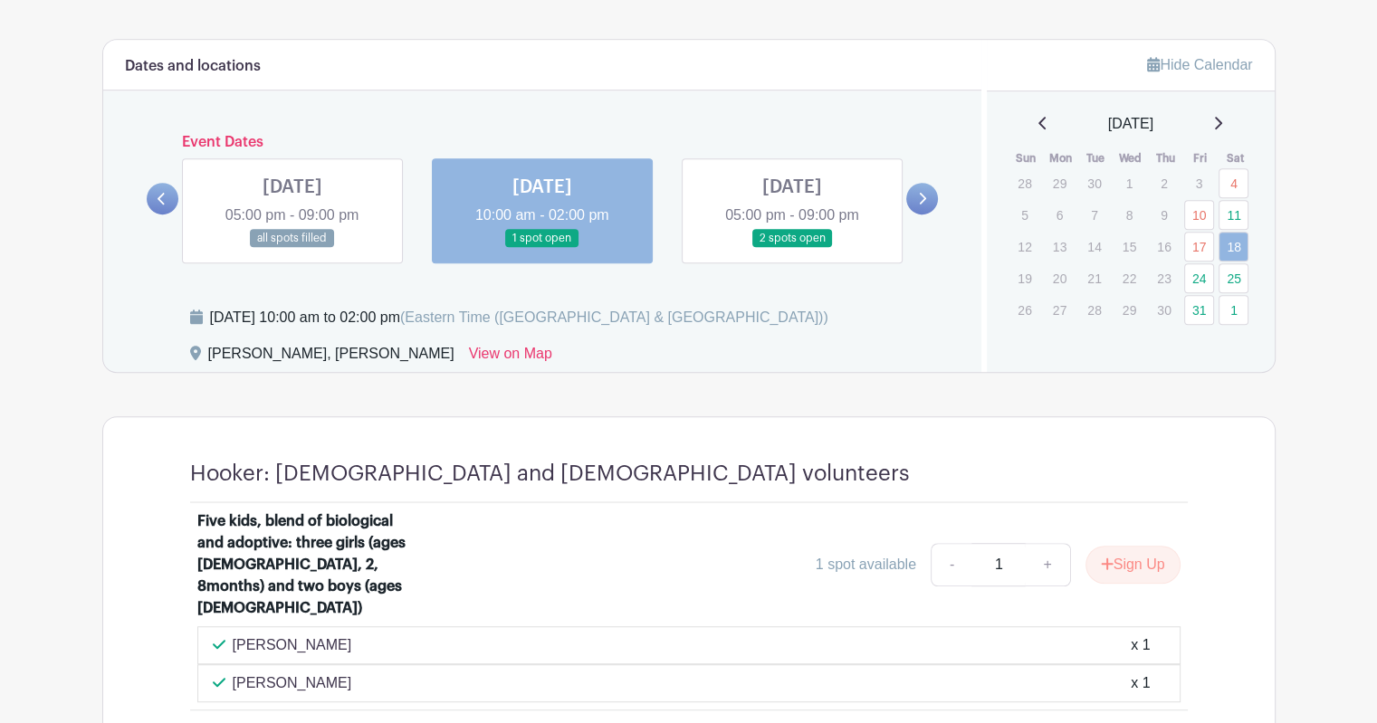
click at [921, 195] on icon at bounding box center [922, 199] width 8 height 14
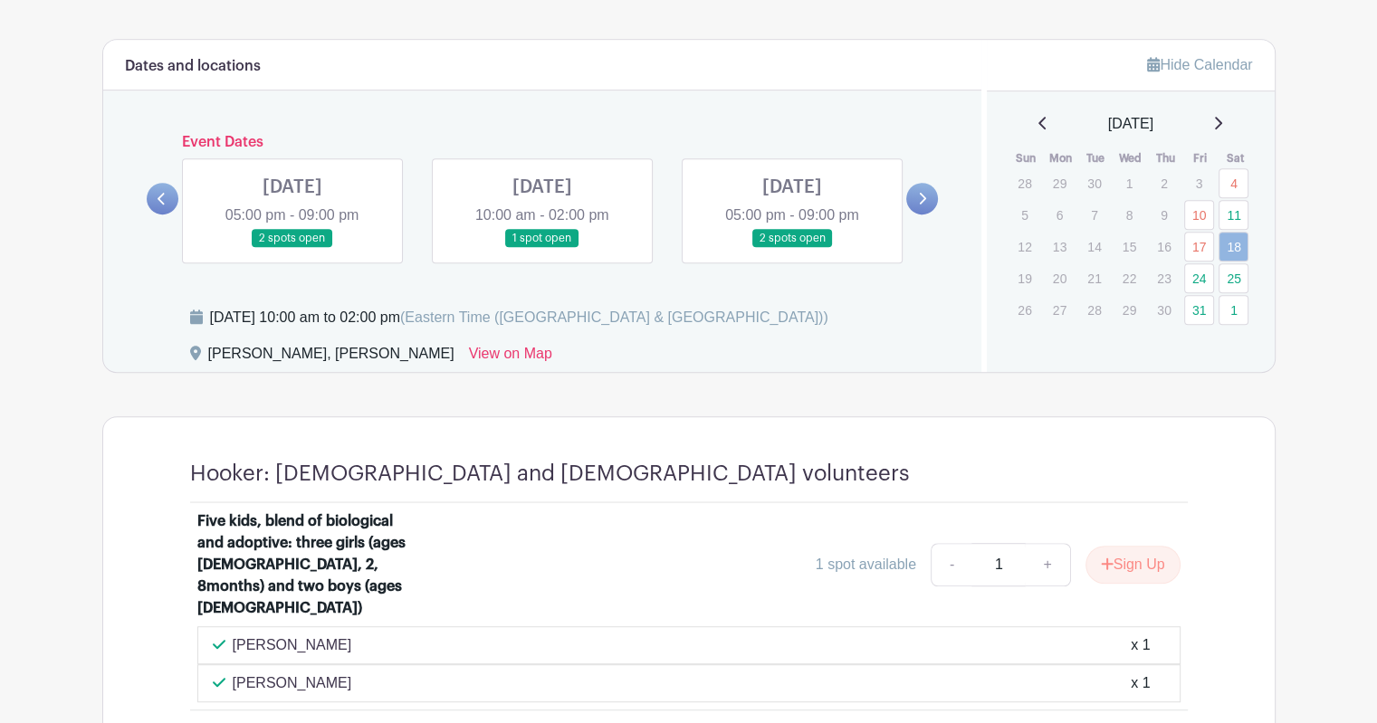
click at [292, 248] on link at bounding box center [292, 248] width 0 height 0
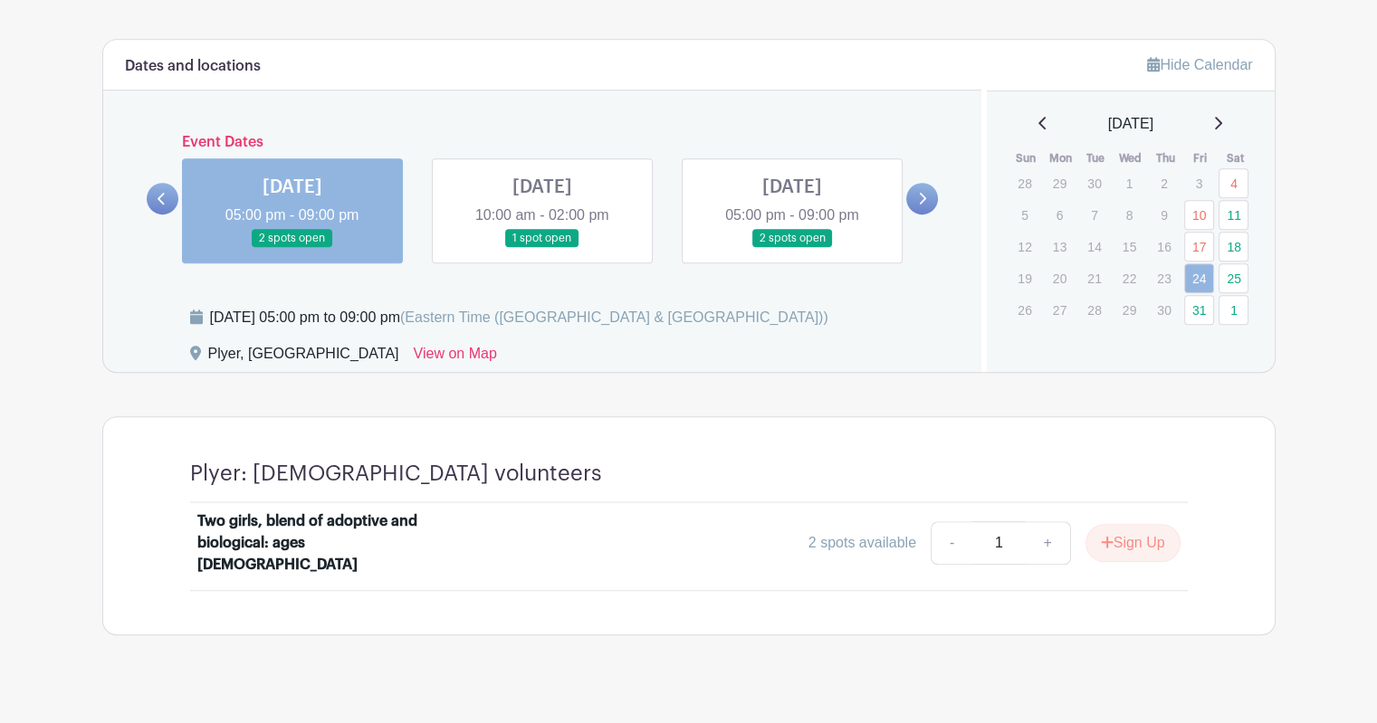
click at [542, 248] on link at bounding box center [542, 248] width 0 height 0
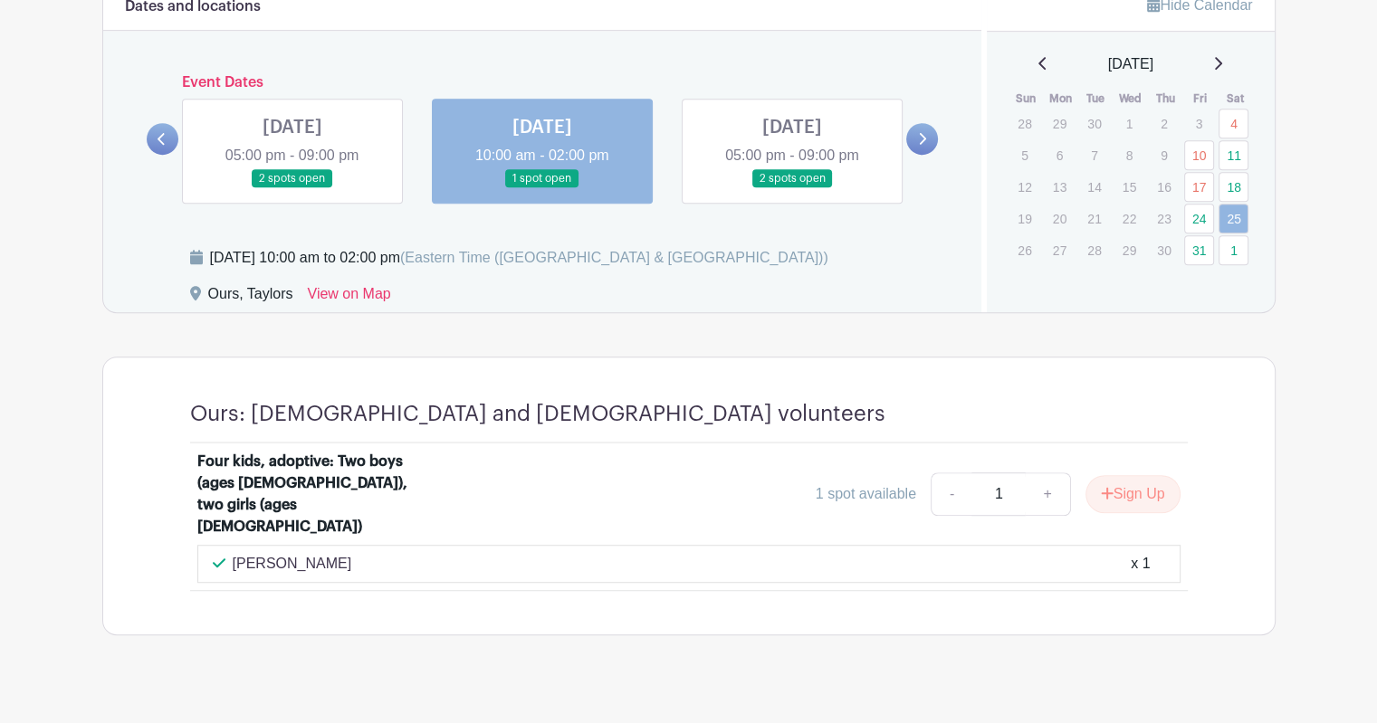
scroll to position [954, 0]
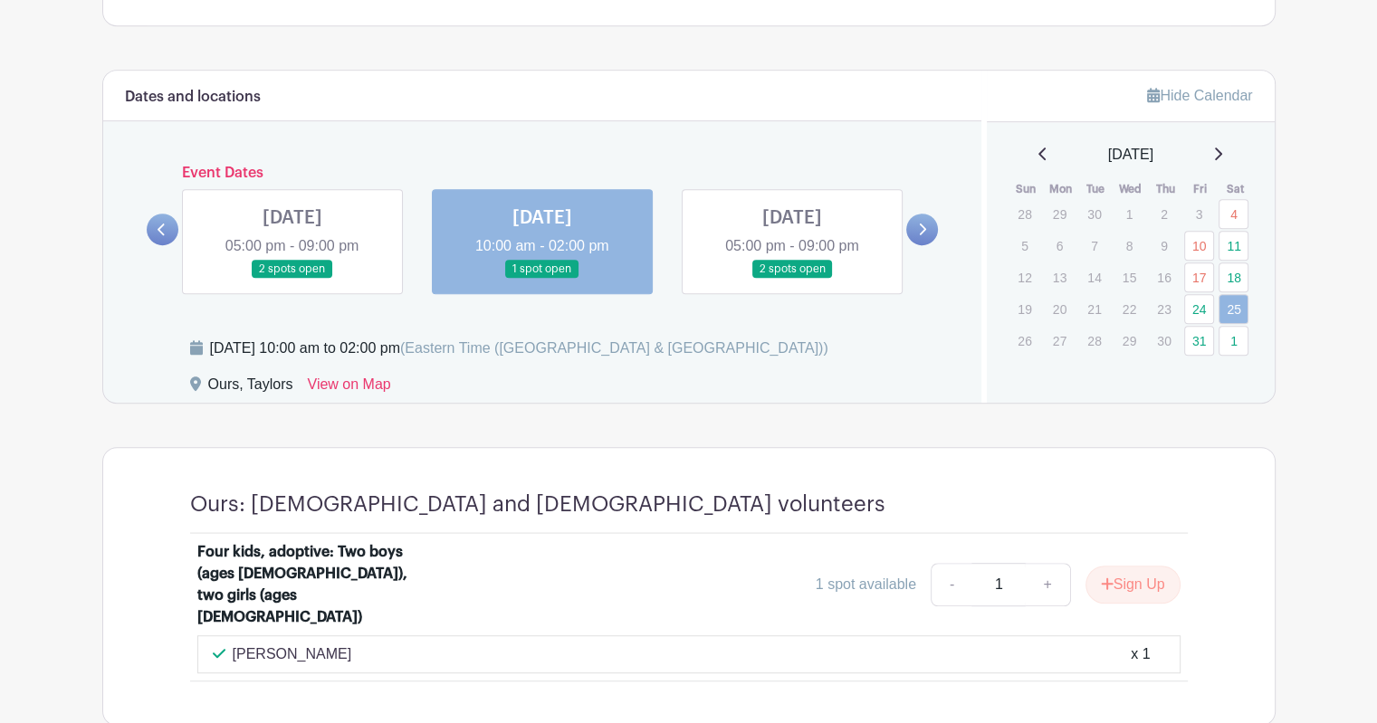
click at [292, 279] on link at bounding box center [292, 279] width 0 height 0
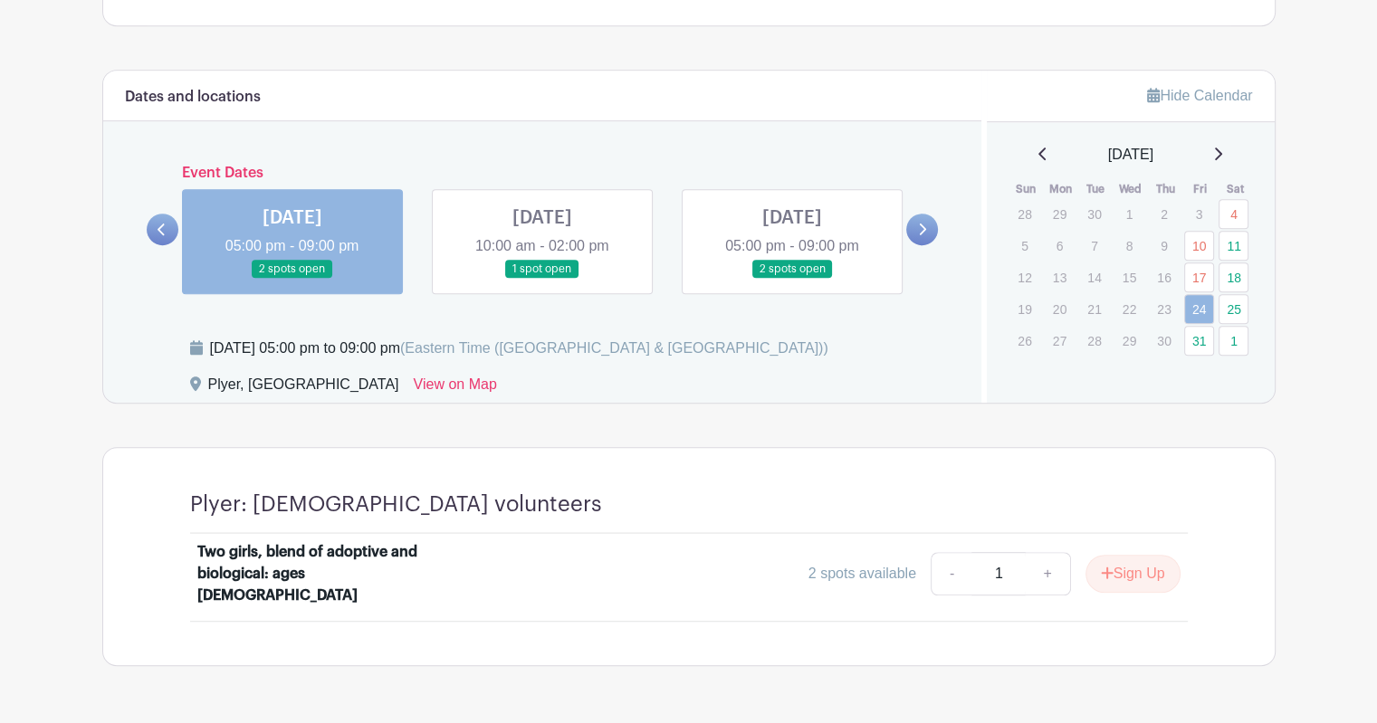
click at [792, 279] on link at bounding box center [792, 279] width 0 height 0
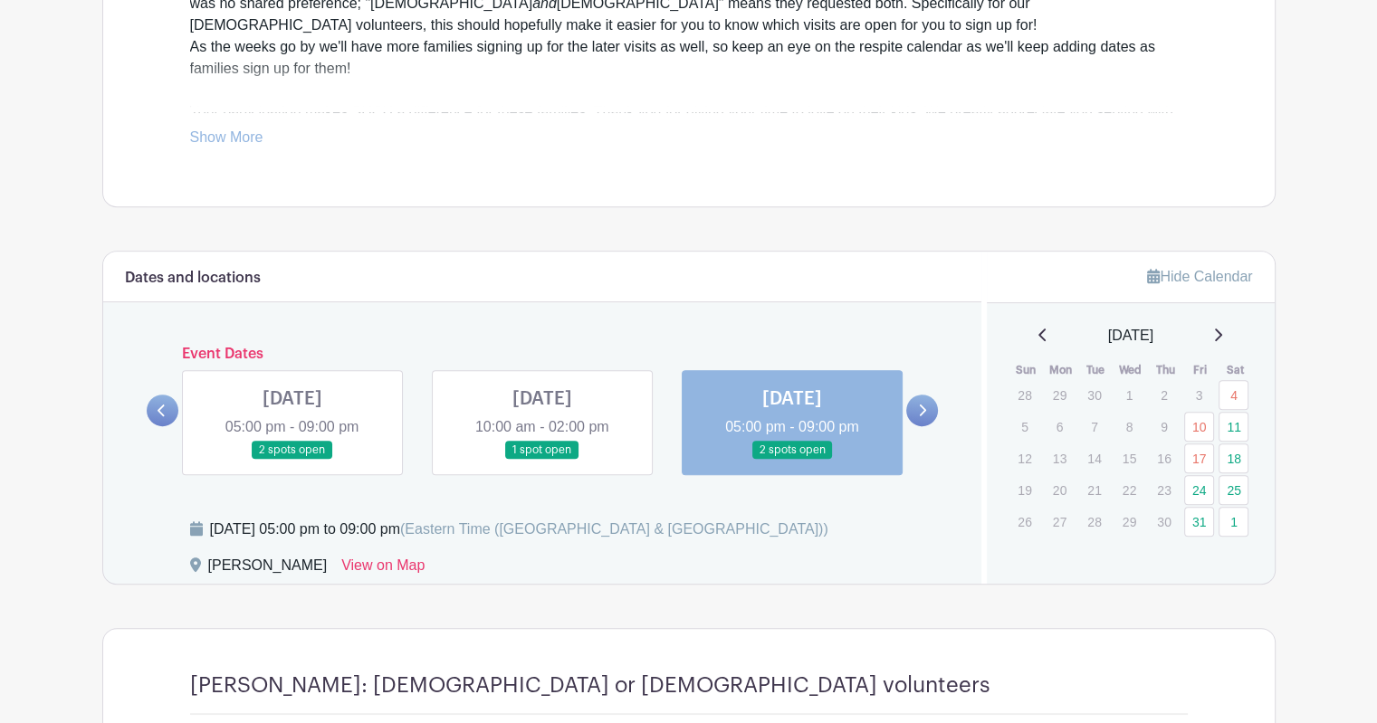
scroll to position [804, 0]
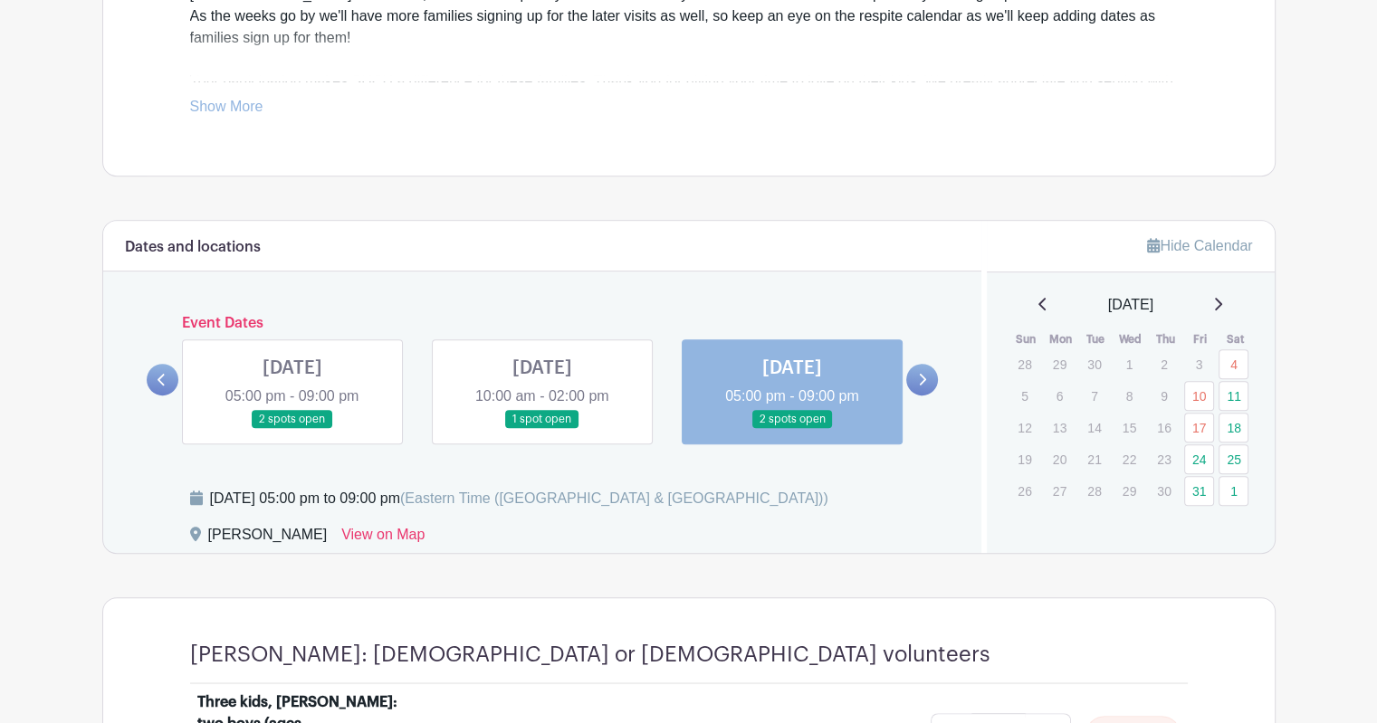
click at [165, 379] on icon at bounding box center [161, 380] width 8 height 14
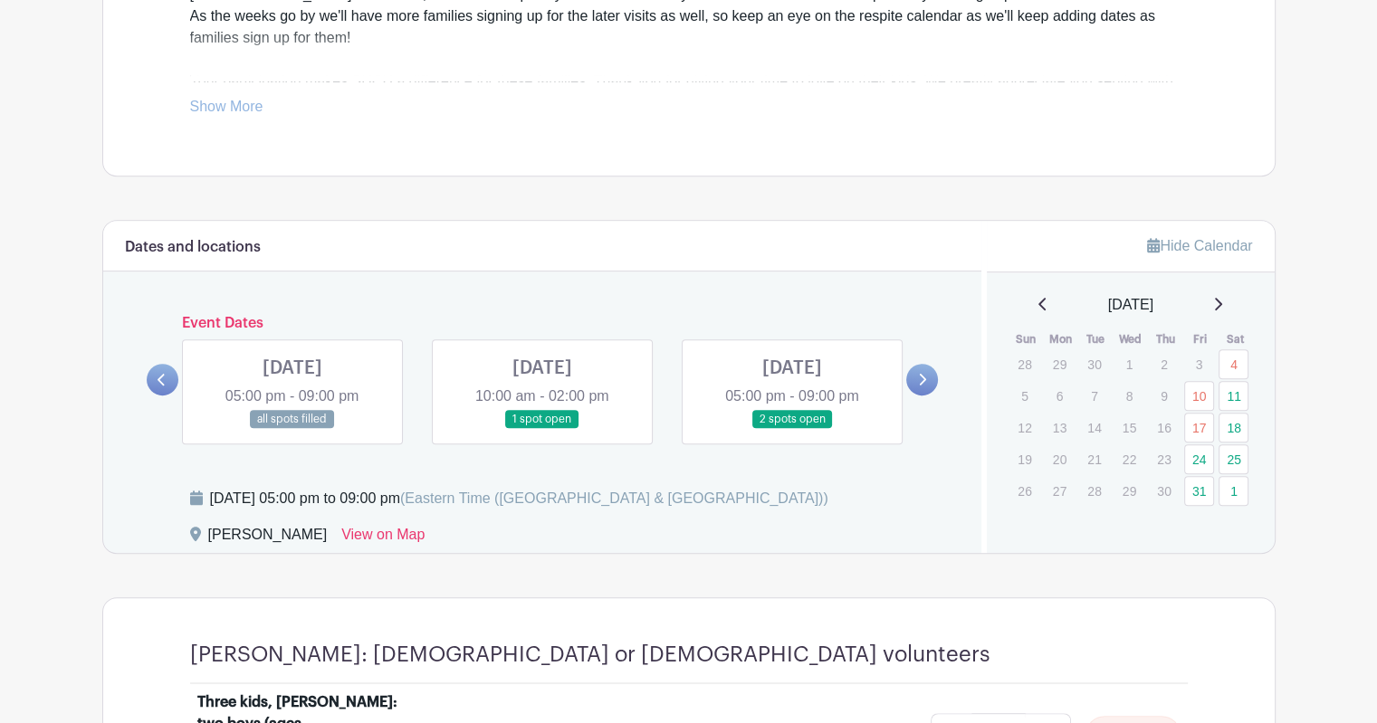
click at [792, 429] on link at bounding box center [792, 429] width 0 height 0
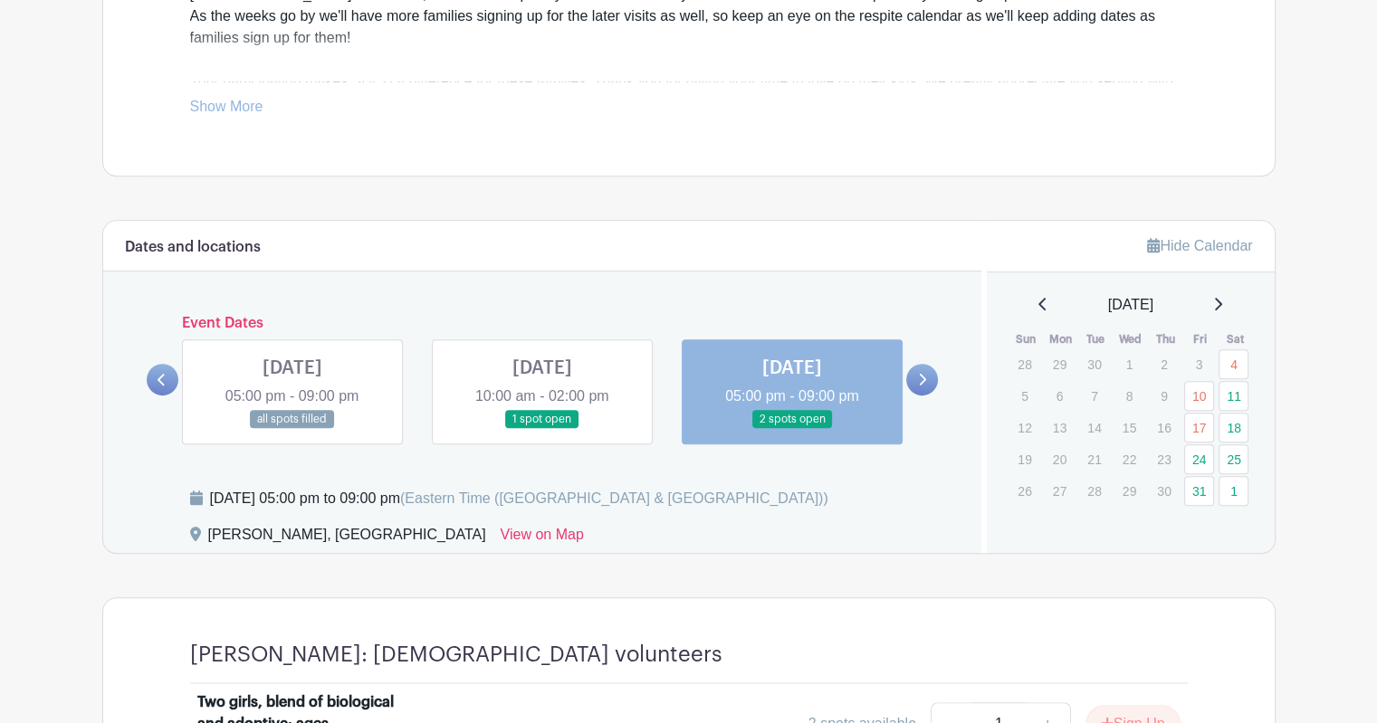
click at [542, 429] on link at bounding box center [542, 429] width 0 height 0
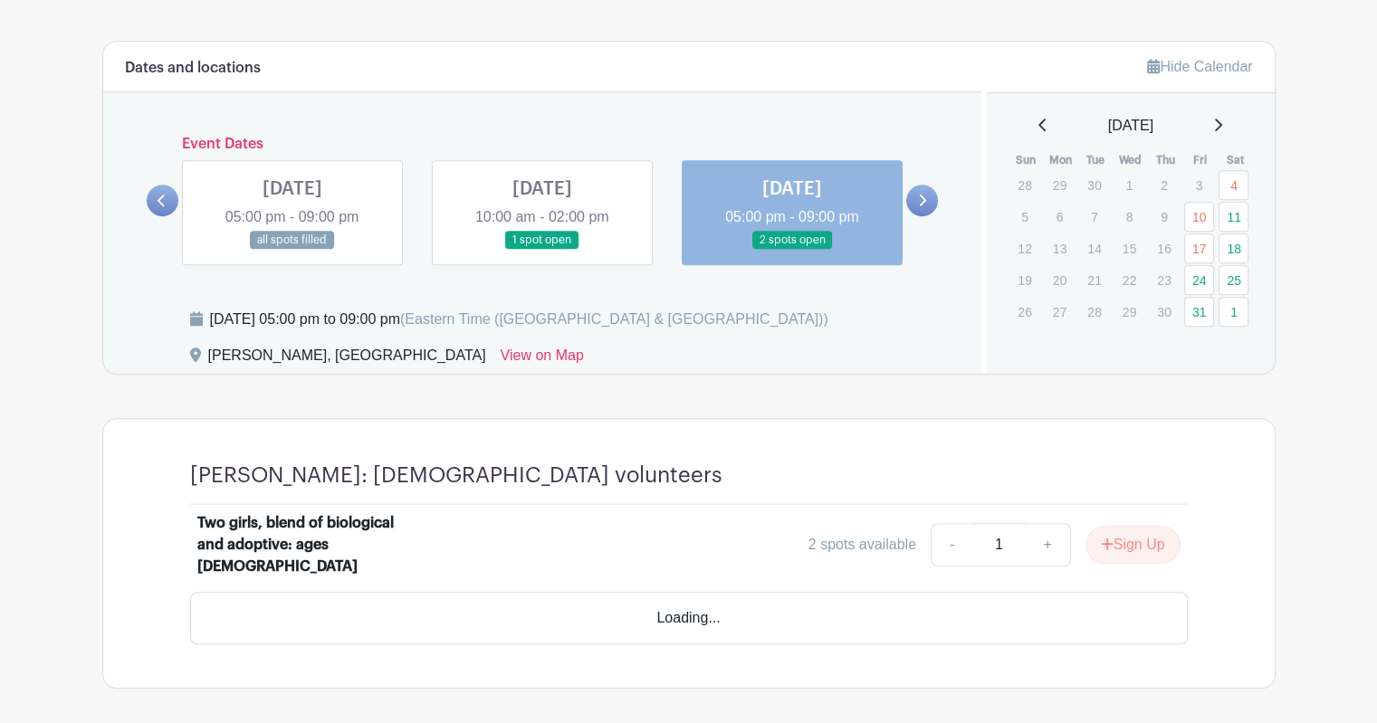
scroll to position [985, 0]
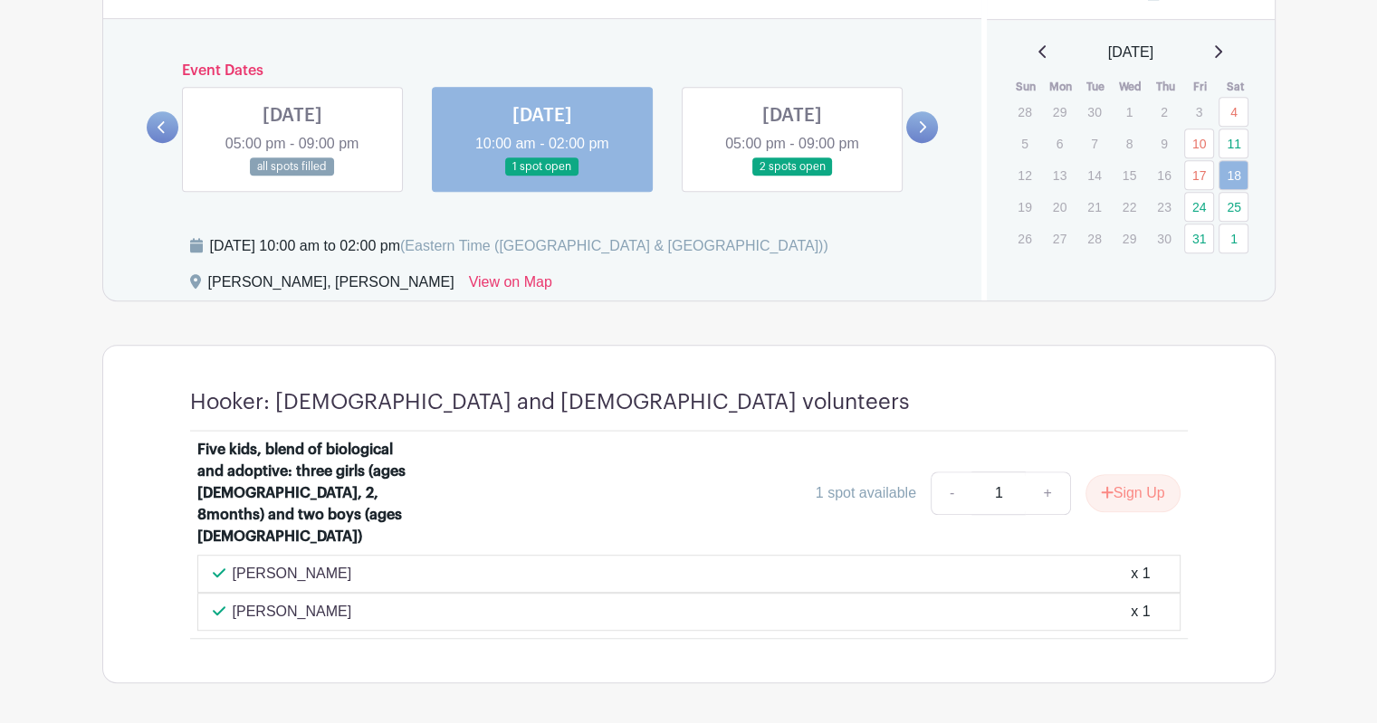
scroll to position [1014, 0]
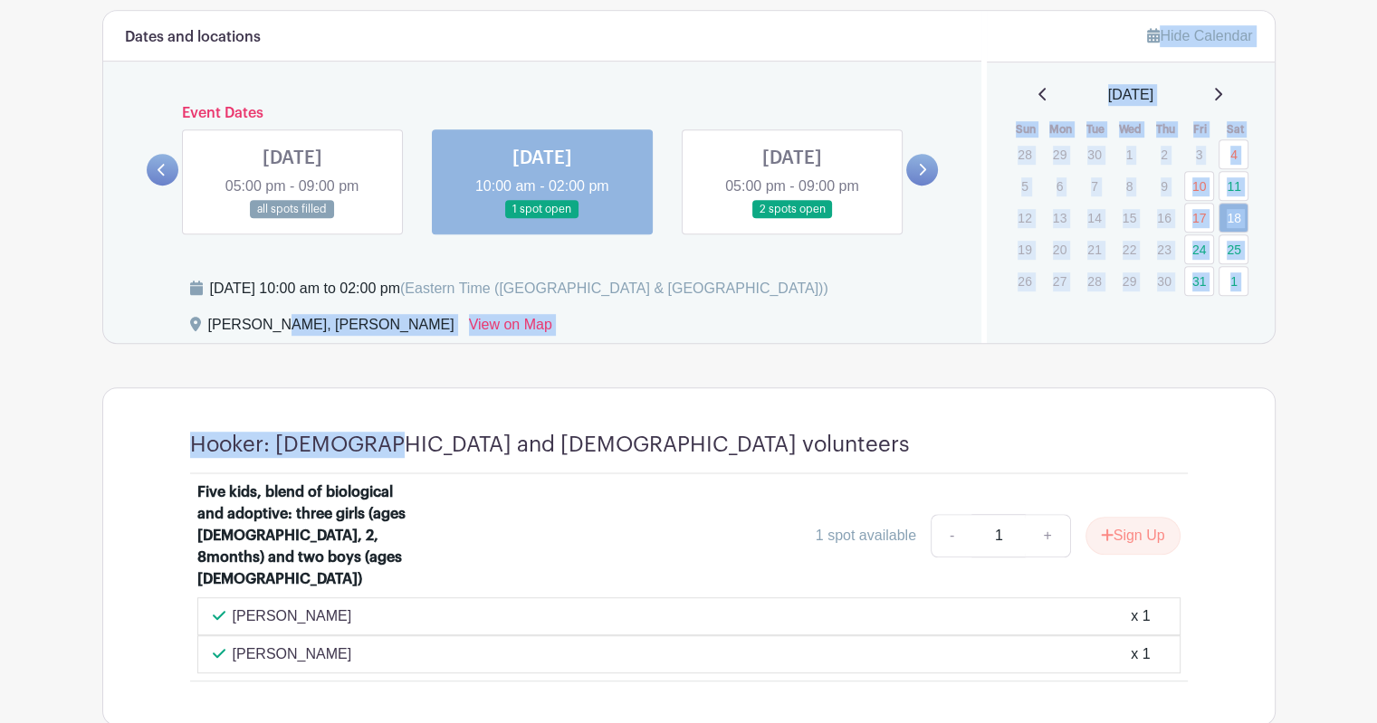
drag, startPoint x: 373, startPoint y: 365, endPoint x: 134, endPoint y: 322, distance: 242.7
click at [138, 323] on turbo-frame "Dates and locations Event Dates [DATE] 10:00 am - 02:00 pm all spots filled [DA…" at bounding box center [688, 368] width 1173 height 716
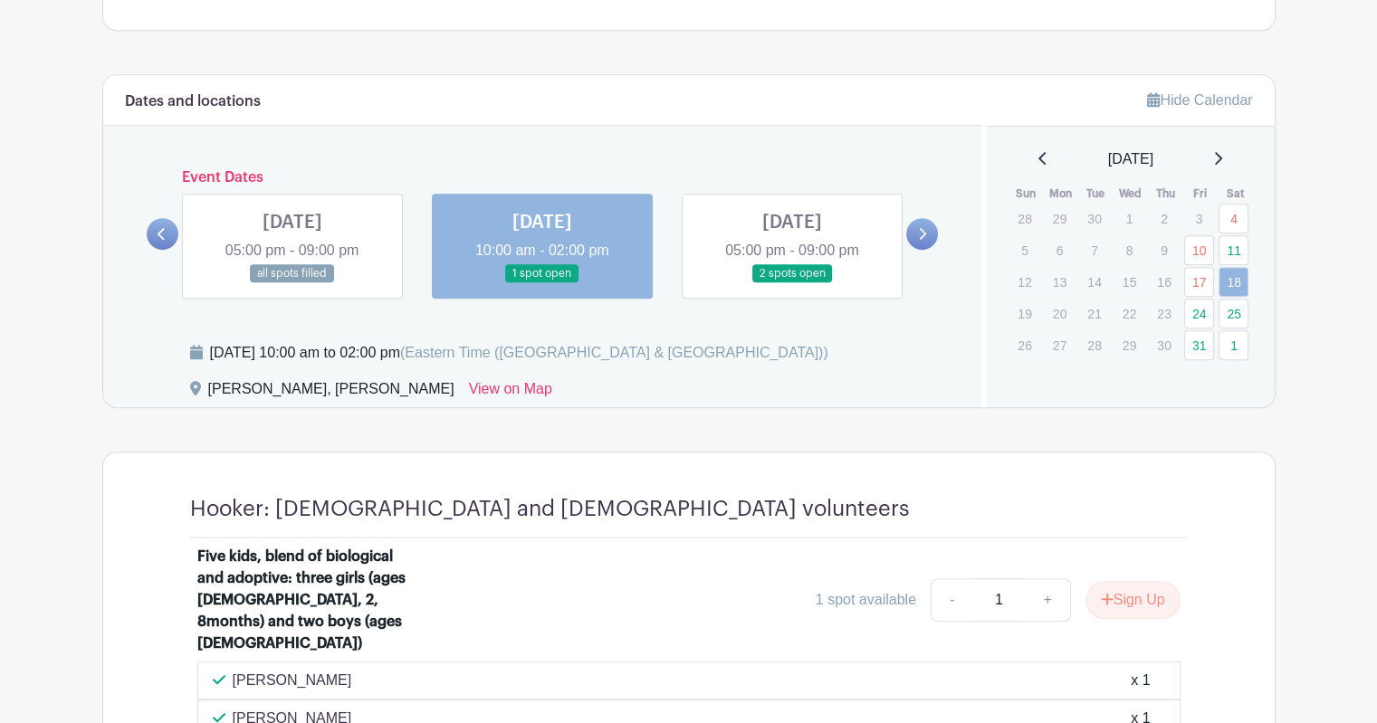
scroll to position [923, 0]
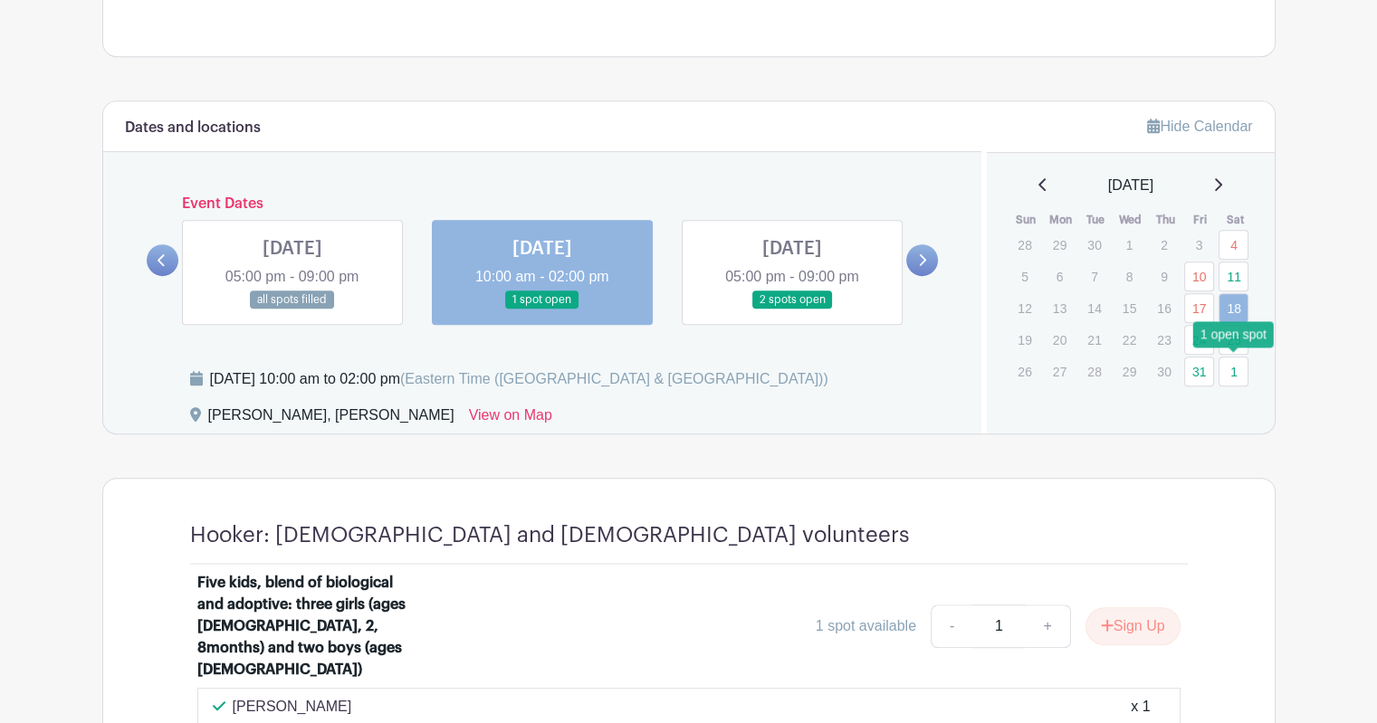
click at [1235, 370] on link "1" at bounding box center [1233, 372] width 30 height 30
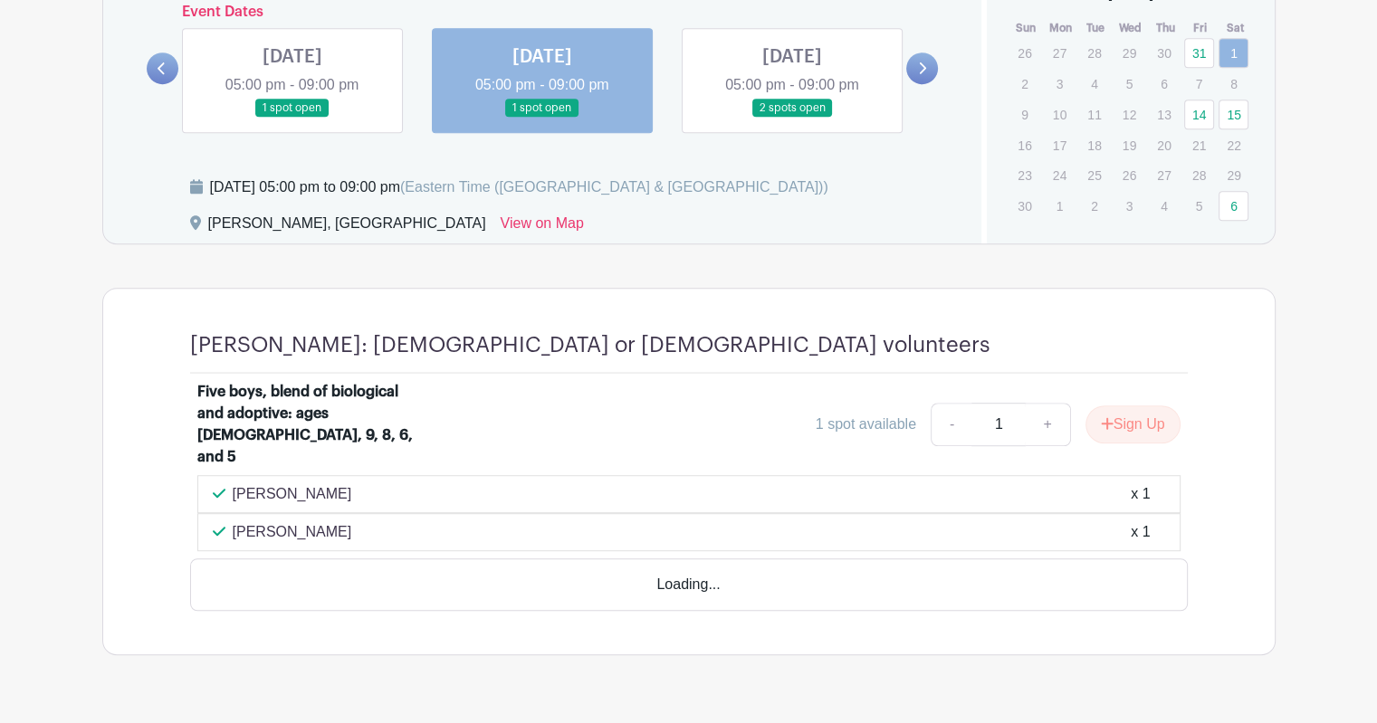
scroll to position [1083, 0]
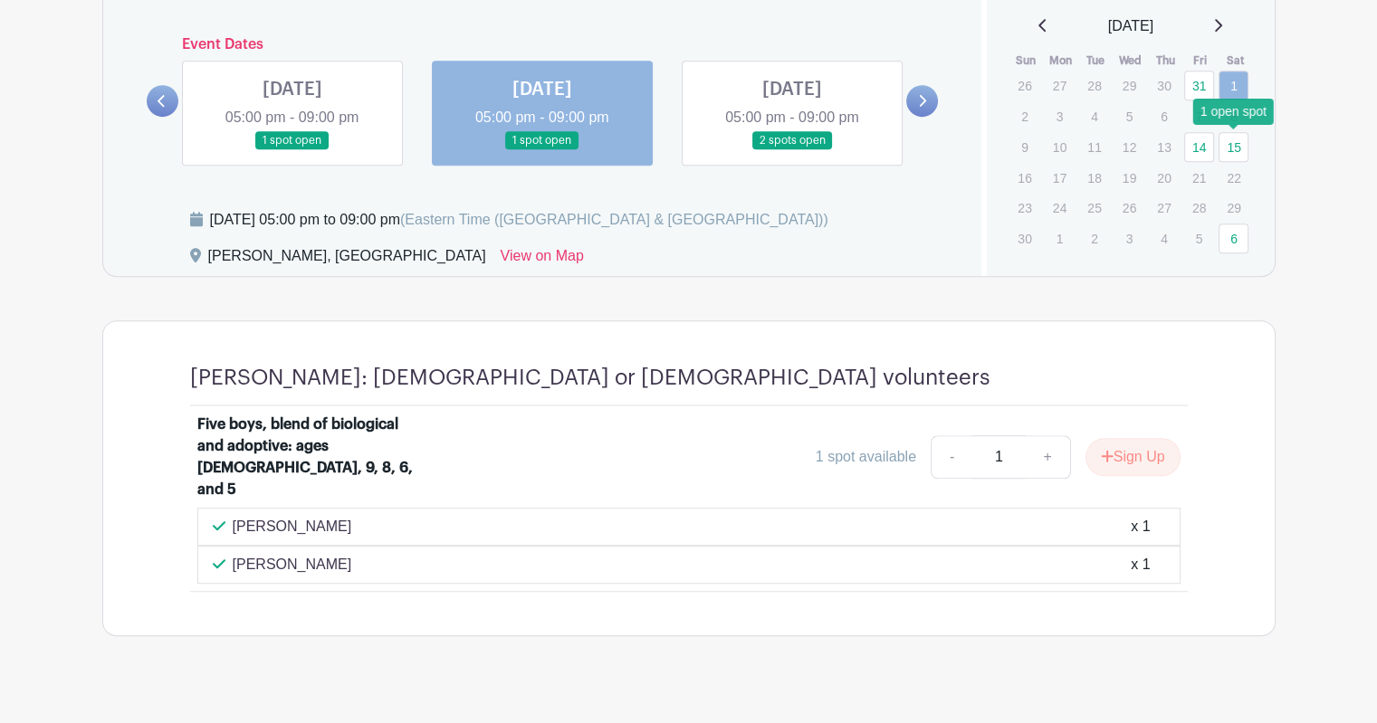
click at [1235, 150] on link "15" at bounding box center [1233, 147] width 30 height 30
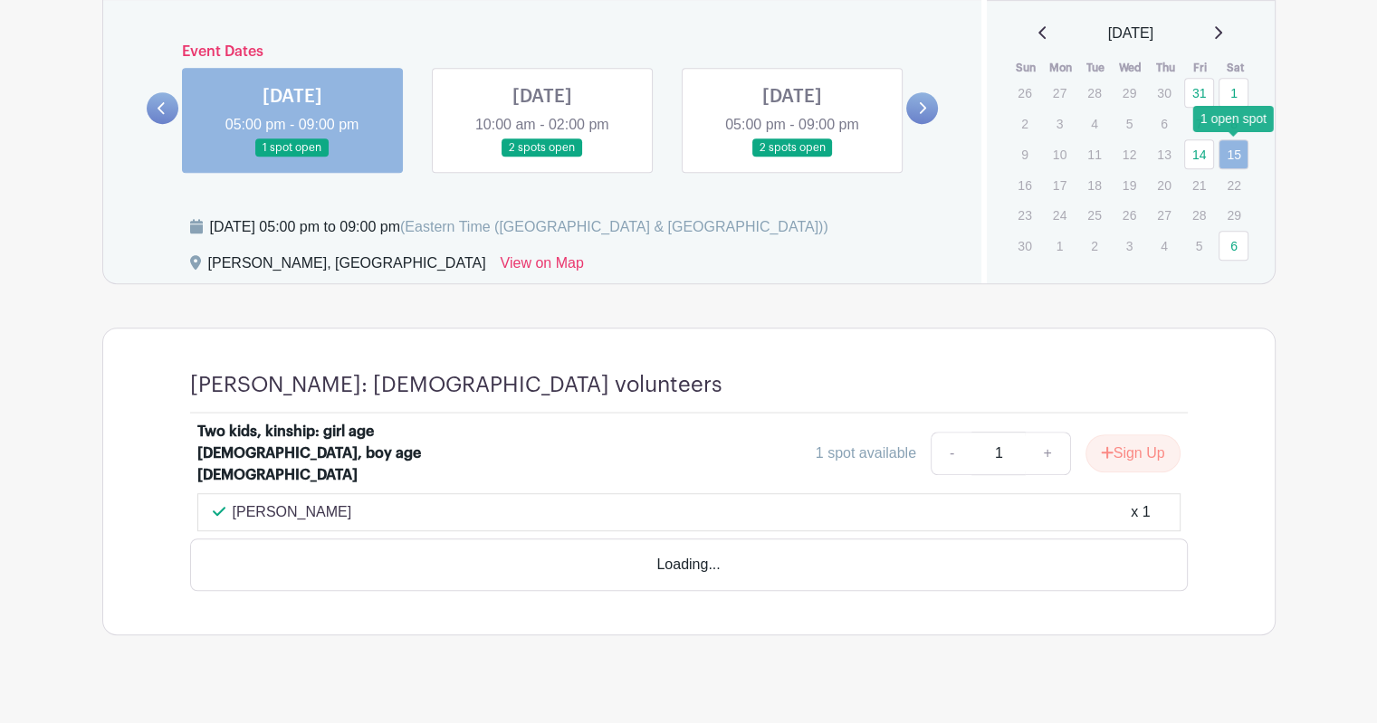
scroll to position [1024, 0]
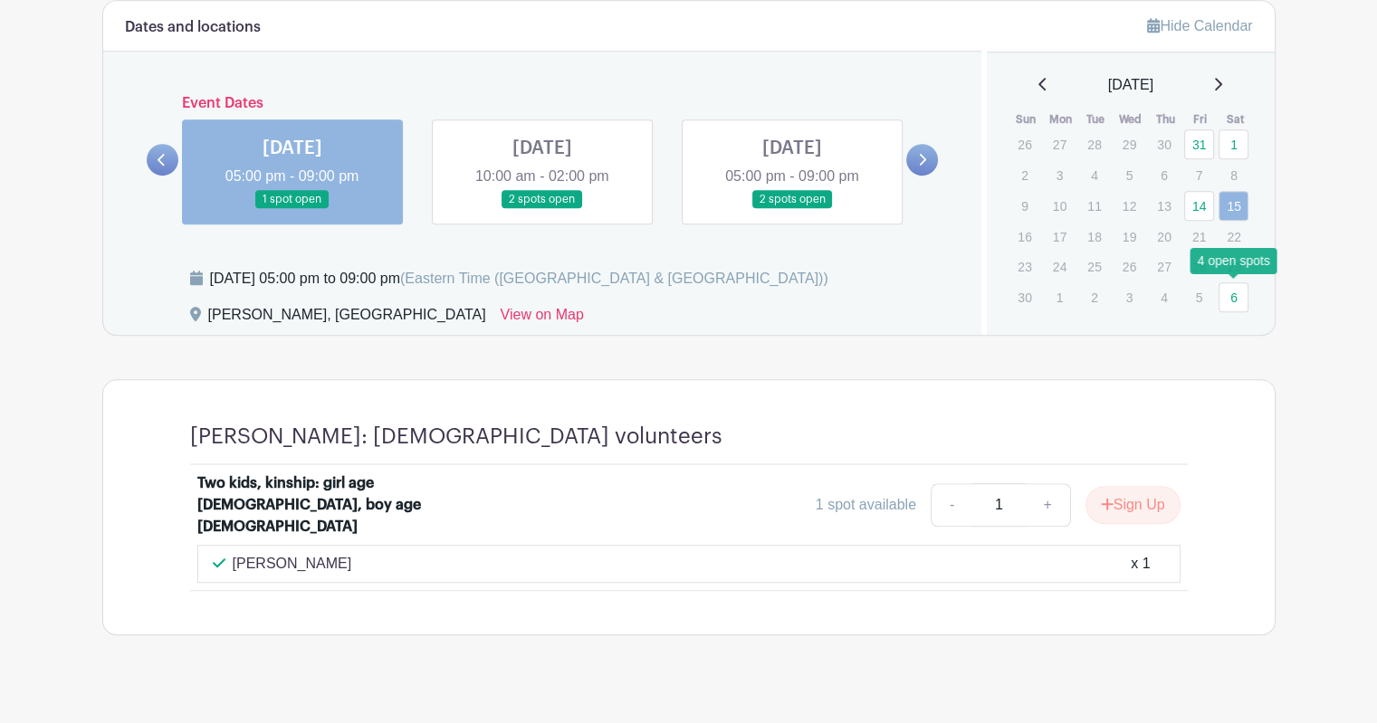
click at [1234, 295] on link "6" at bounding box center [1233, 297] width 30 height 30
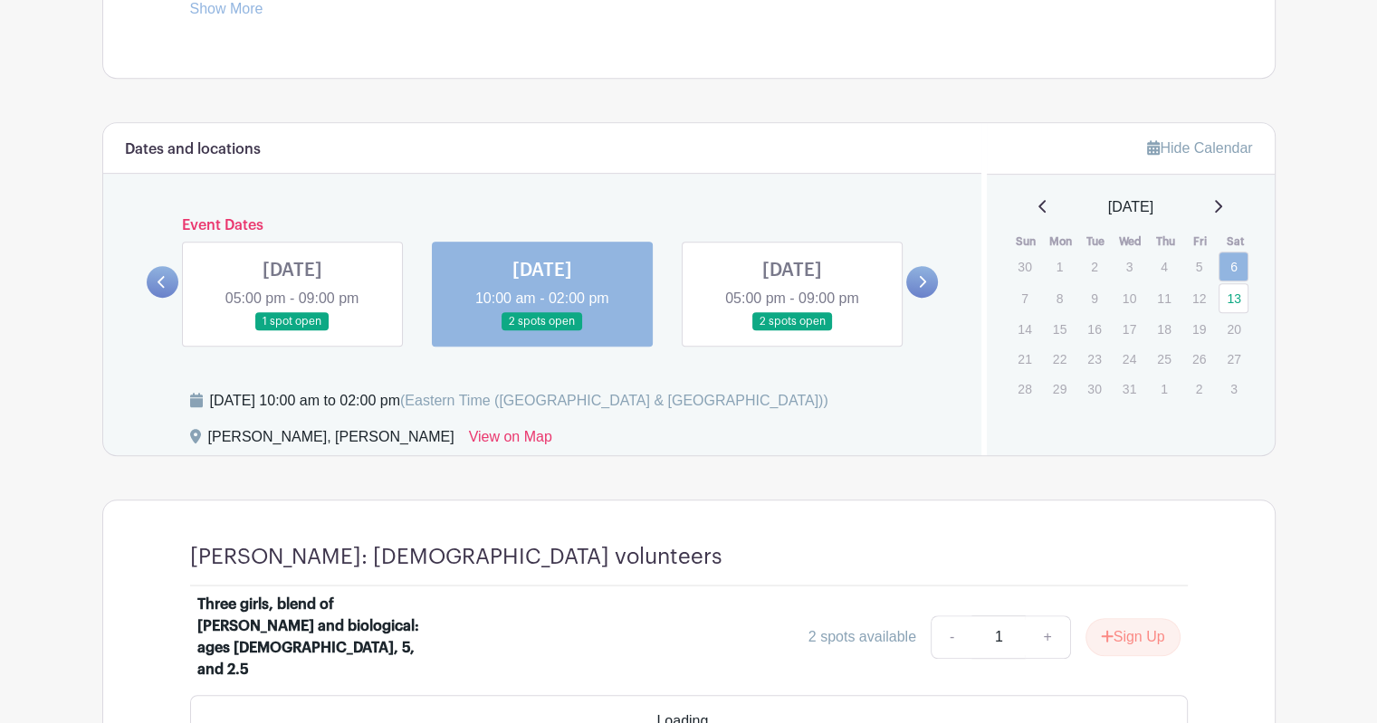
scroll to position [855, 0]
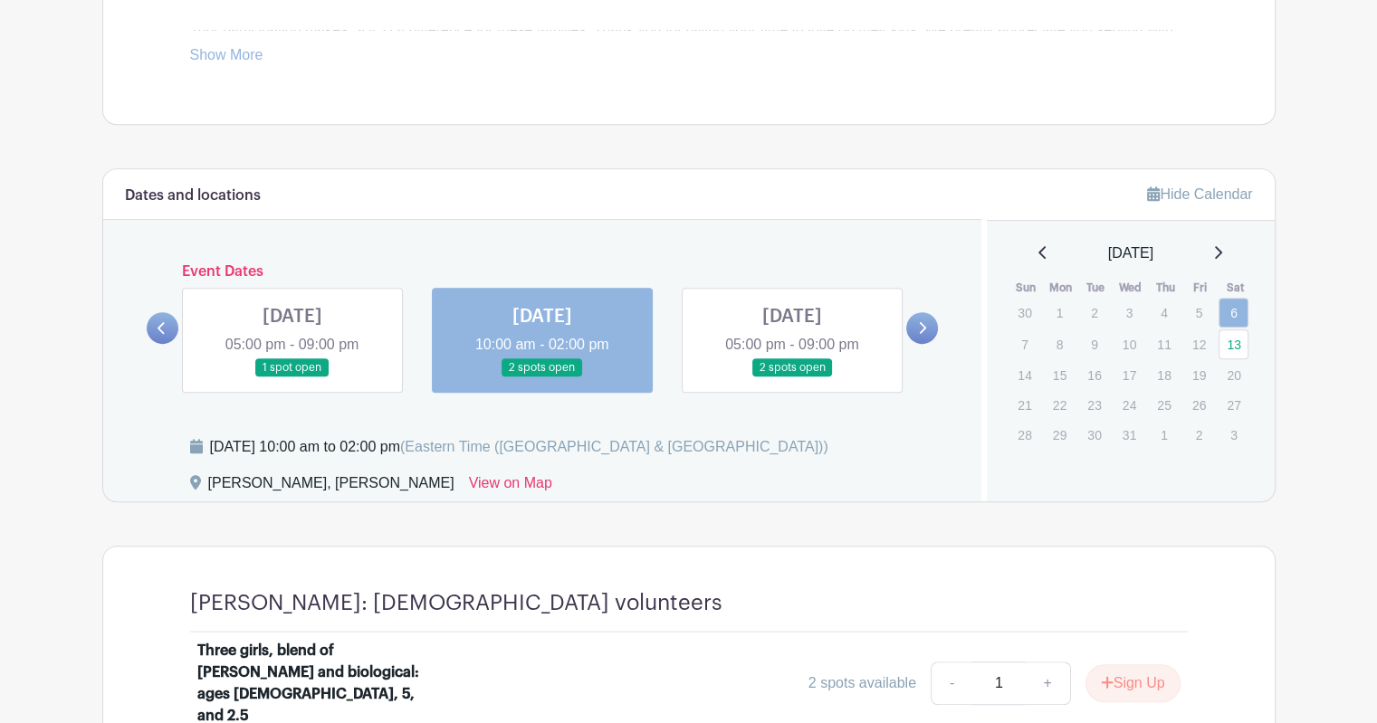
click at [1238, 361] on p "20" at bounding box center [1233, 375] width 30 height 28
click at [1241, 348] on link "13" at bounding box center [1233, 344] width 30 height 30
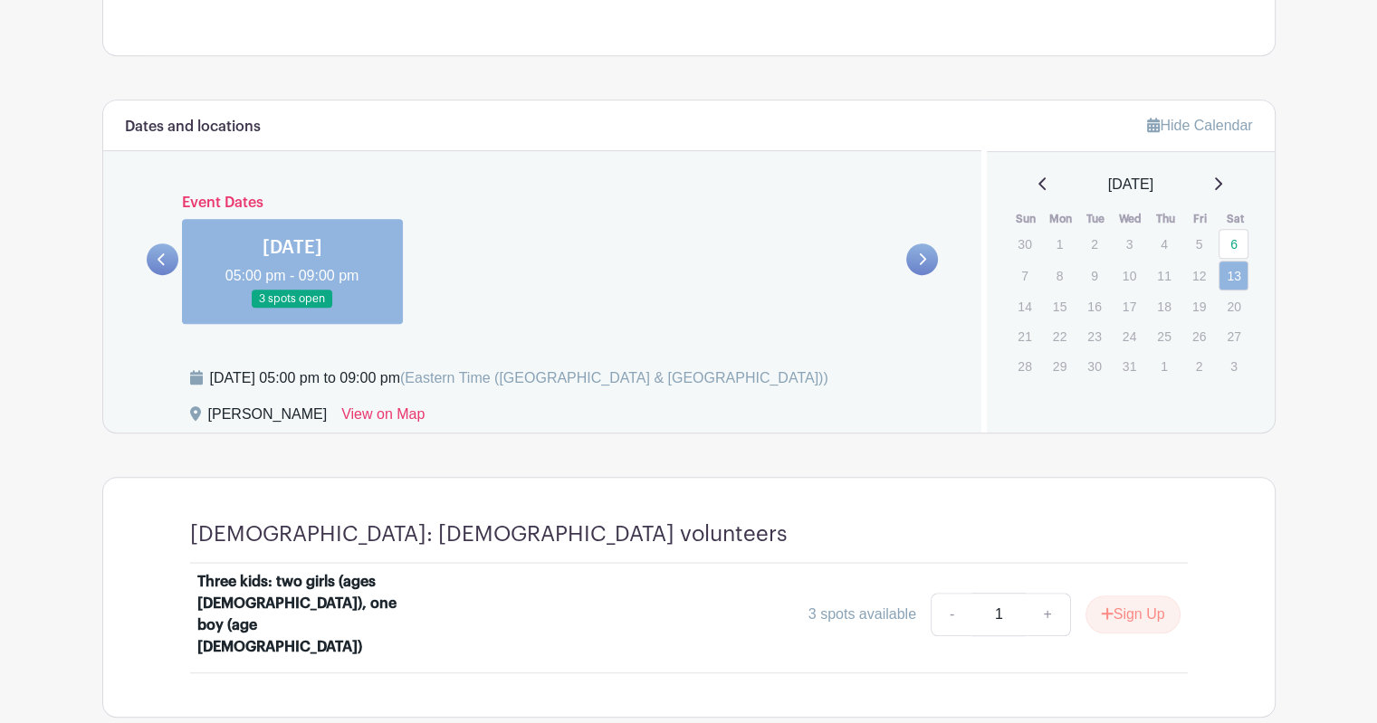
scroll to position [985, 0]
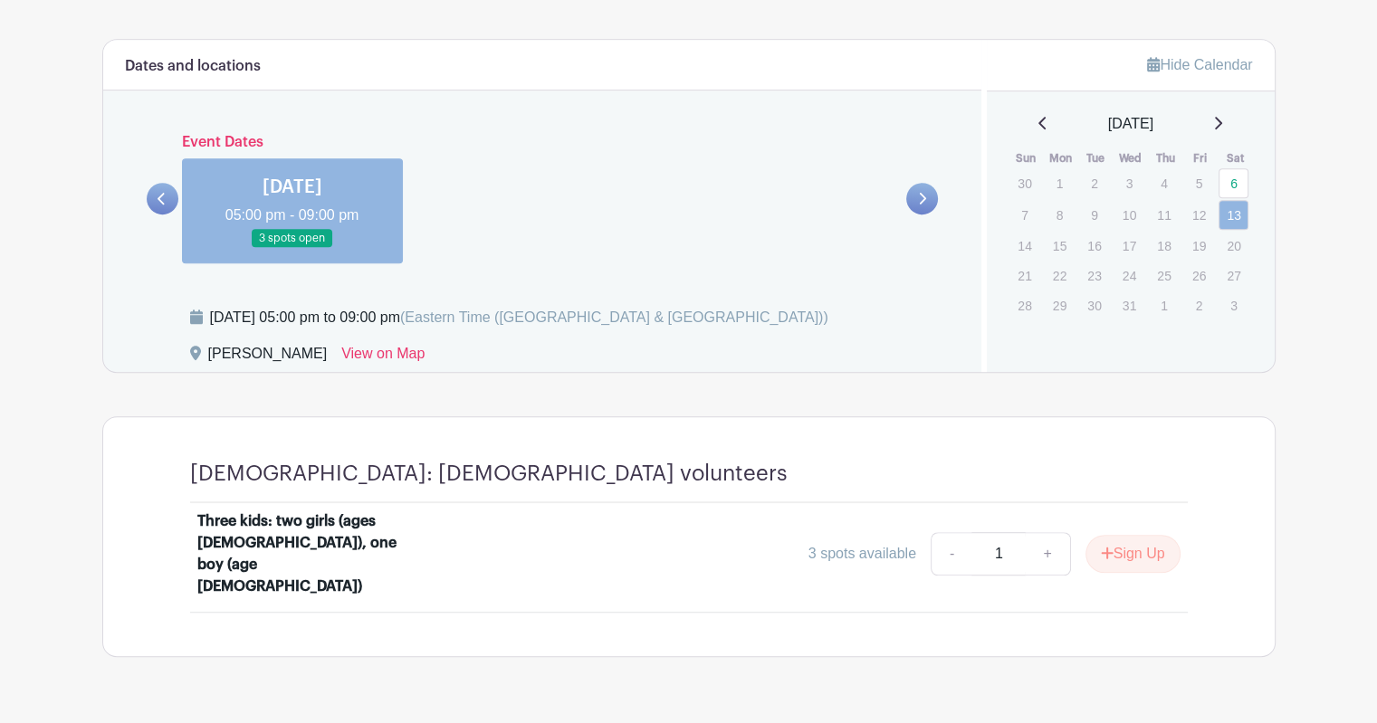
click at [1038, 126] on icon at bounding box center [1041, 123] width 7 height 13
click at [1038, 119] on icon at bounding box center [1042, 123] width 9 height 14
click at [1193, 312] on link "31" at bounding box center [1199, 310] width 30 height 30
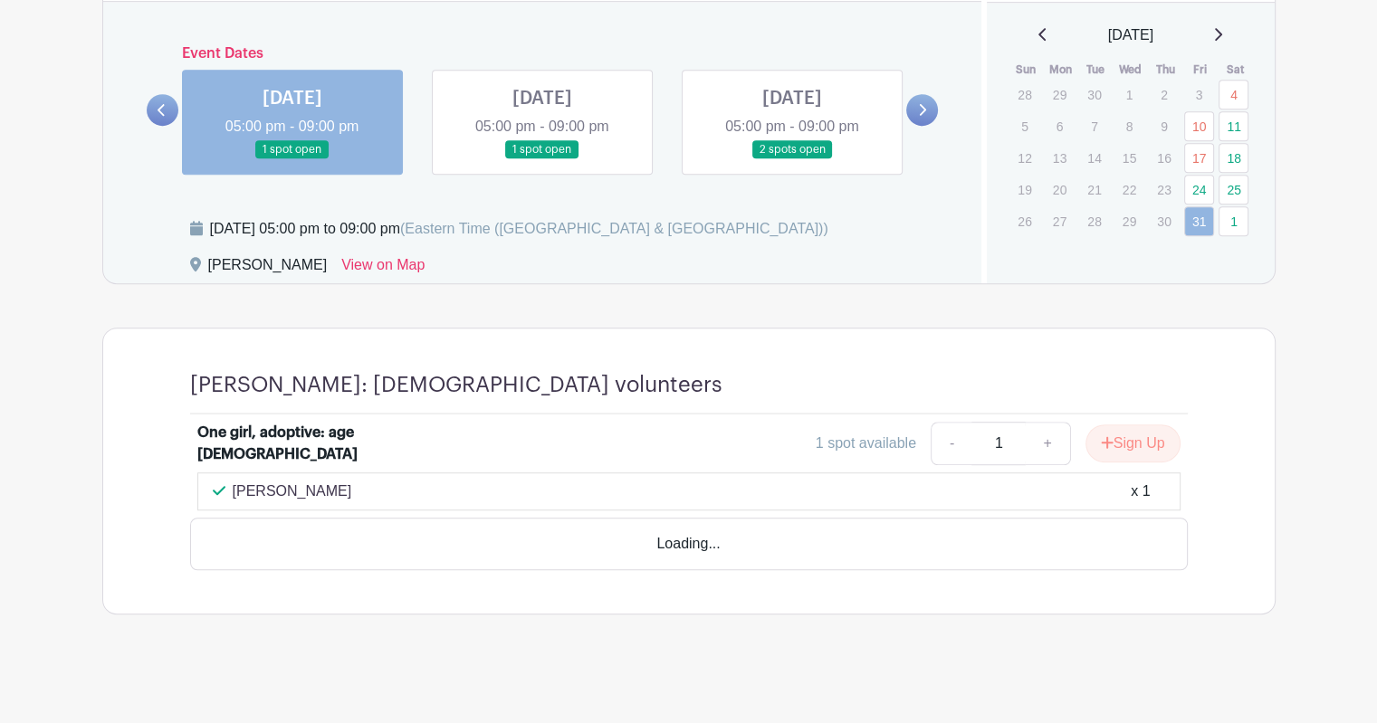
scroll to position [1023, 0]
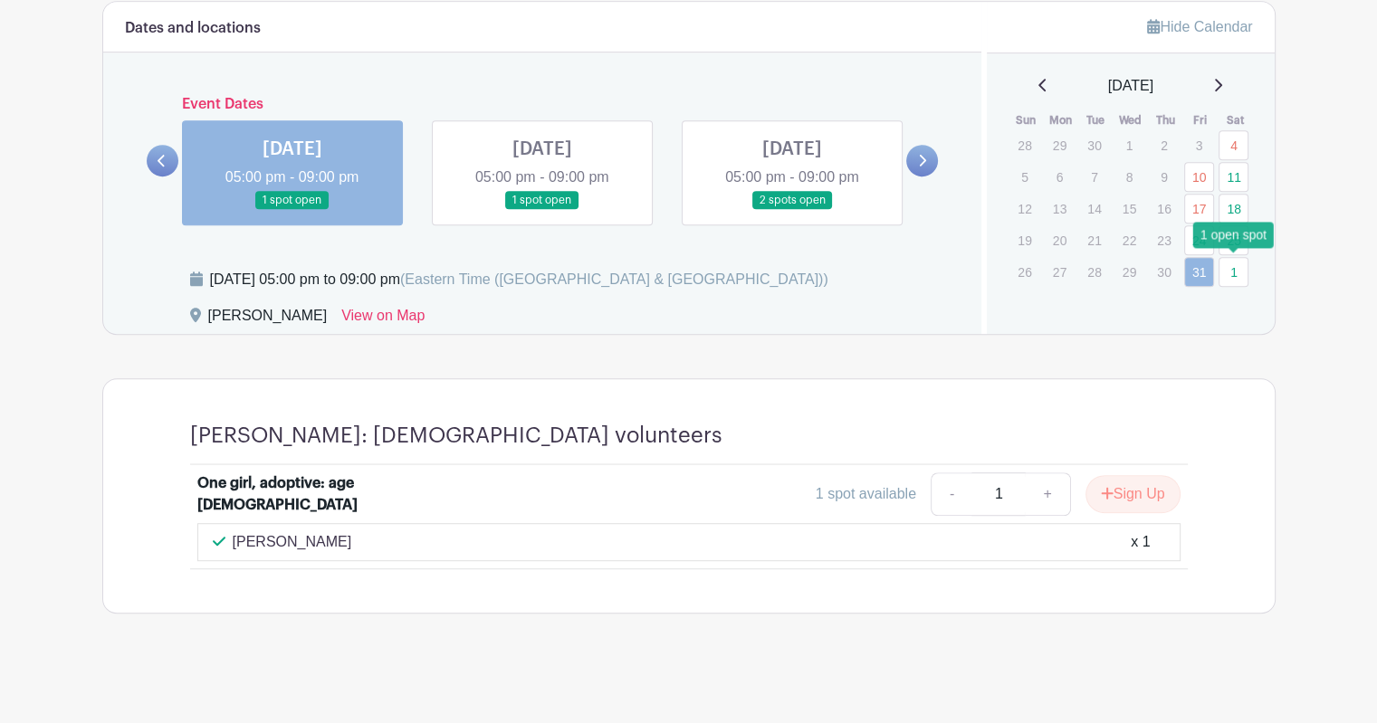
click at [1226, 274] on link "1" at bounding box center [1233, 272] width 30 height 30
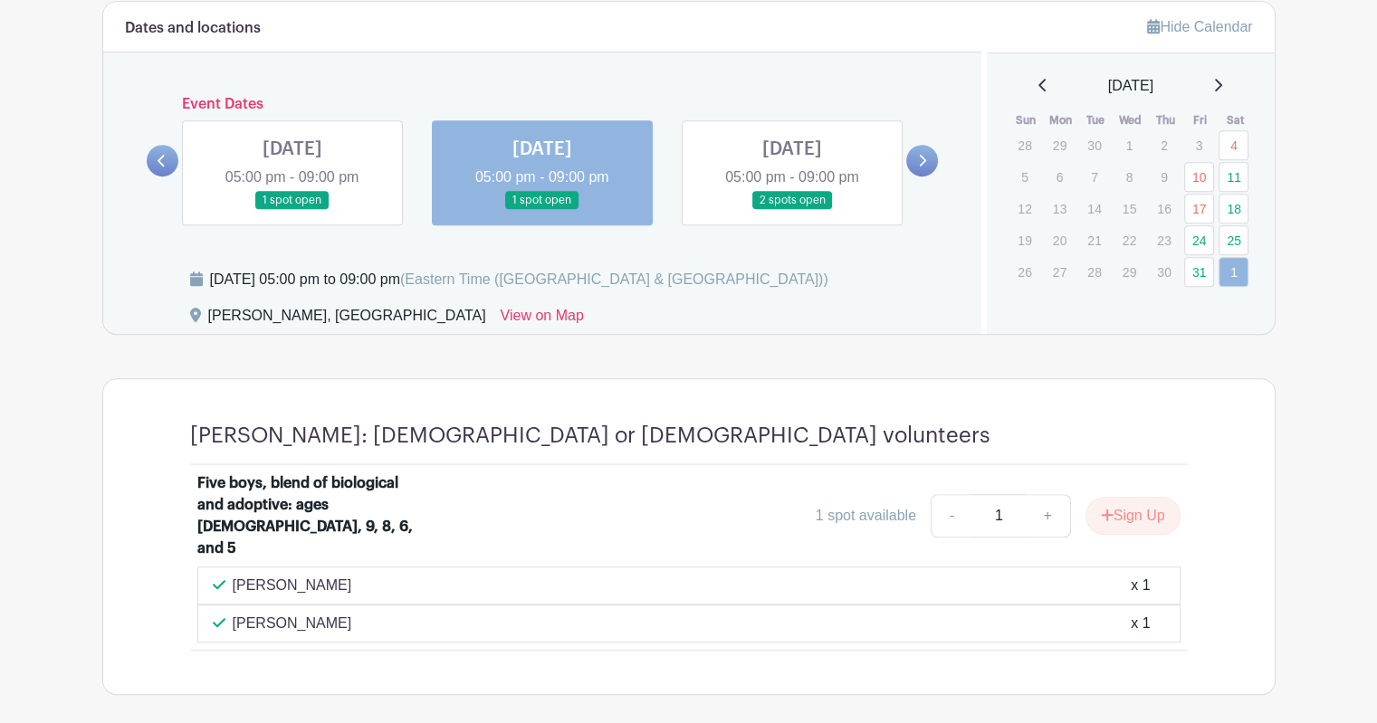
scroll to position [1083, 0]
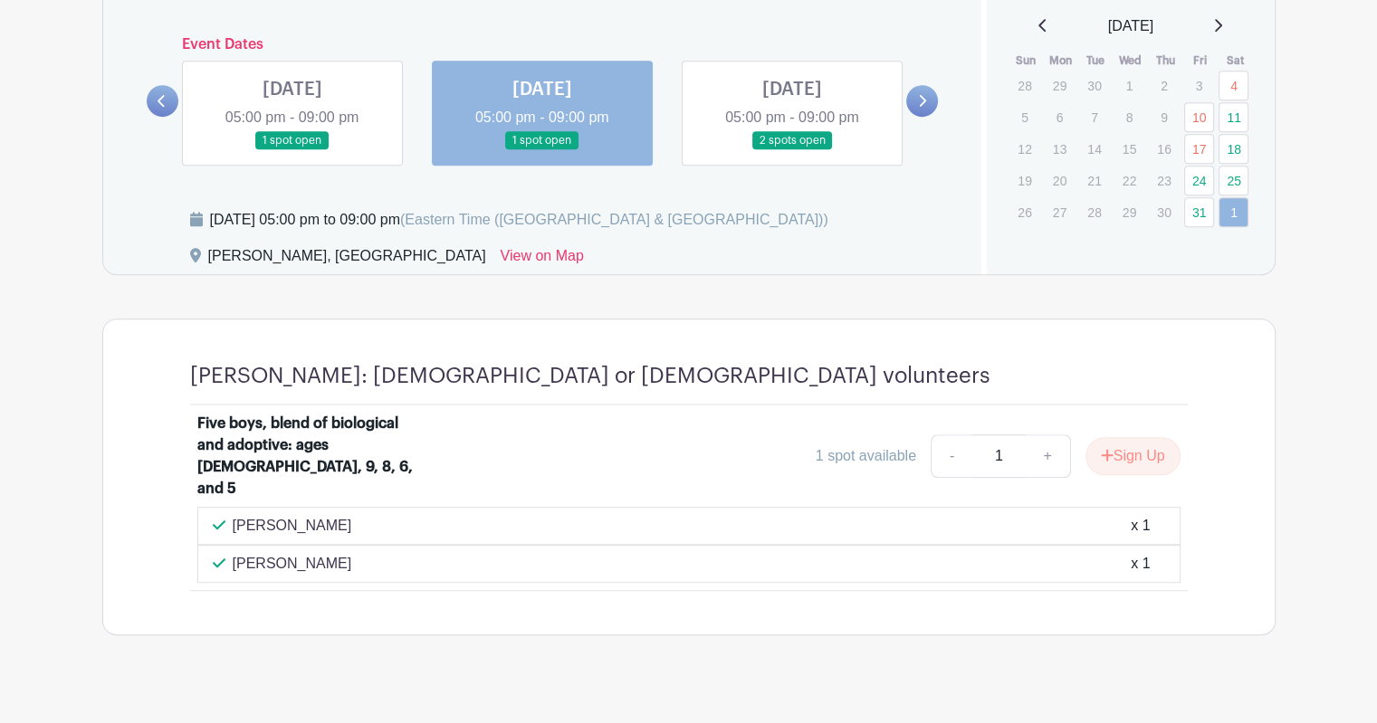
click at [792, 150] on link at bounding box center [792, 150] width 0 height 0
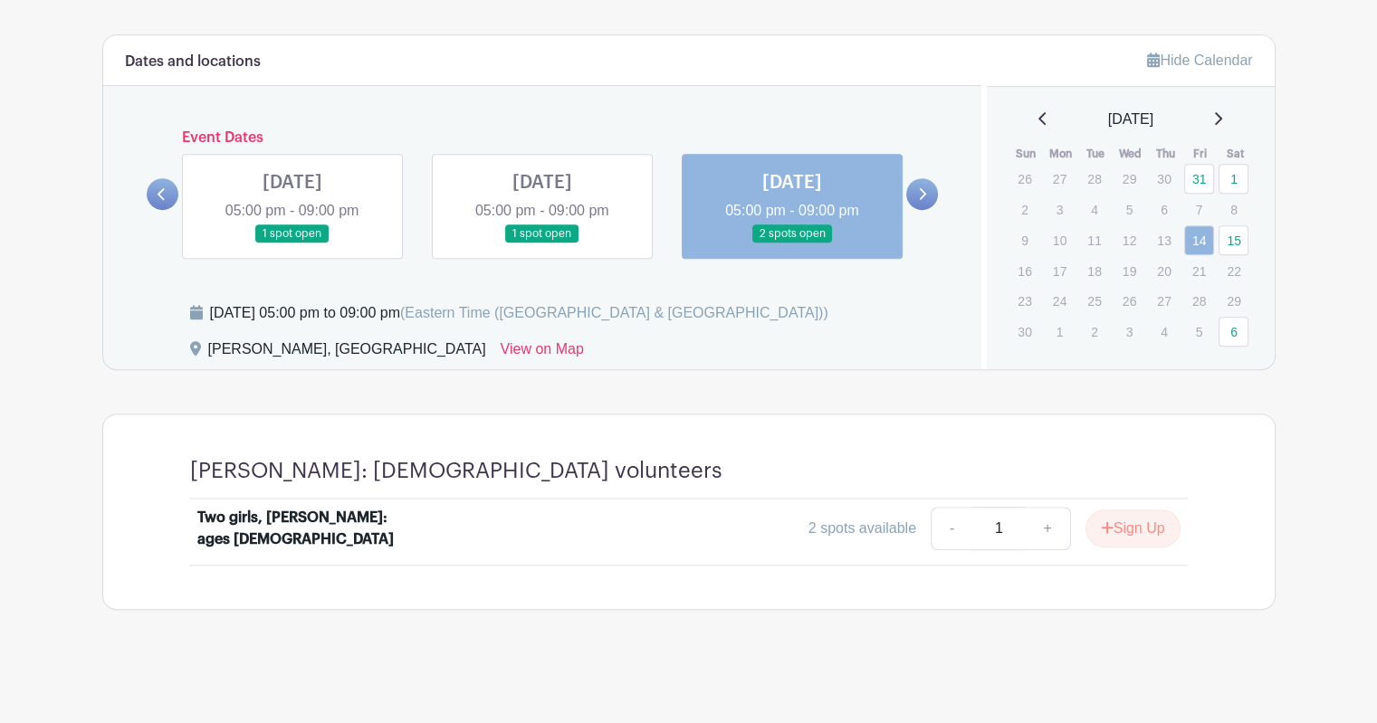
scroll to position [985, 0]
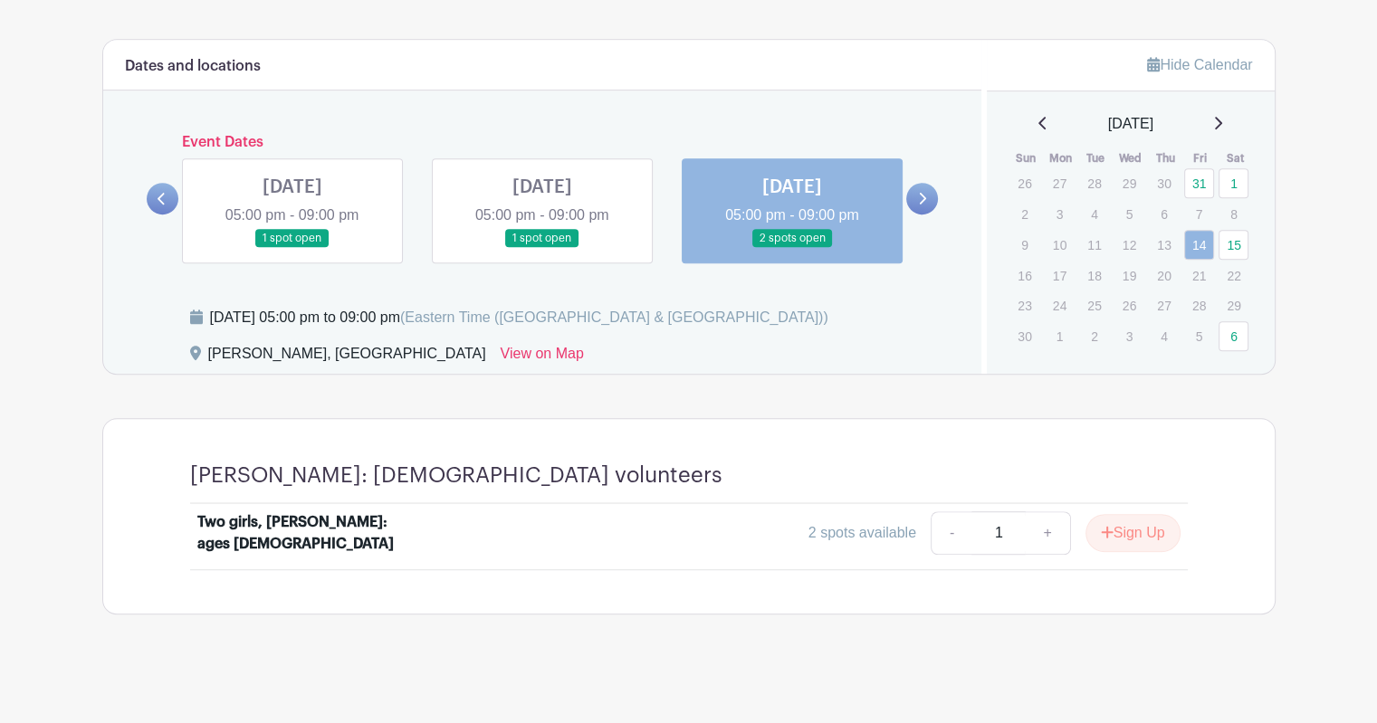
click at [916, 196] on link at bounding box center [922, 199] width 32 height 32
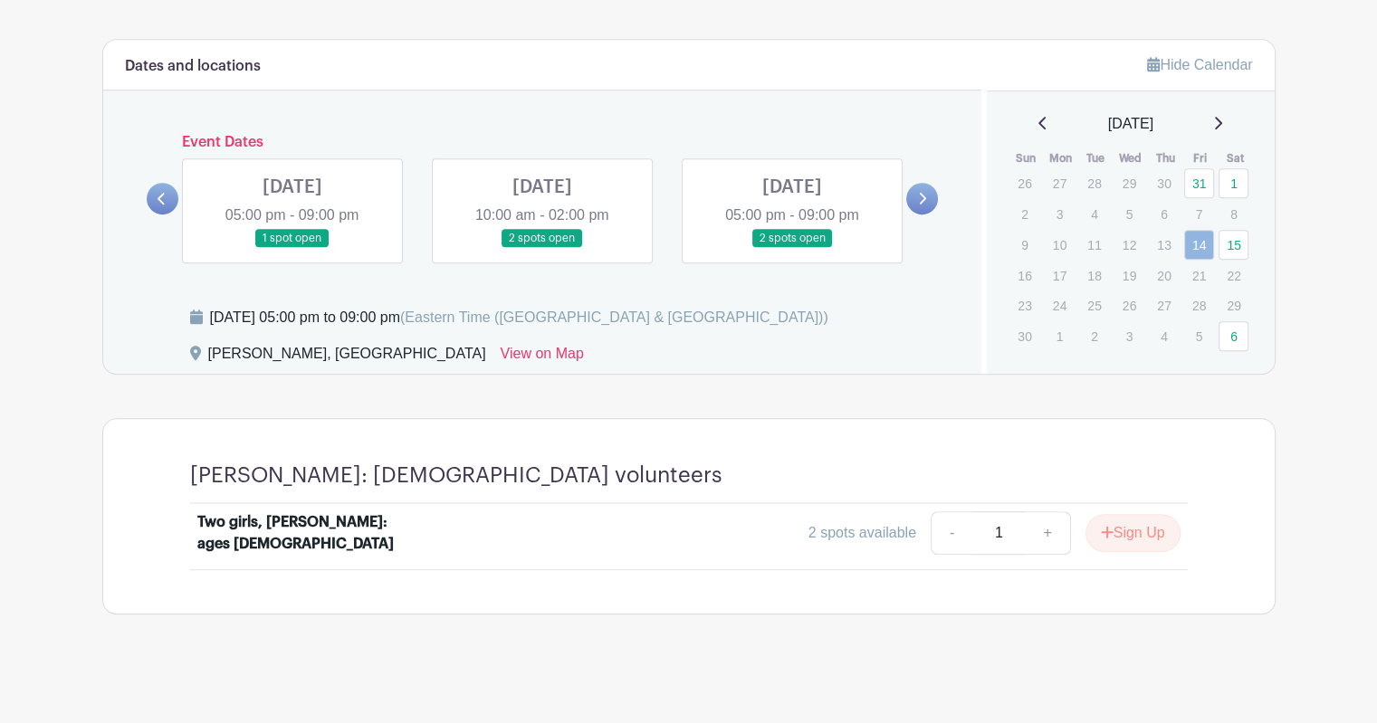
click at [292, 248] on link at bounding box center [292, 248] width 0 height 0
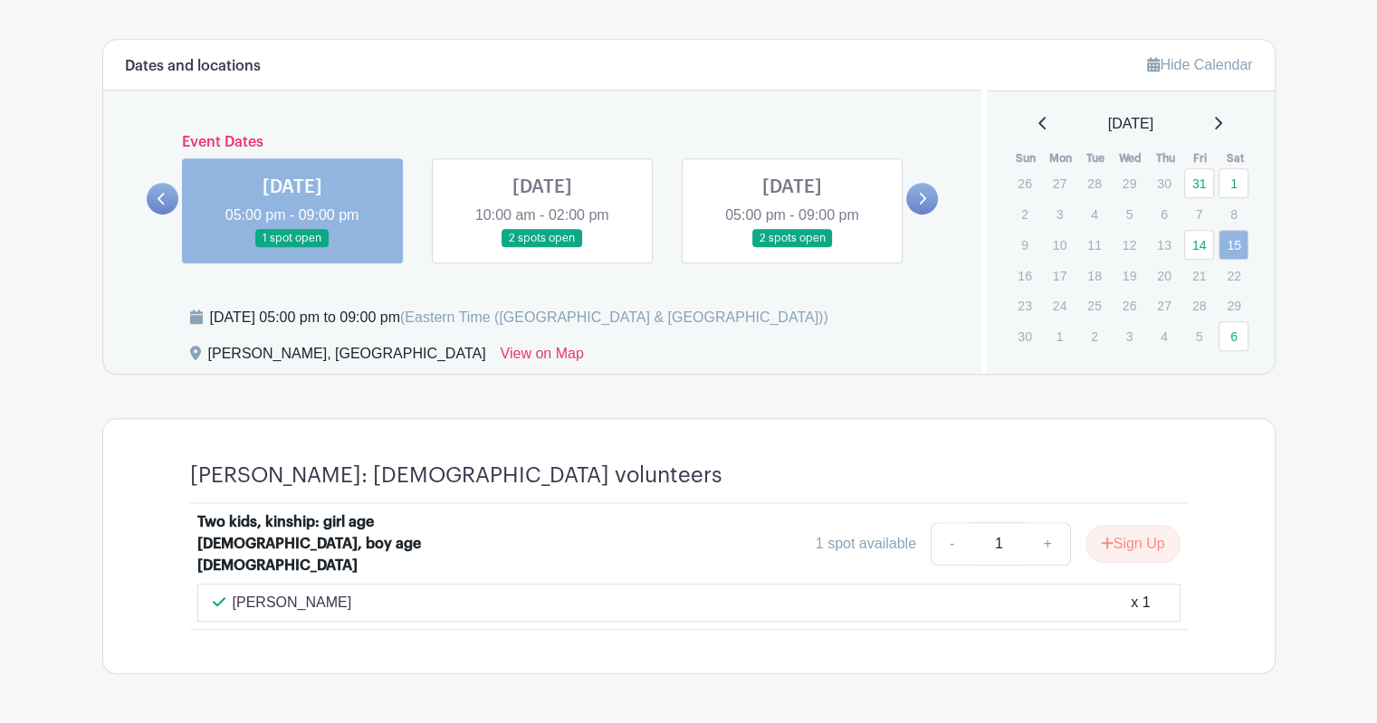
click at [542, 248] on link at bounding box center [542, 248] width 0 height 0
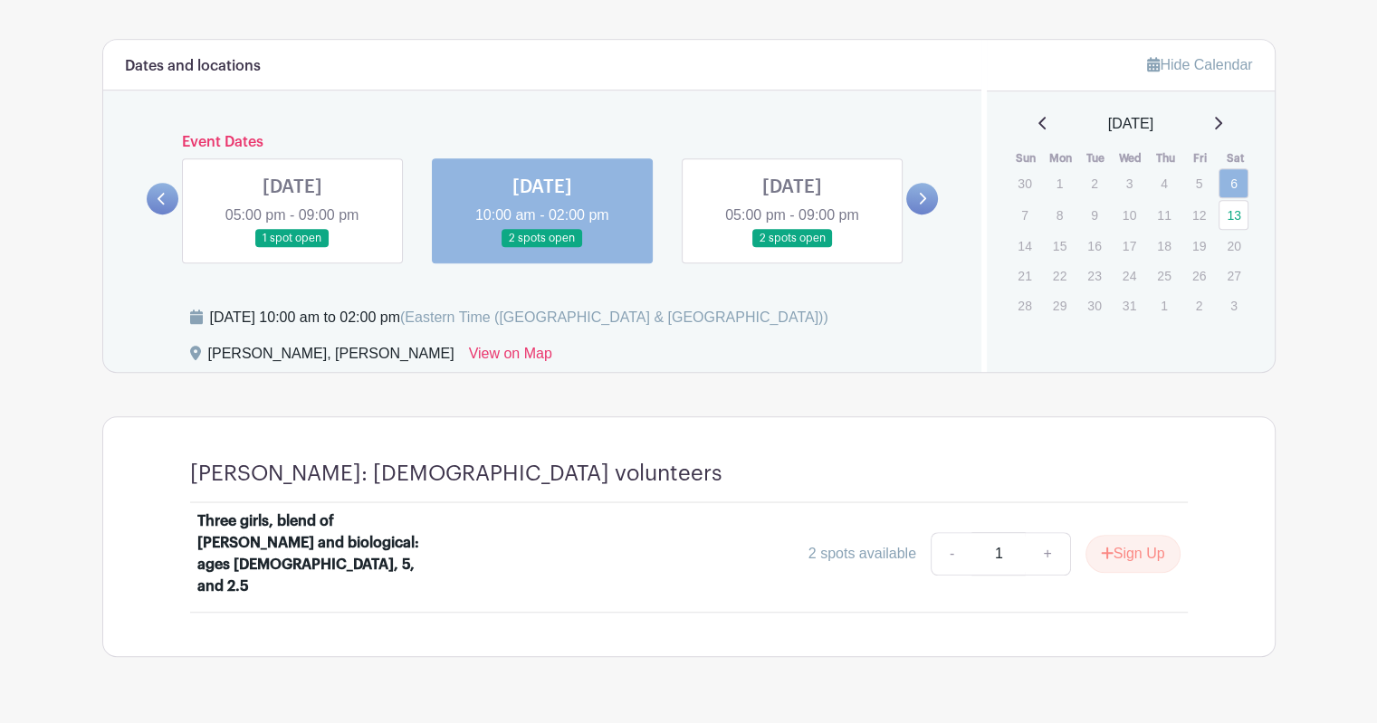
click at [792, 248] on link at bounding box center [792, 248] width 0 height 0
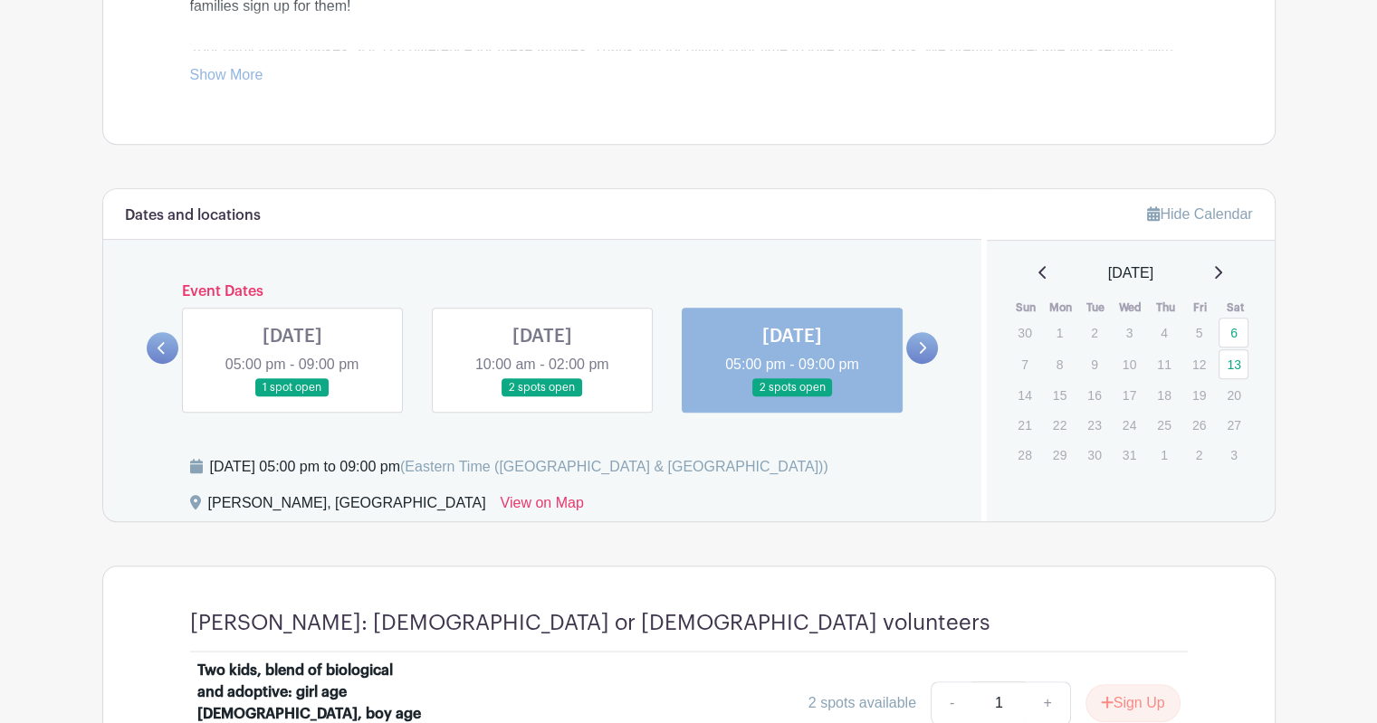
scroll to position [804, 0]
